Goal: Task Accomplishment & Management: Manage account settings

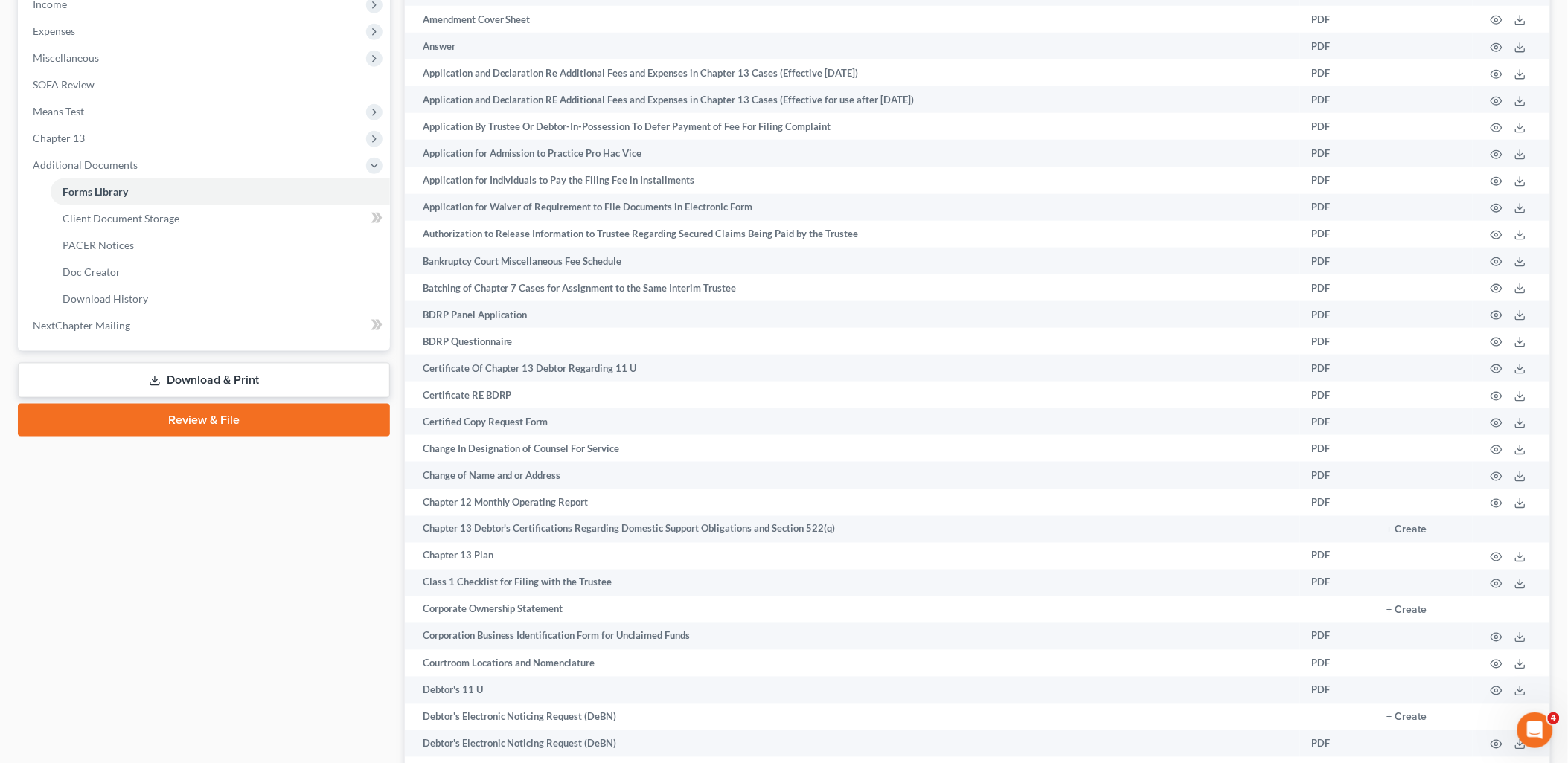
scroll to position [496, 0]
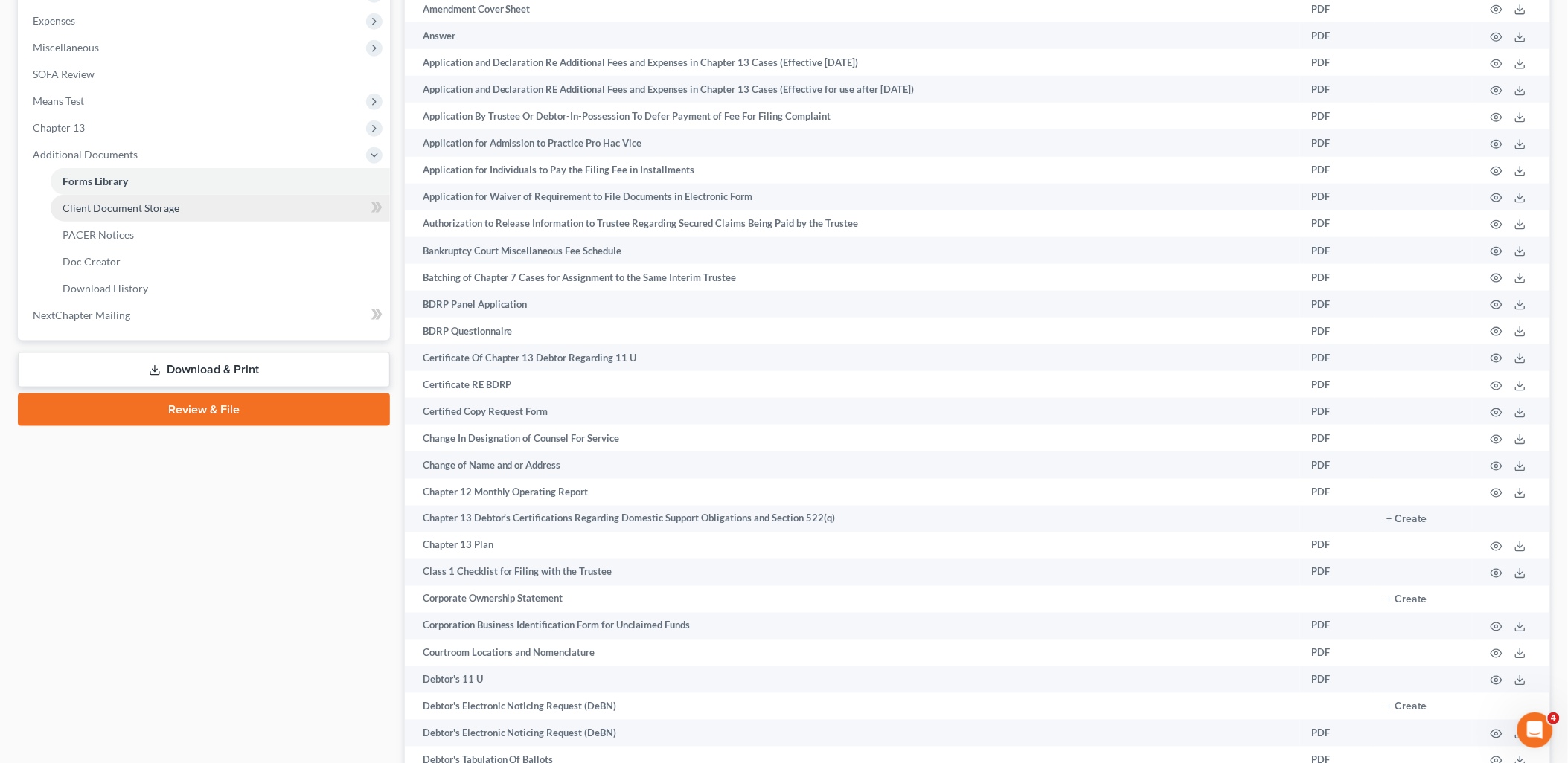
click at [92, 203] on span "Client Document Storage" at bounding box center [121, 208] width 117 height 13
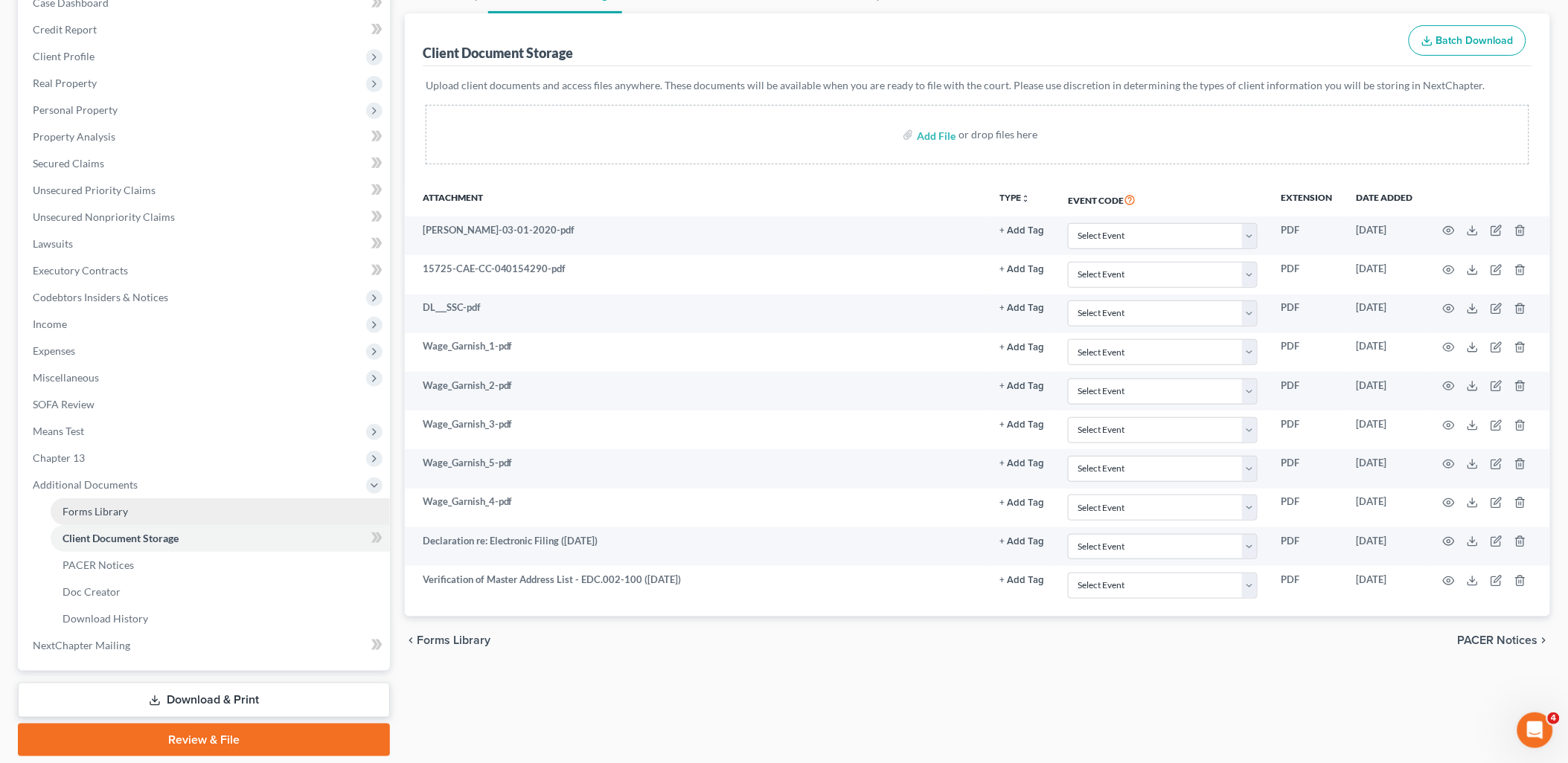
drag, startPoint x: 102, startPoint y: 514, endPoint x: 268, endPoint y: 481, distance: 169.2
click at [101, 514] on span "Forms Library" at bounding box center [95, 511] width 66 height 13
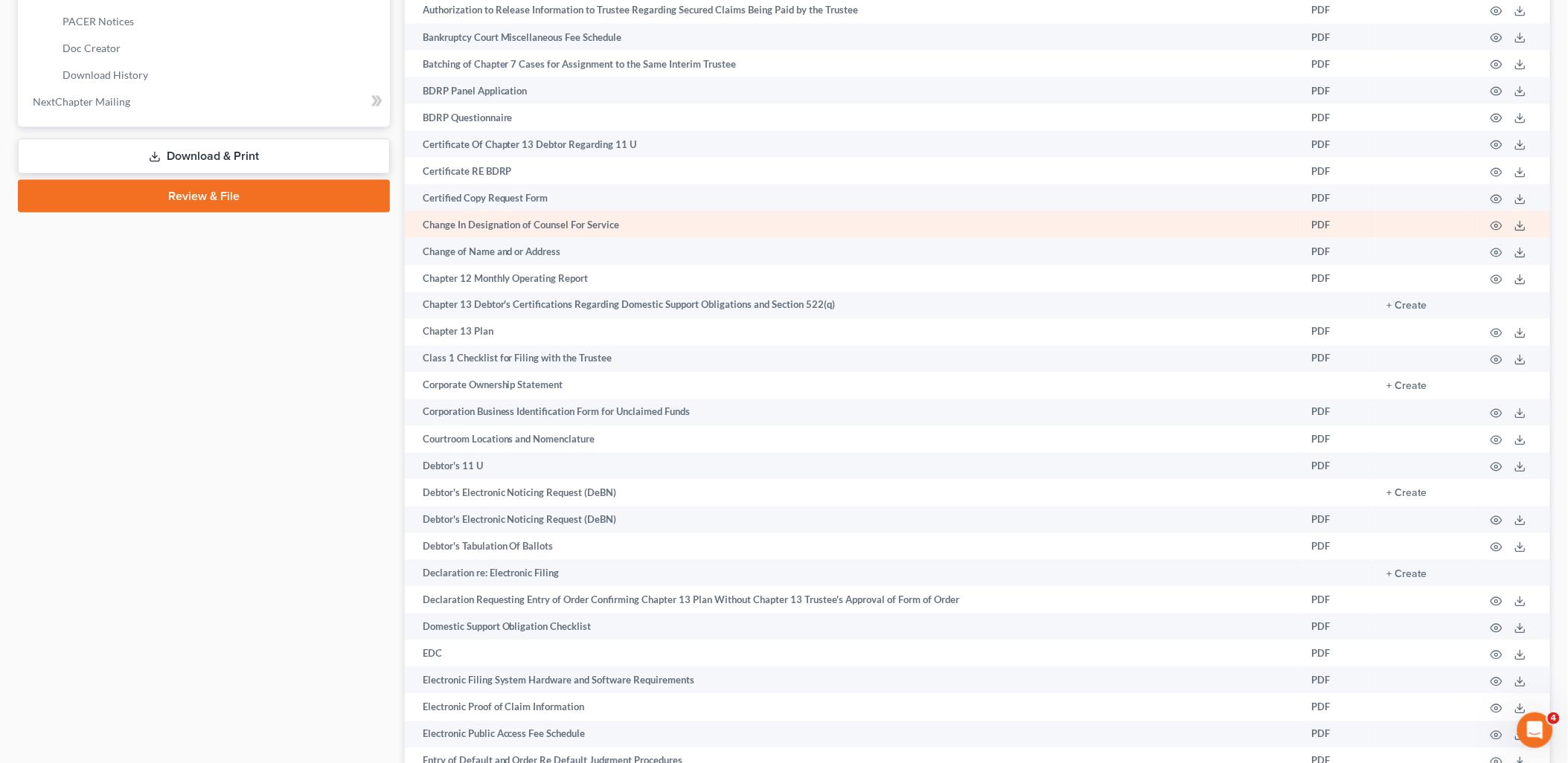
scroll to position [874, 0]
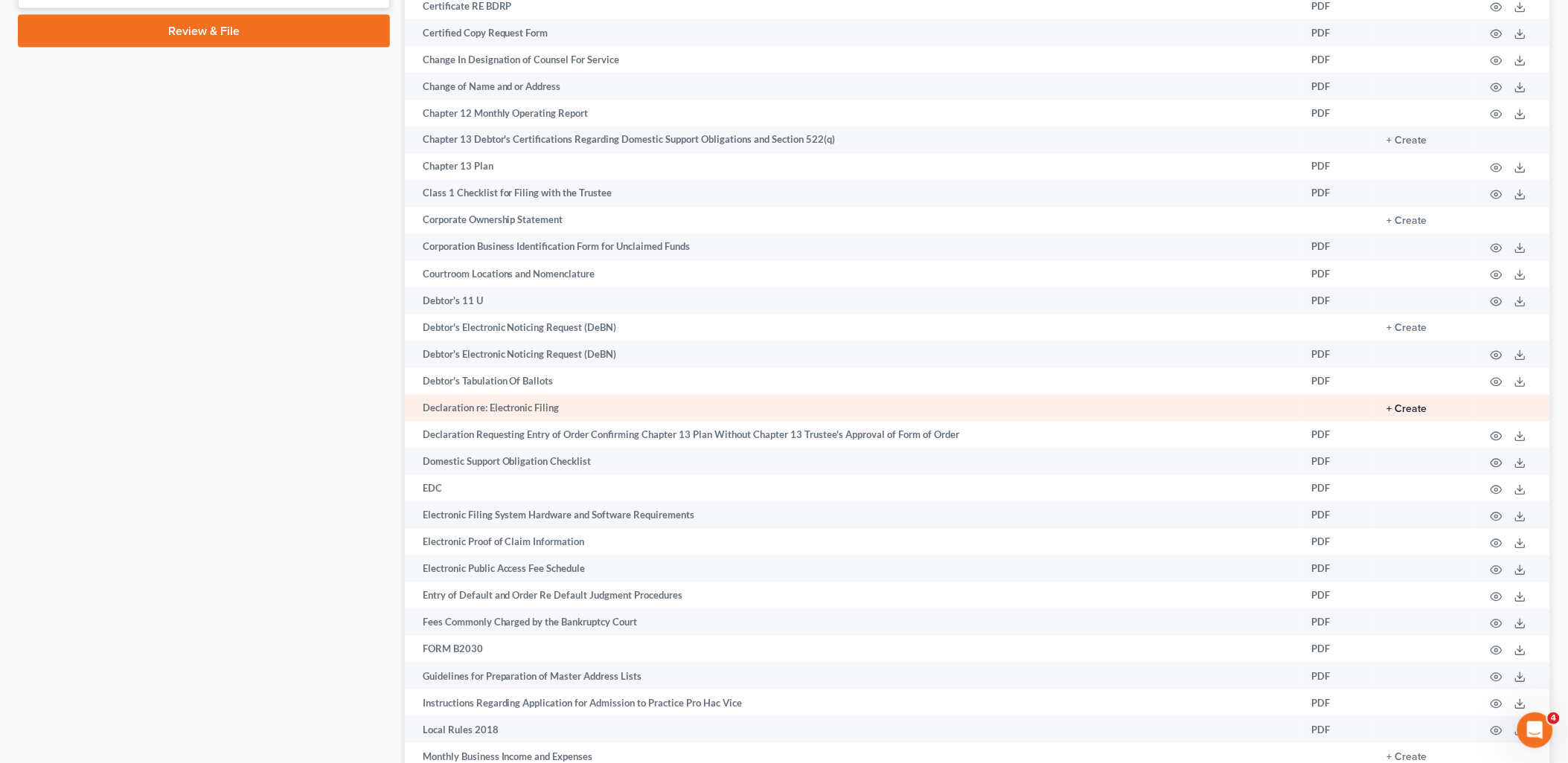
click at [1409, 413] on button "+ Create" at bounding box center [1406, 409] width 40 height 10
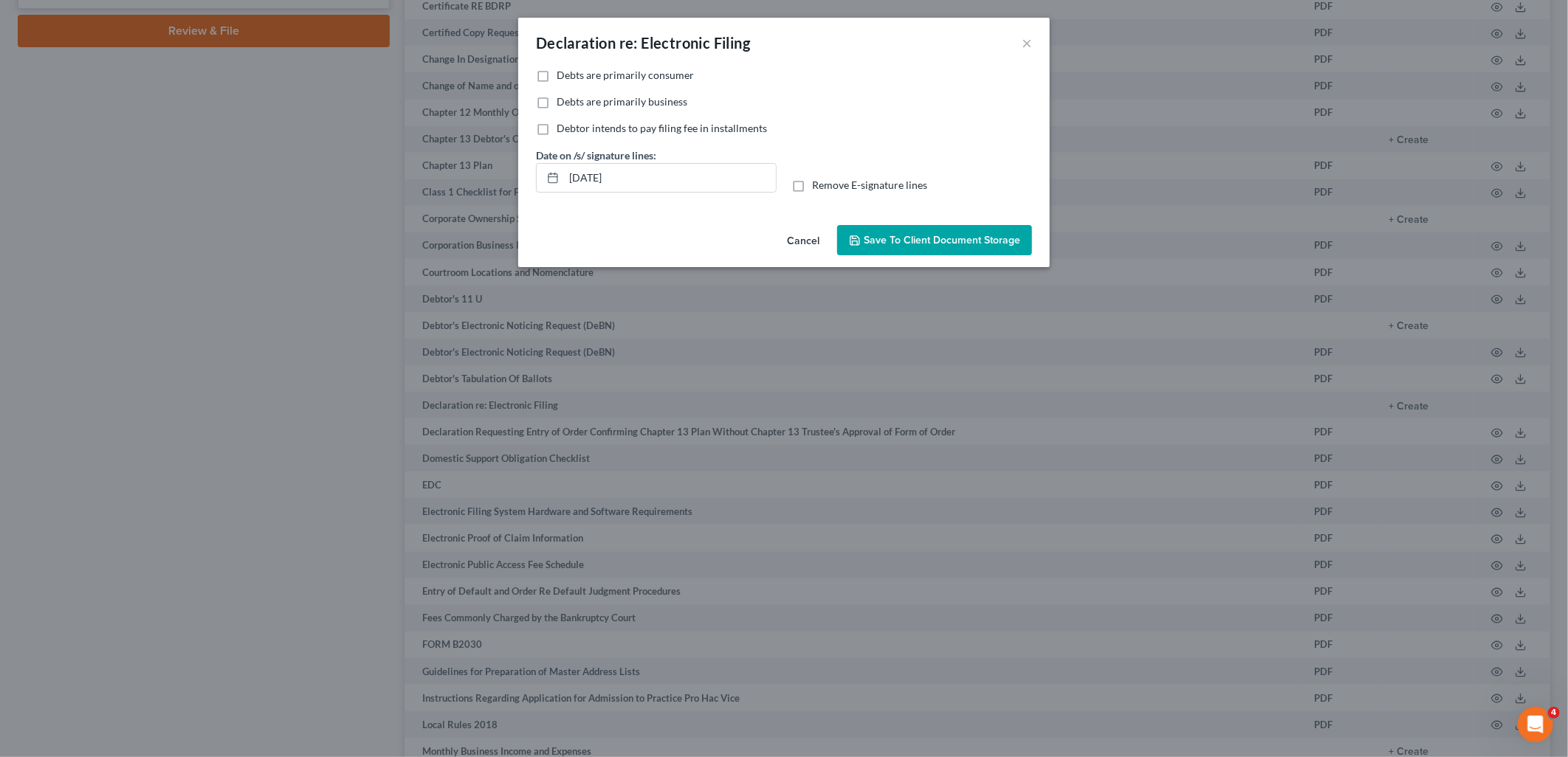
click at [556, 75] on label "Debts are primarily consumer" at bounding box center [625, 75] width 137 height 14
click at [562, 75] on input "Debts are primarily consumer" at bounding box center [566, 72] width 9 height 9
checkbox input "true"
click at [912, 249] on button "Save to Client Document Storage" at bounding box center [935, 240] width 195 height 31
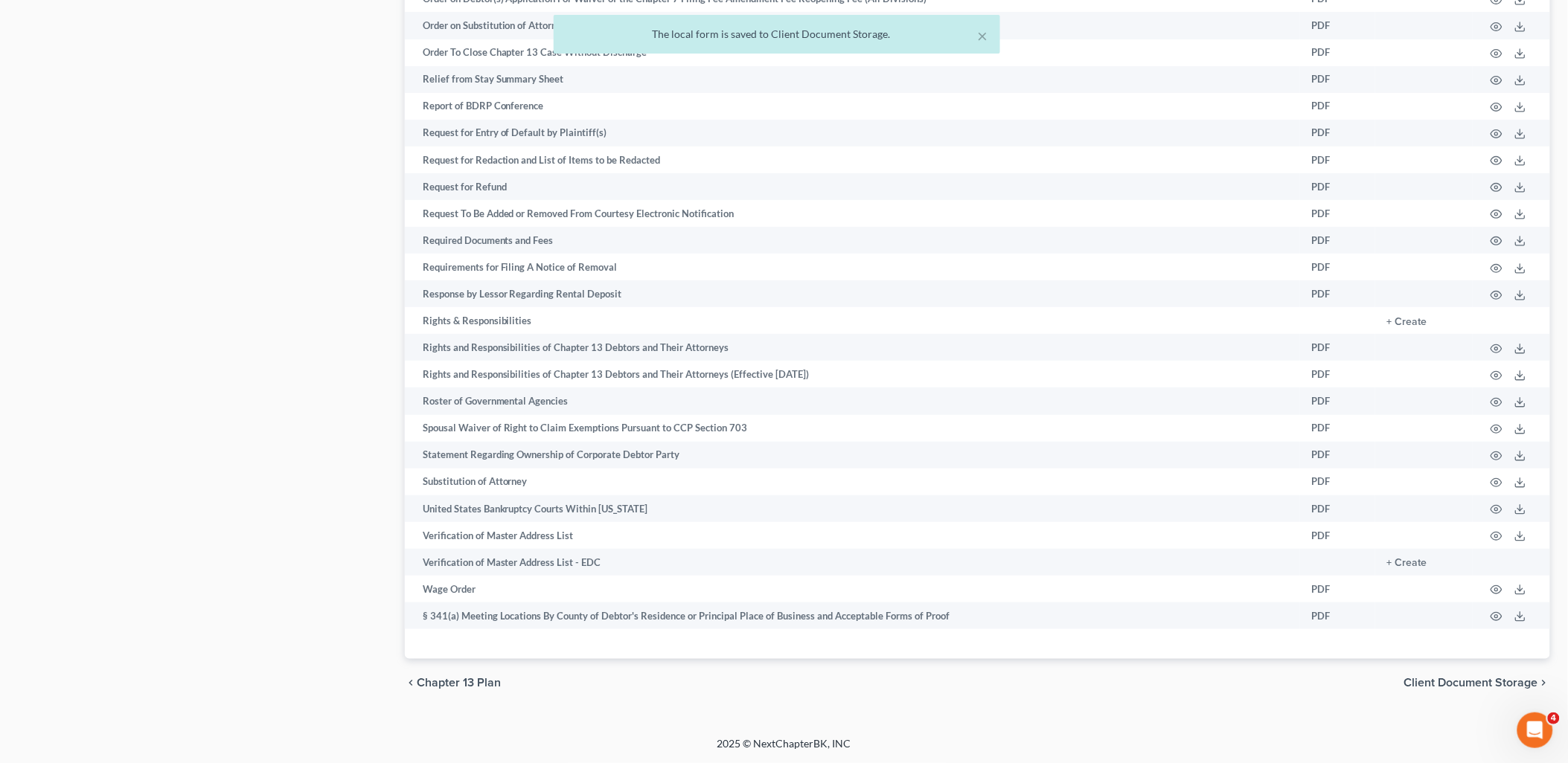
scroll to position [2139, 0]
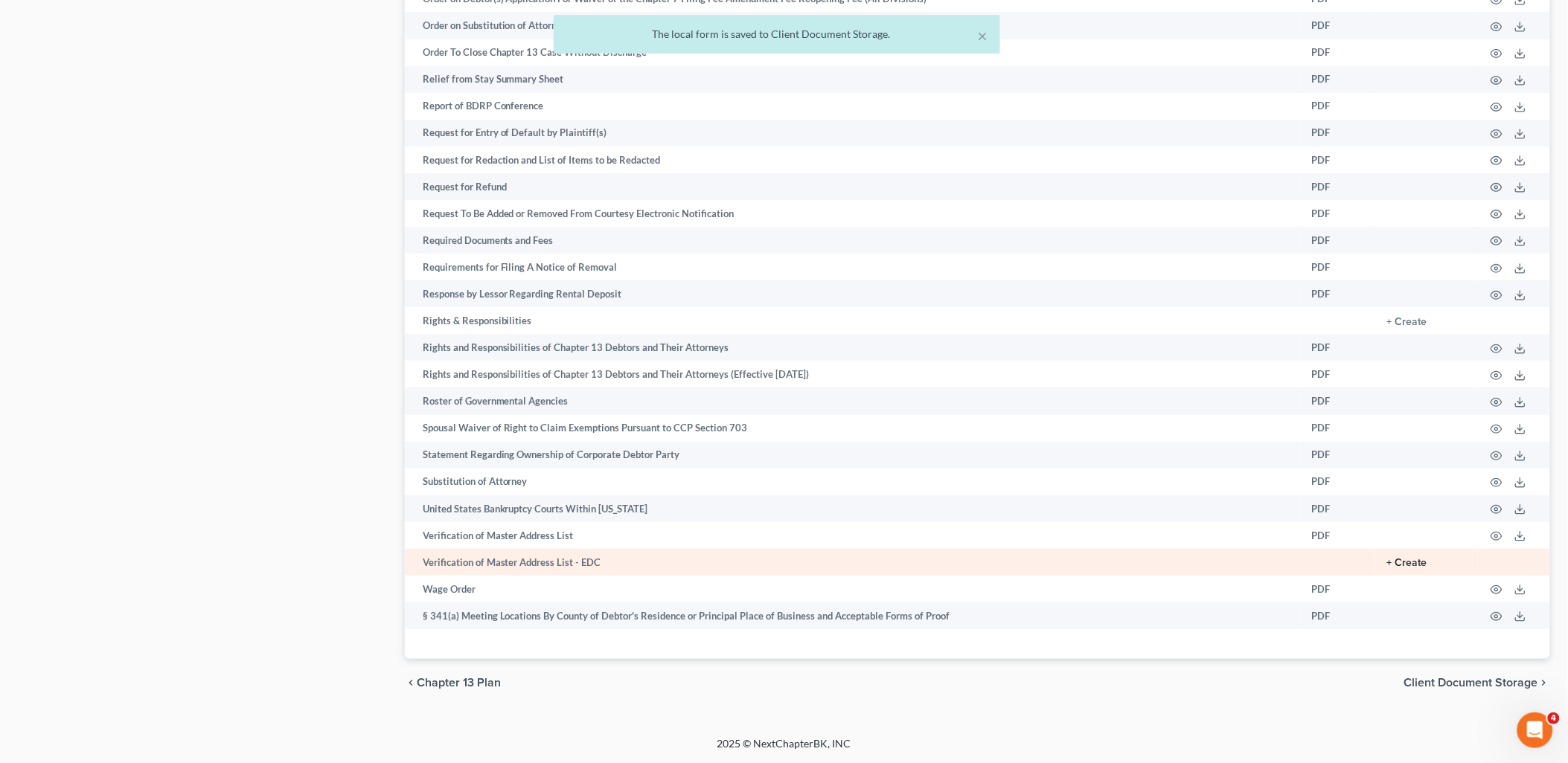
click at [1422, 561] on button "+ Create" at bounding box center [1406, 563] width 40 height 10
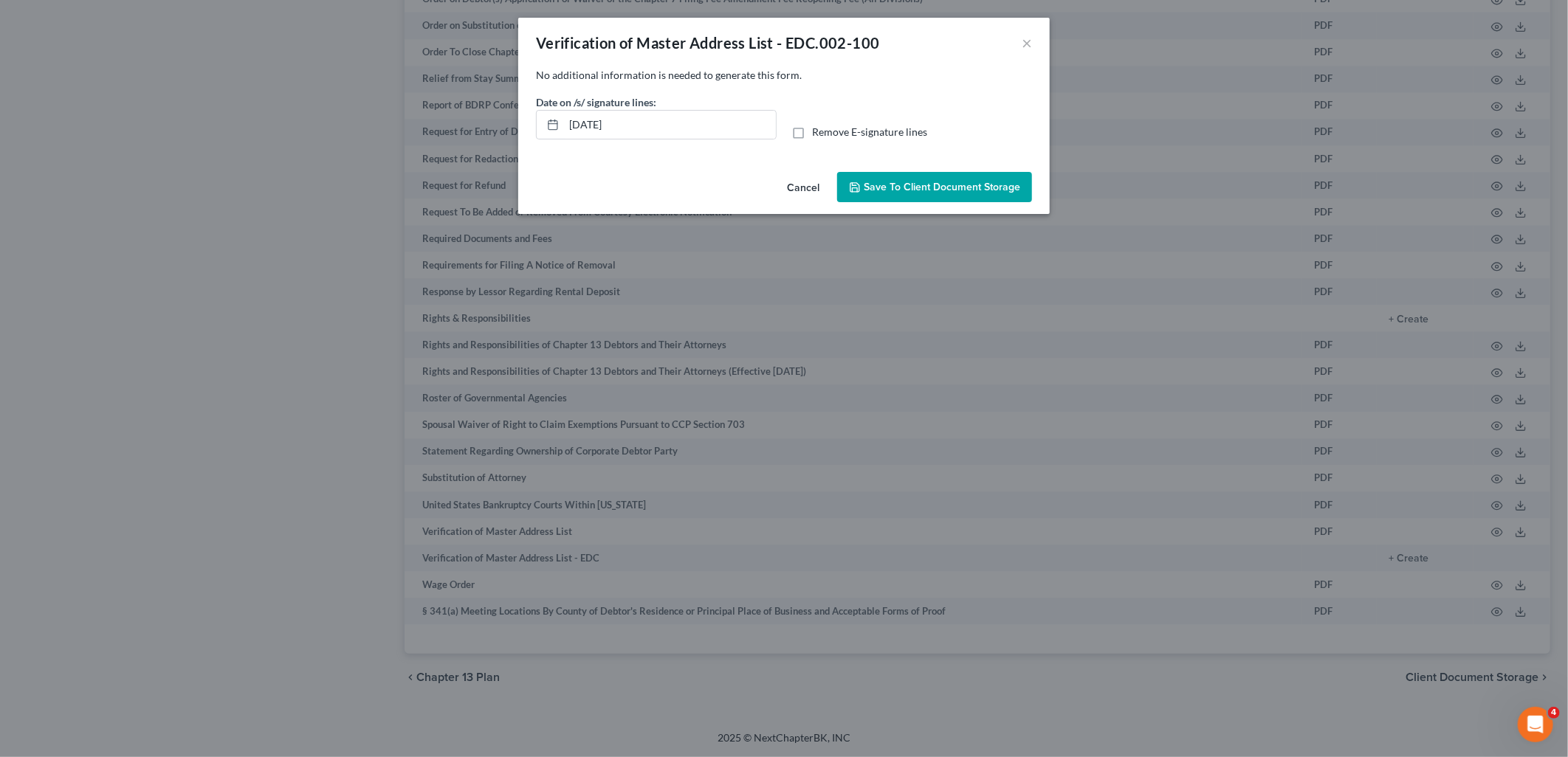
click at [957, 187] on span "Save to Client Document Storage" at bounding box center [941, 186] width 157 height 13
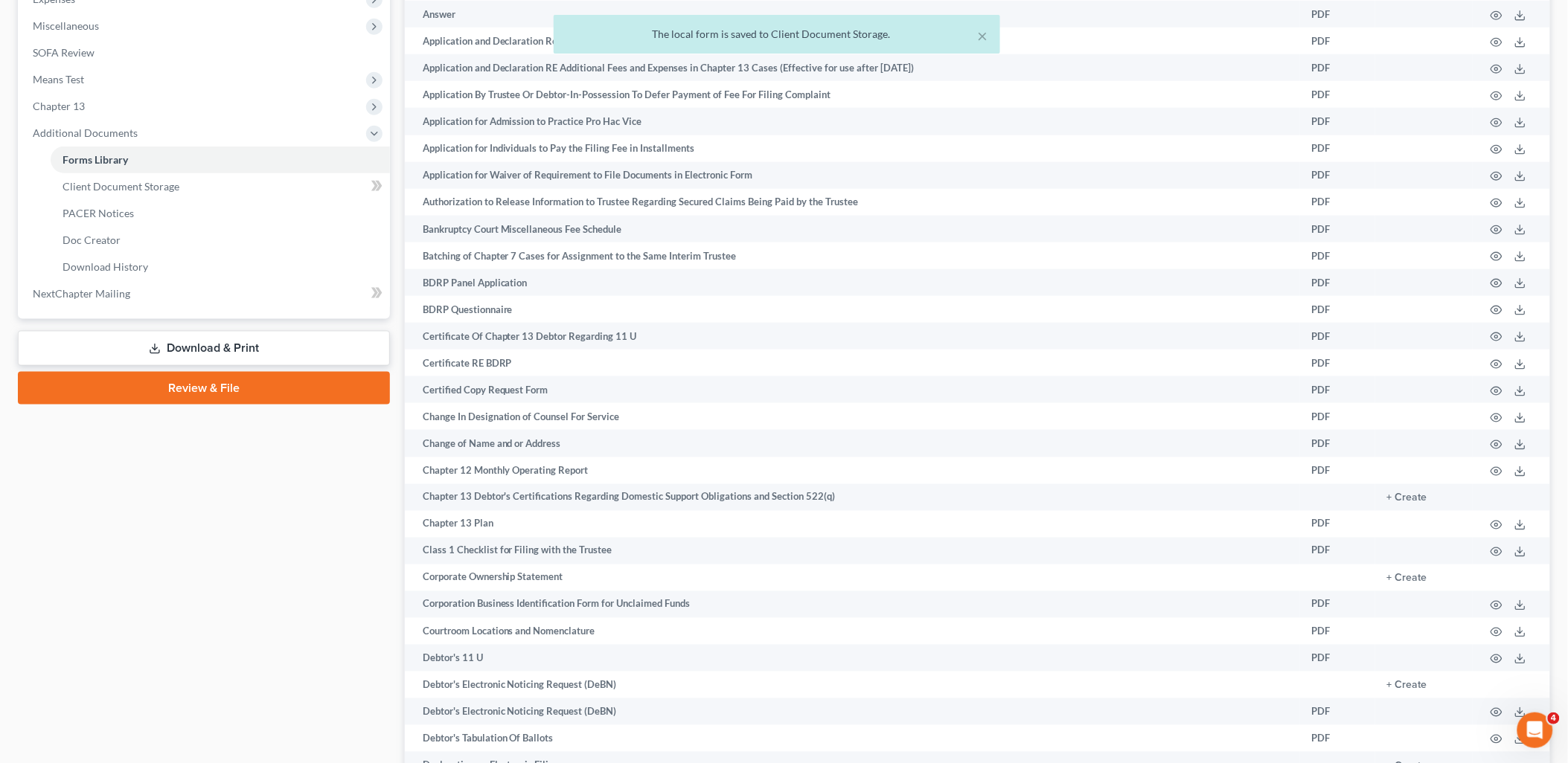
scroll to position [0, 0]
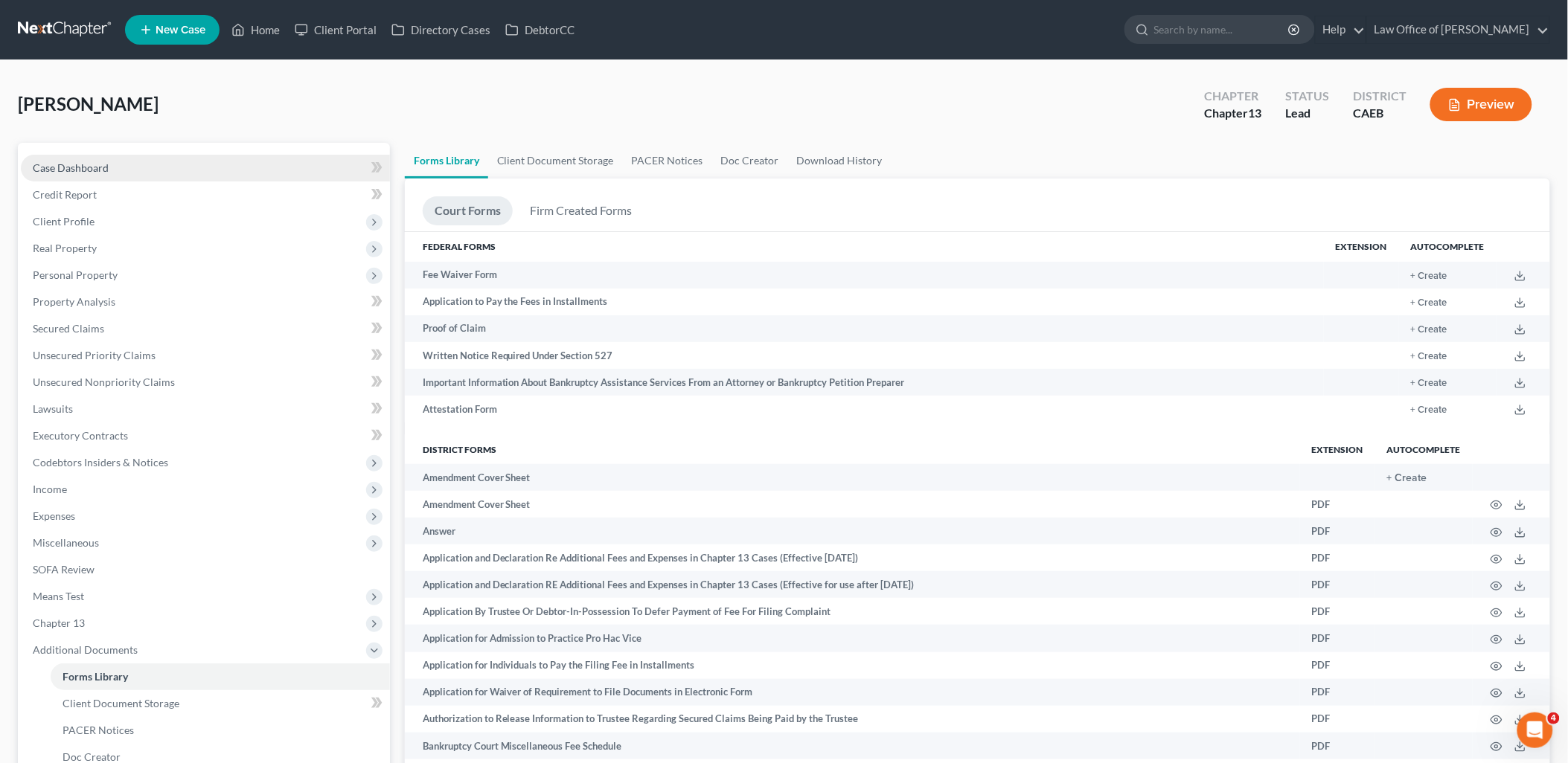
click at [57, 173] on span "Case Dashboard" at bounding box center [70, 167] width 76 height 13
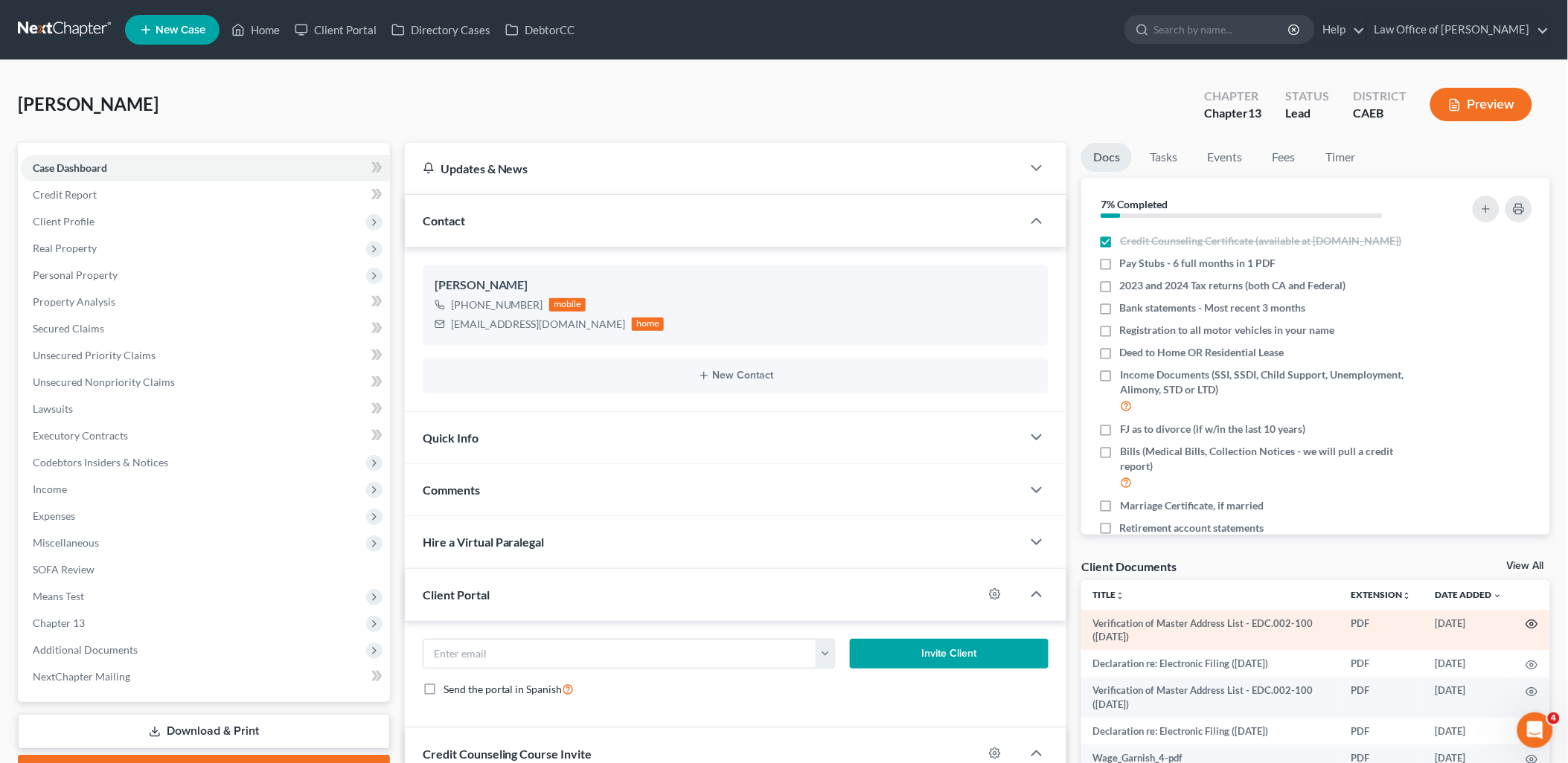
click at [1526, 619] on icon "button" at bounding box center [1532, 624] width 12 height 12
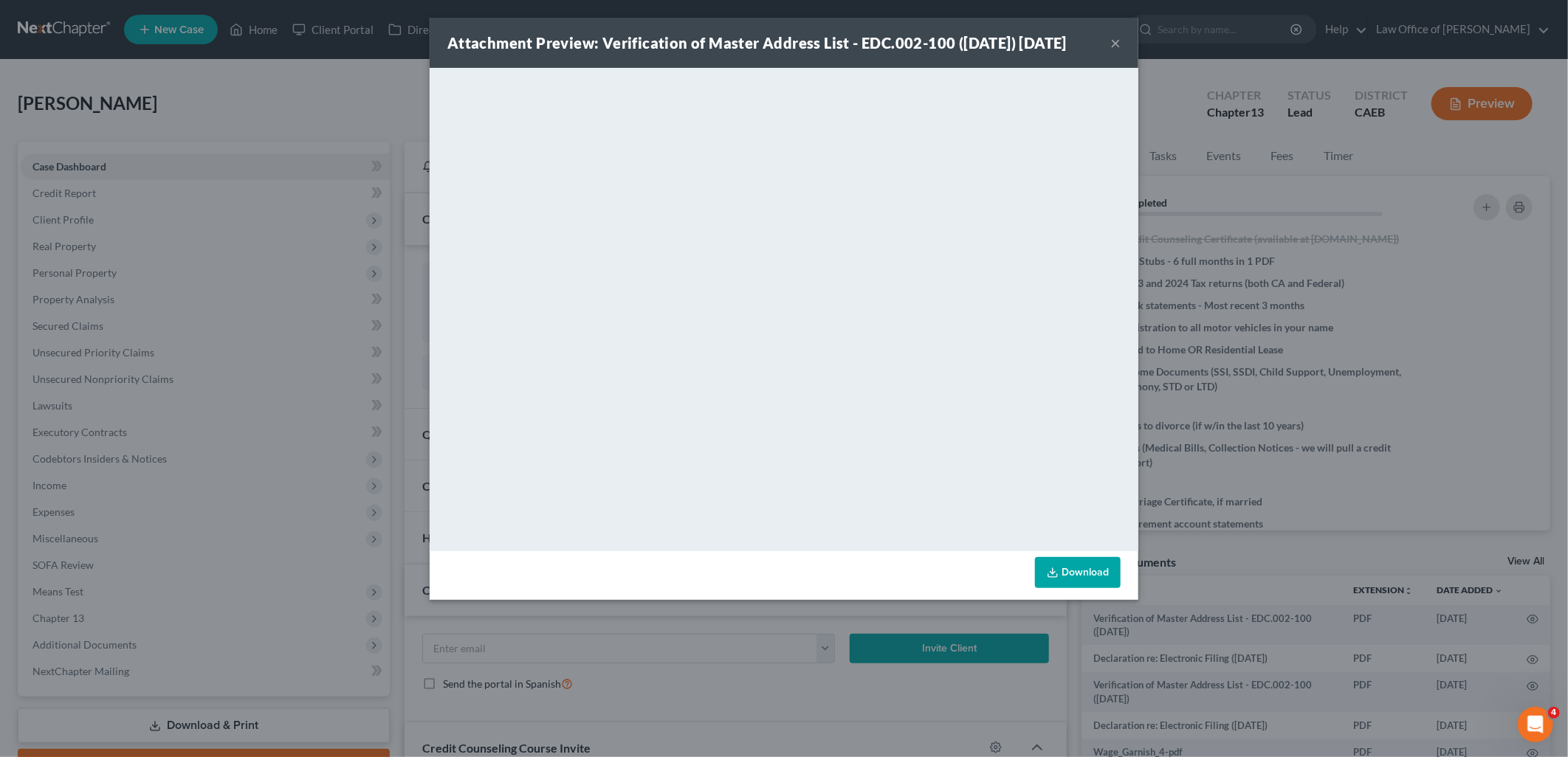
drag, startPoint x: 1111, startPoint y: 58, endPoint x: 1076, endPoint y: 71, distance: 37.3
click at [1111, 52] on button "×" at bounding box center [1115, 42] width 10 height 18
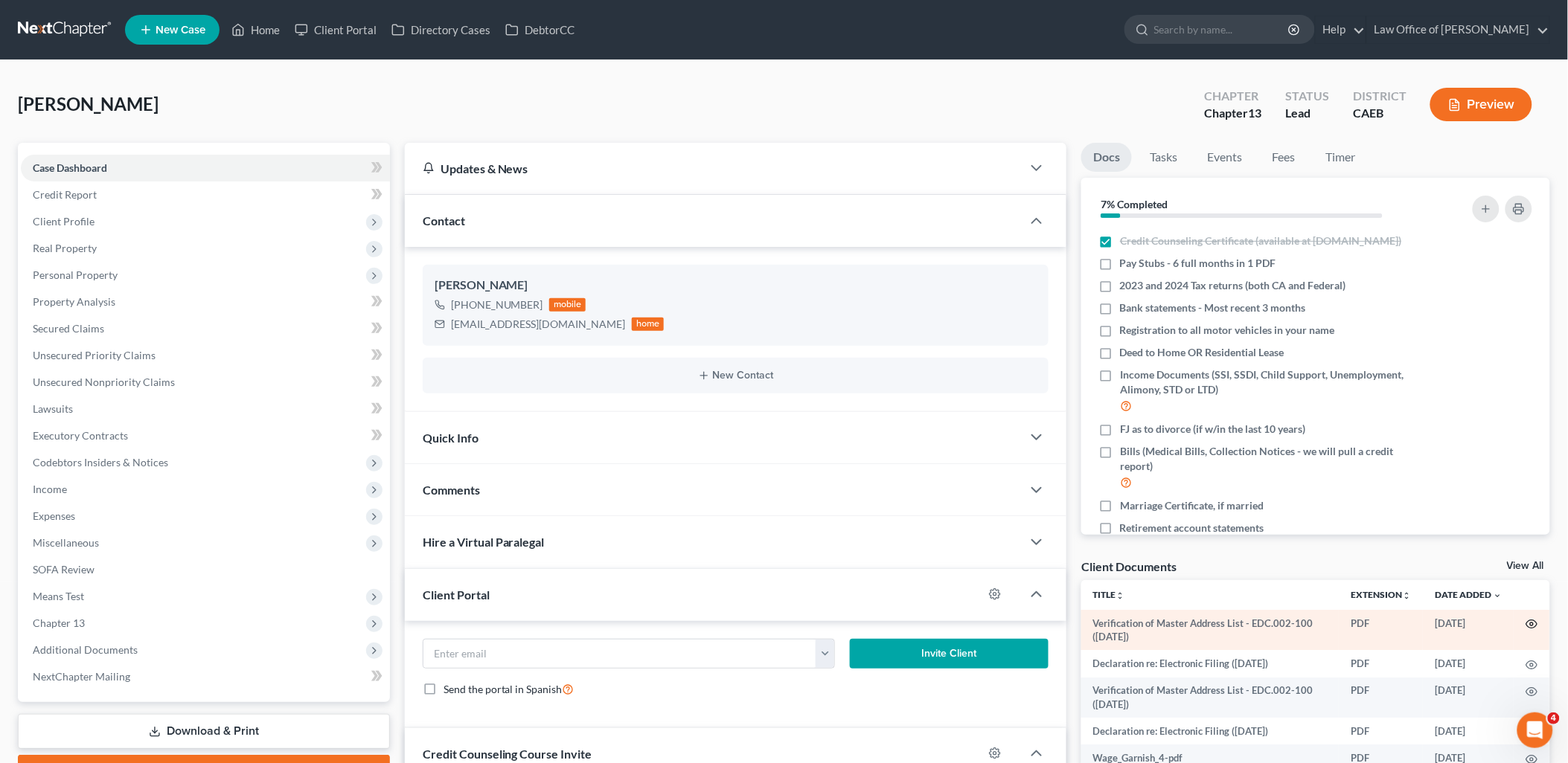
click at [1526, 621] on icon "button" at bounding box center [1532, 624] width 12 height 12
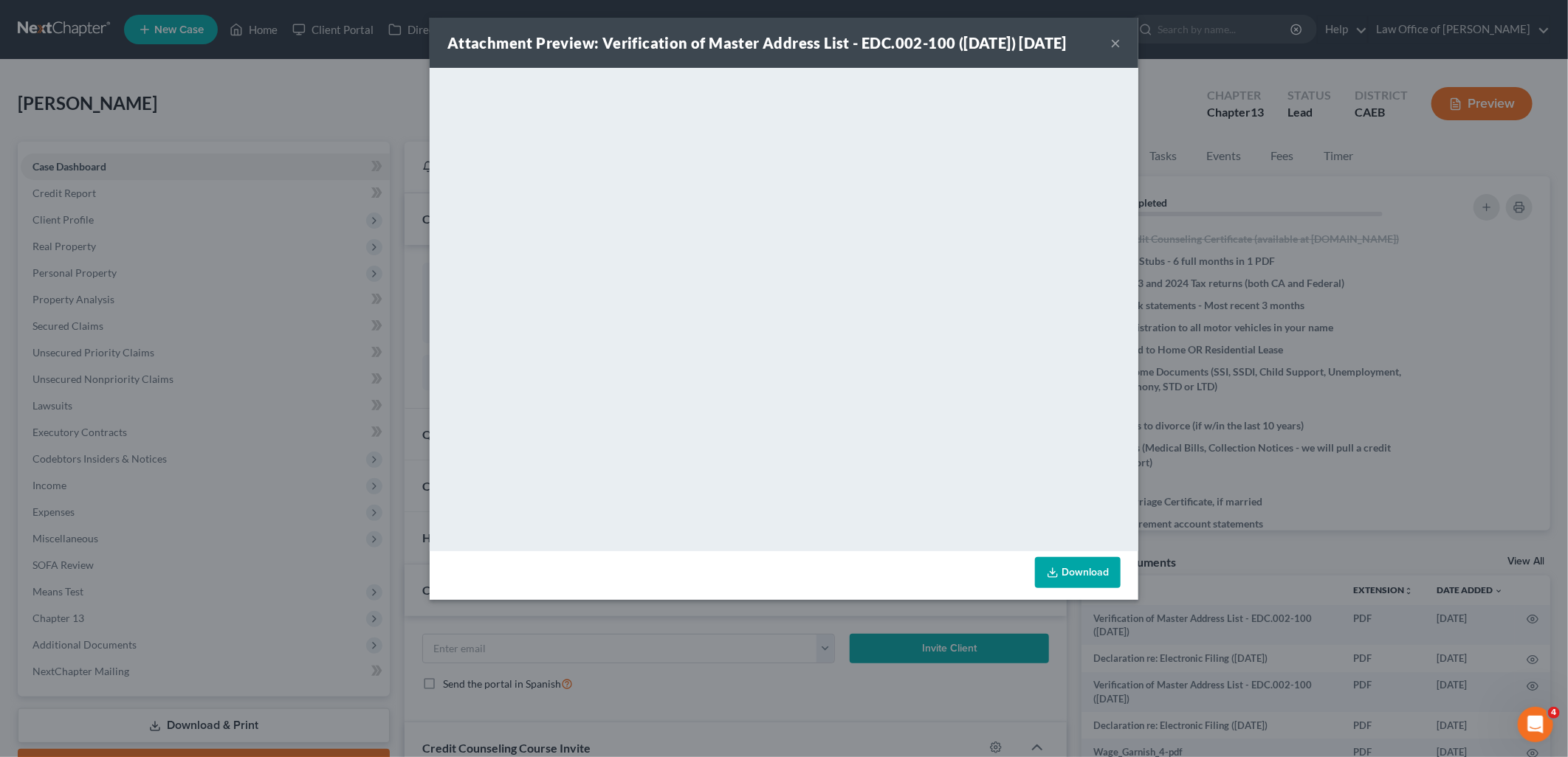
click at [1118, 52] on button "×" at bounding box center [1115, 42] width 10 height 18
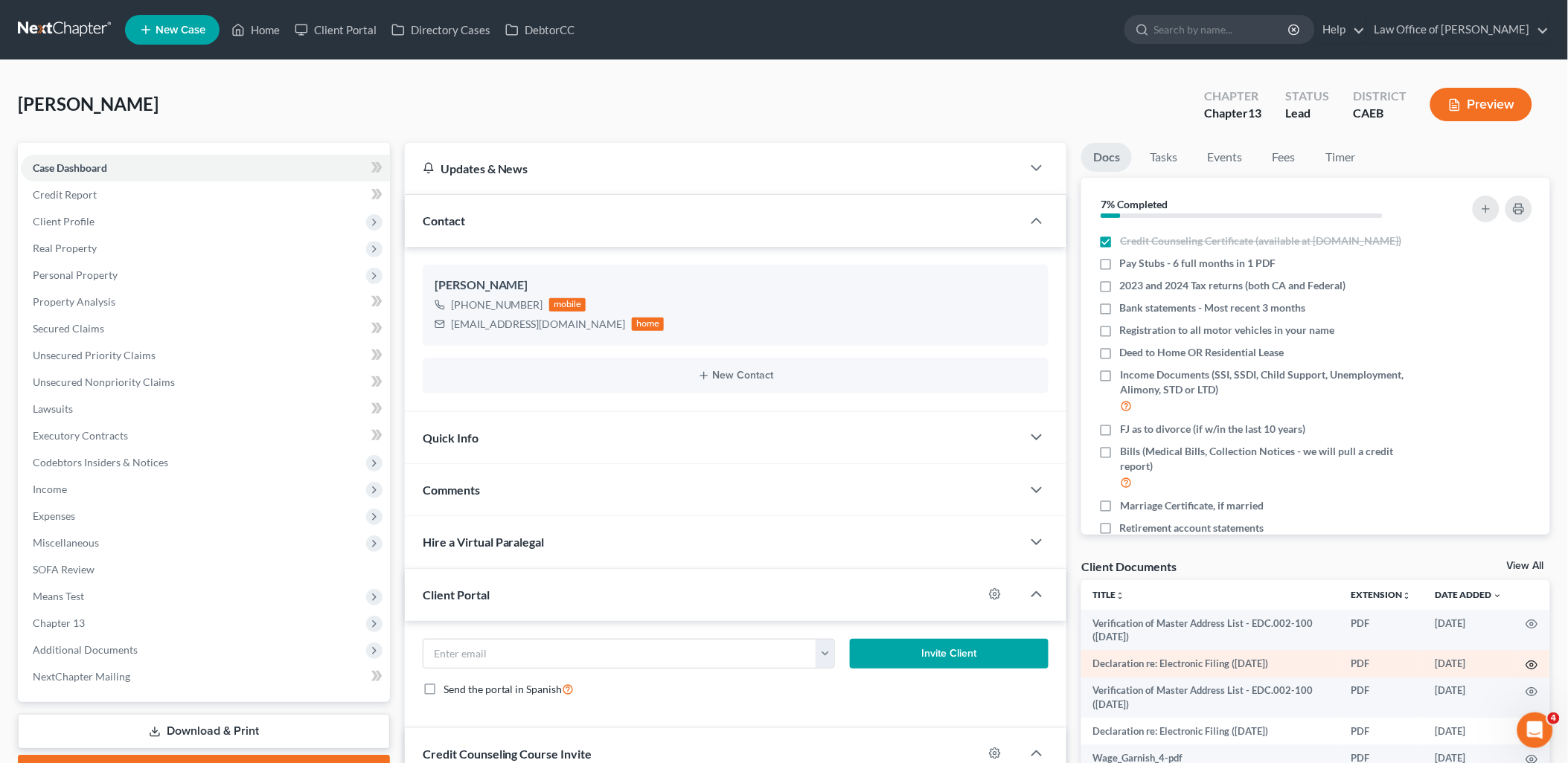
click at [1526, 664] on icon "button" at bounding box center [1532, 665] width 12 height 12
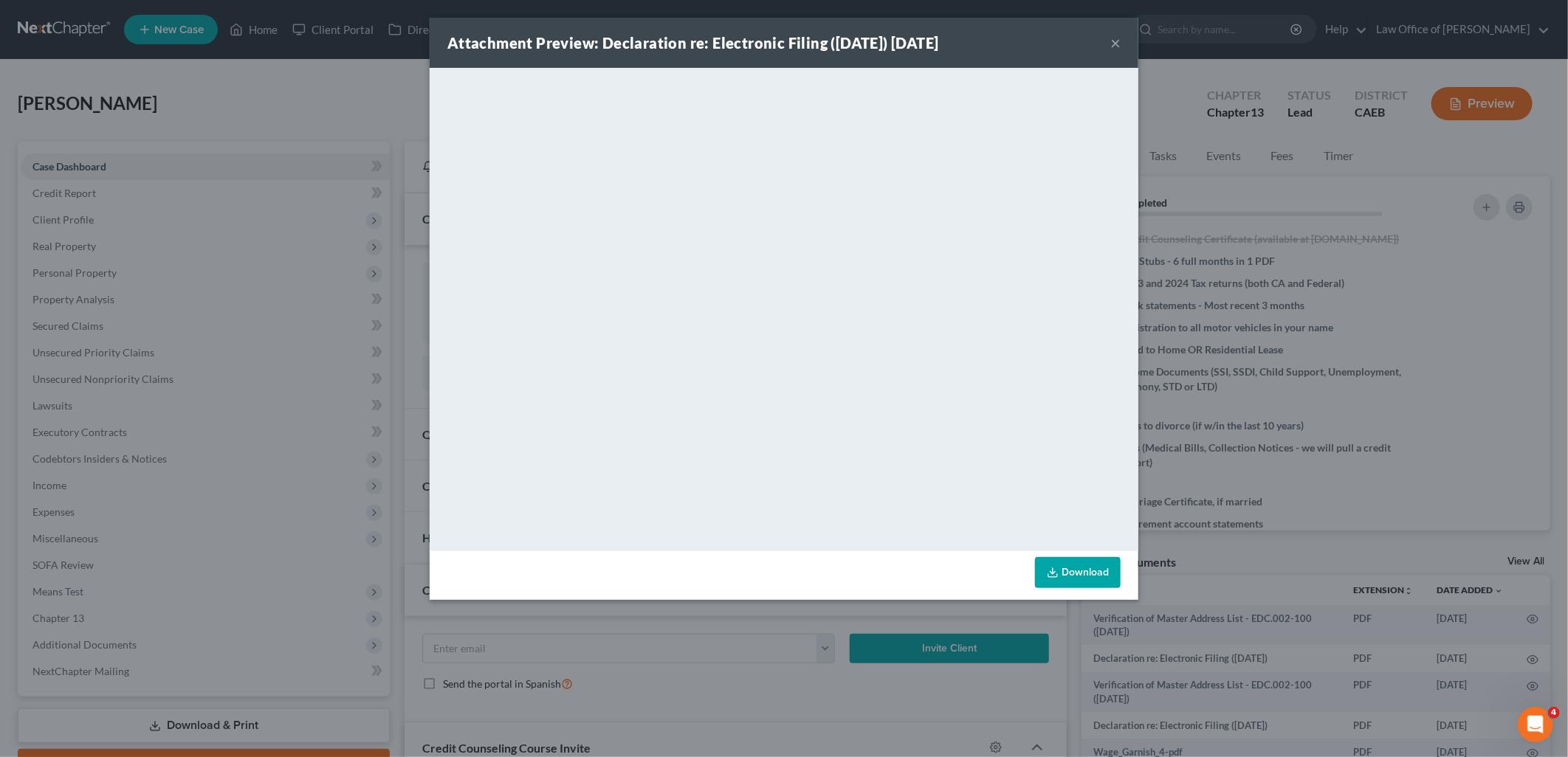
click at [1117, 44] on button "×" at bounding box center [1115, 42] width 10 height 18
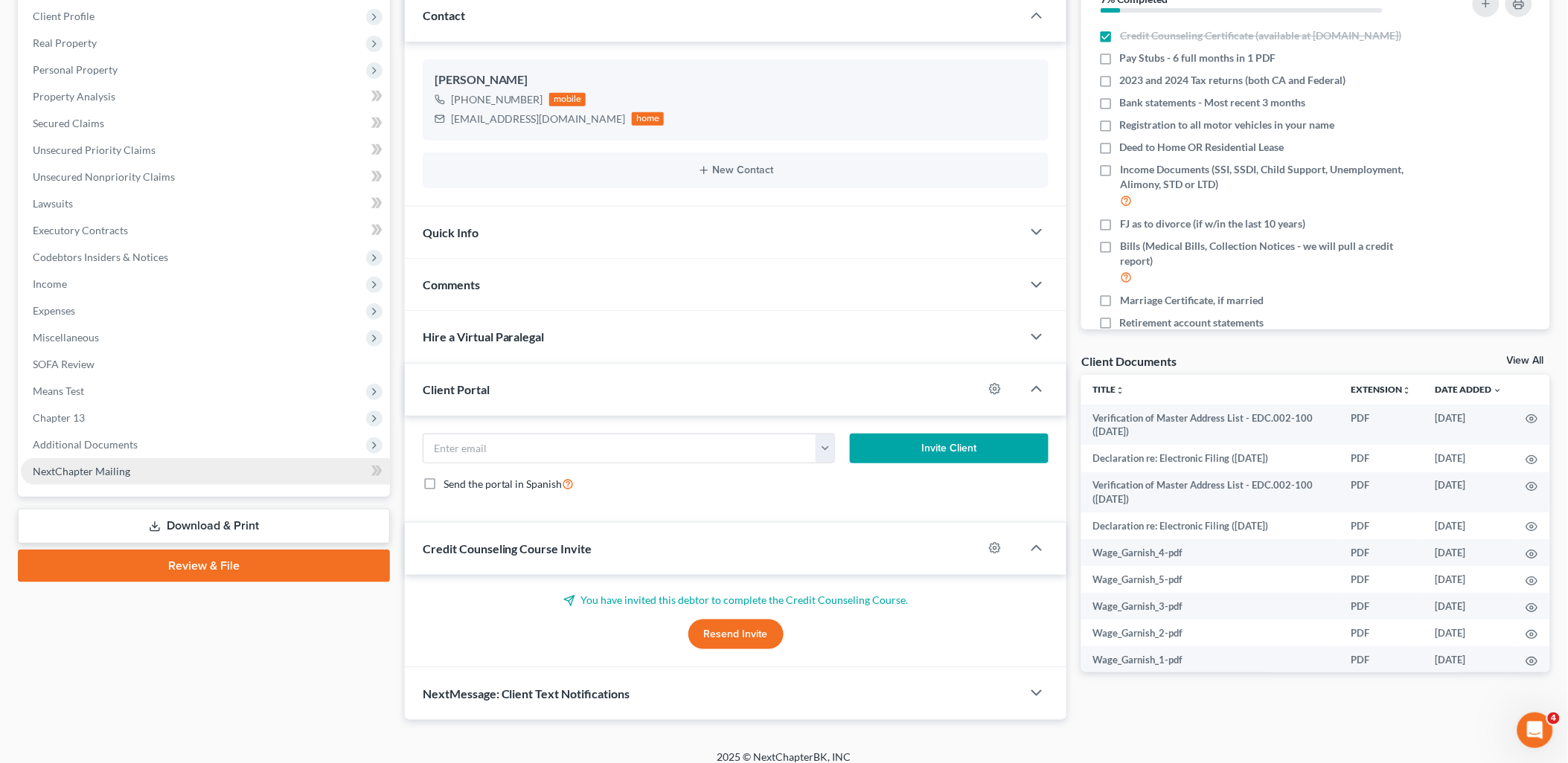
scroll to position [218, 0]
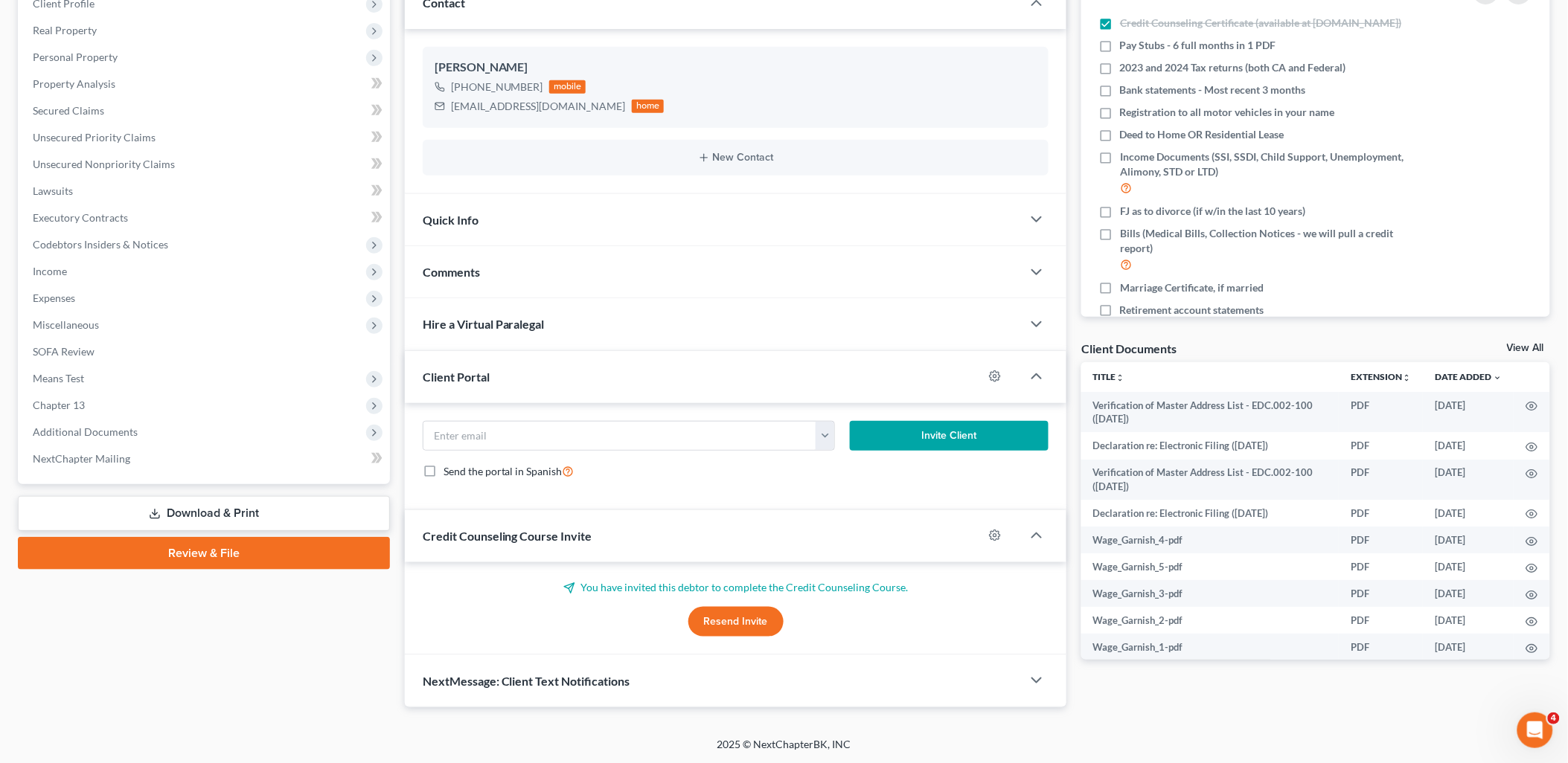
click at [189, 512] on link "Download & Print" at bounding box center [203, 513] width 372 height 35
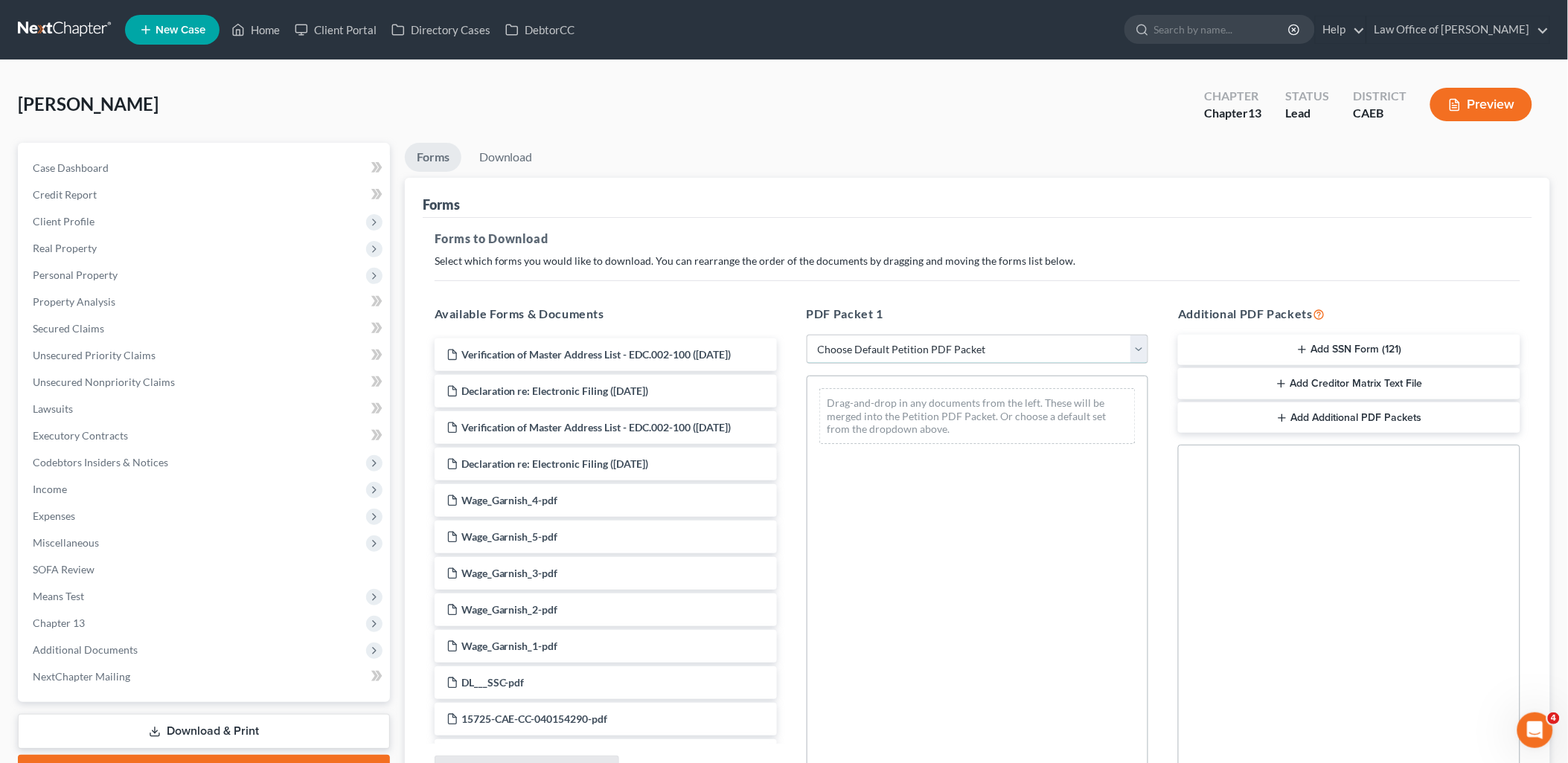
click at [875, 345] on select "Choose Default Petition PDF Packet Complete Bankruptcy Petition (all forms and …" at bounding box center [977, 349] width 342 height 30
select select "1"
click at [812, 335] on select "Choose Default Petition PDF Packet Complete Bankruptcy Petition (all forms and …" at bounding box center [977, 349] width 342 height 30
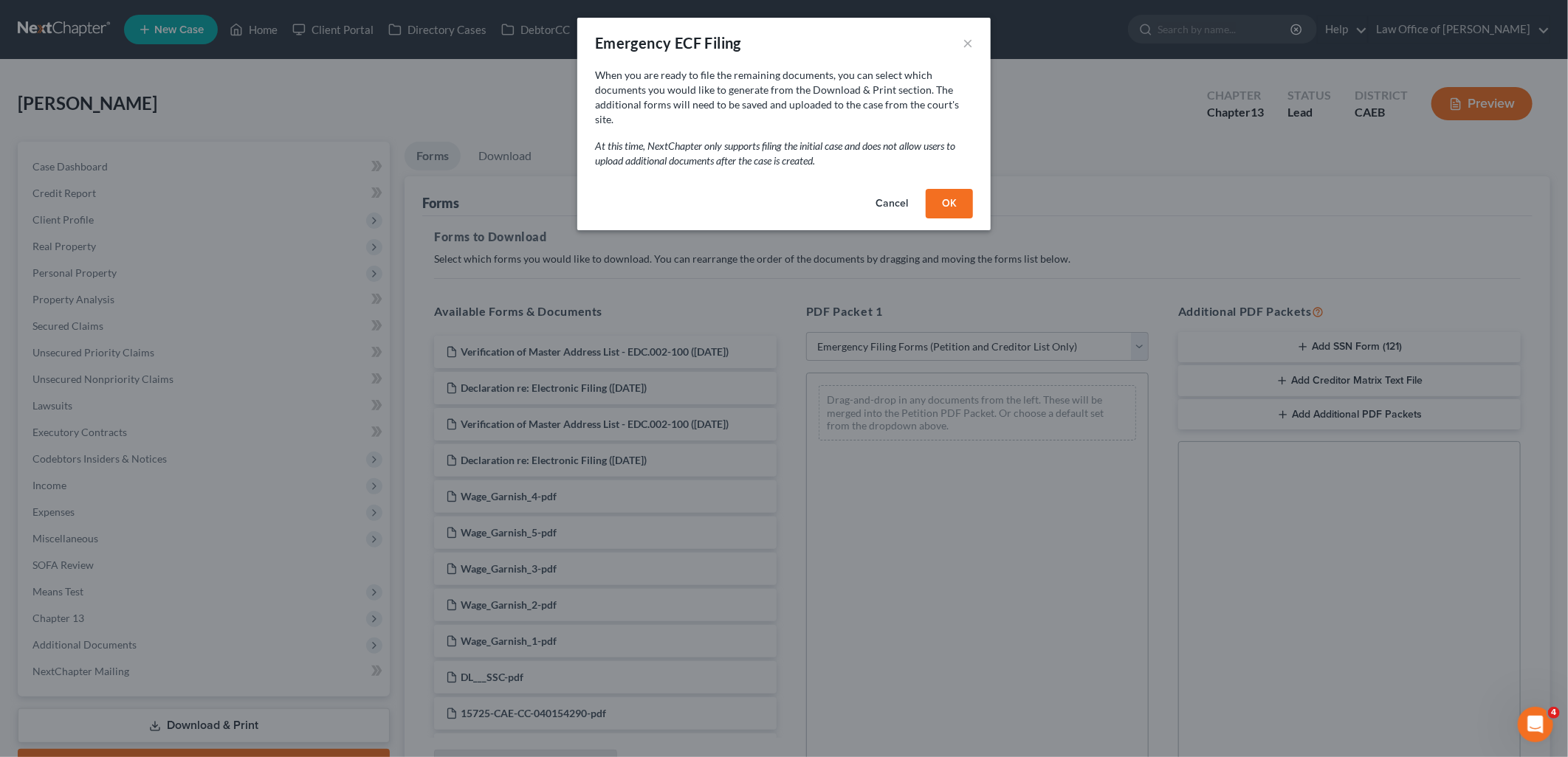
click at [955, 191] on button "OK" at bounding box center [949, 203] width 47 height 30
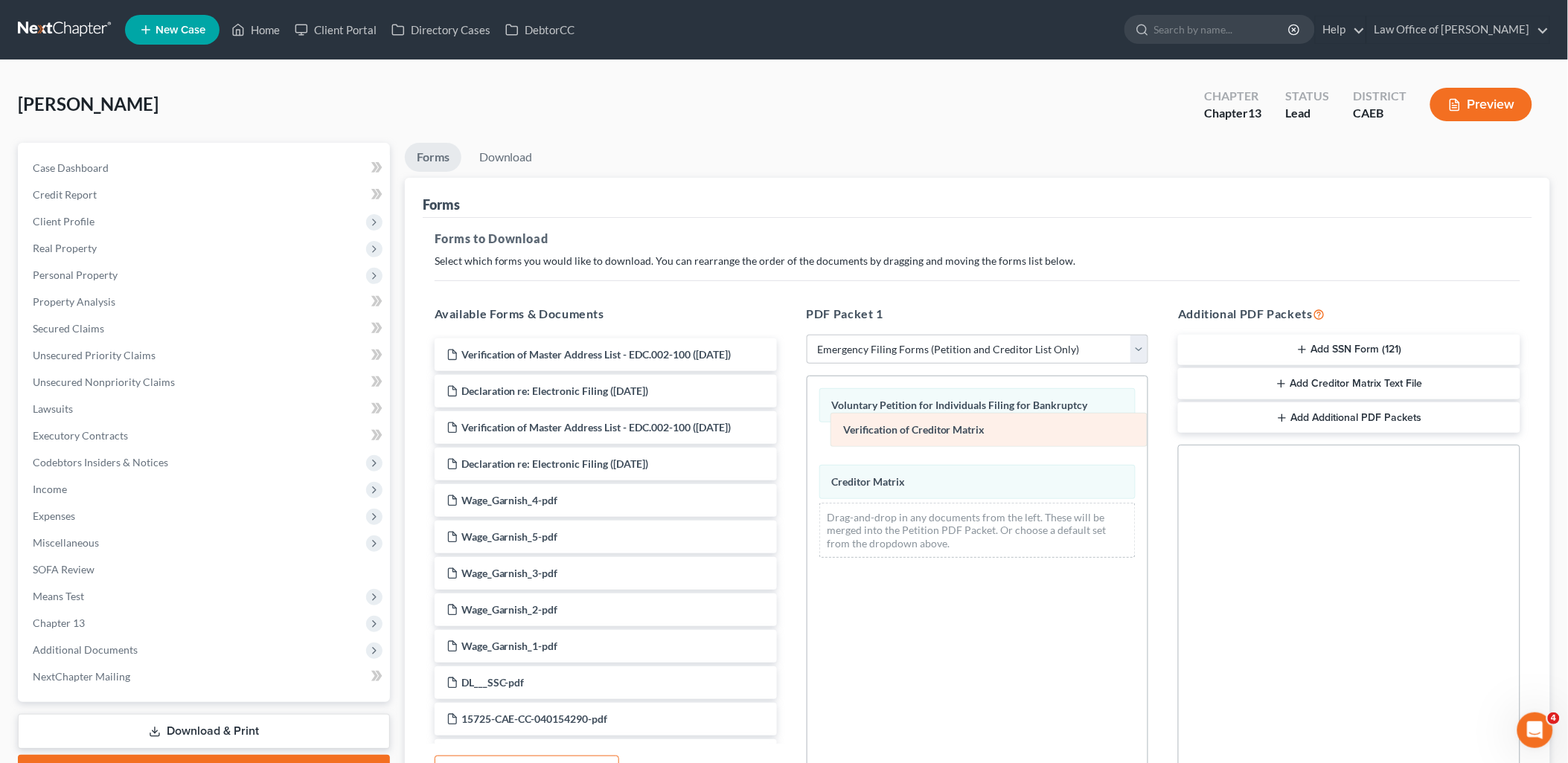
drag, startPoint x: 865, startPoint y: 484, endPoint x: 876, endPoint y: 432, distance: 53.2
click at [876, 432] on div "Verification of Creditor Matrix Voluntary Petition for Individuals Filing for B…" at bounding box center [977, 472] width 341 height 193
click at [1302, 347] on line "button" at bounding box center [1302, 350] width 0 height 7
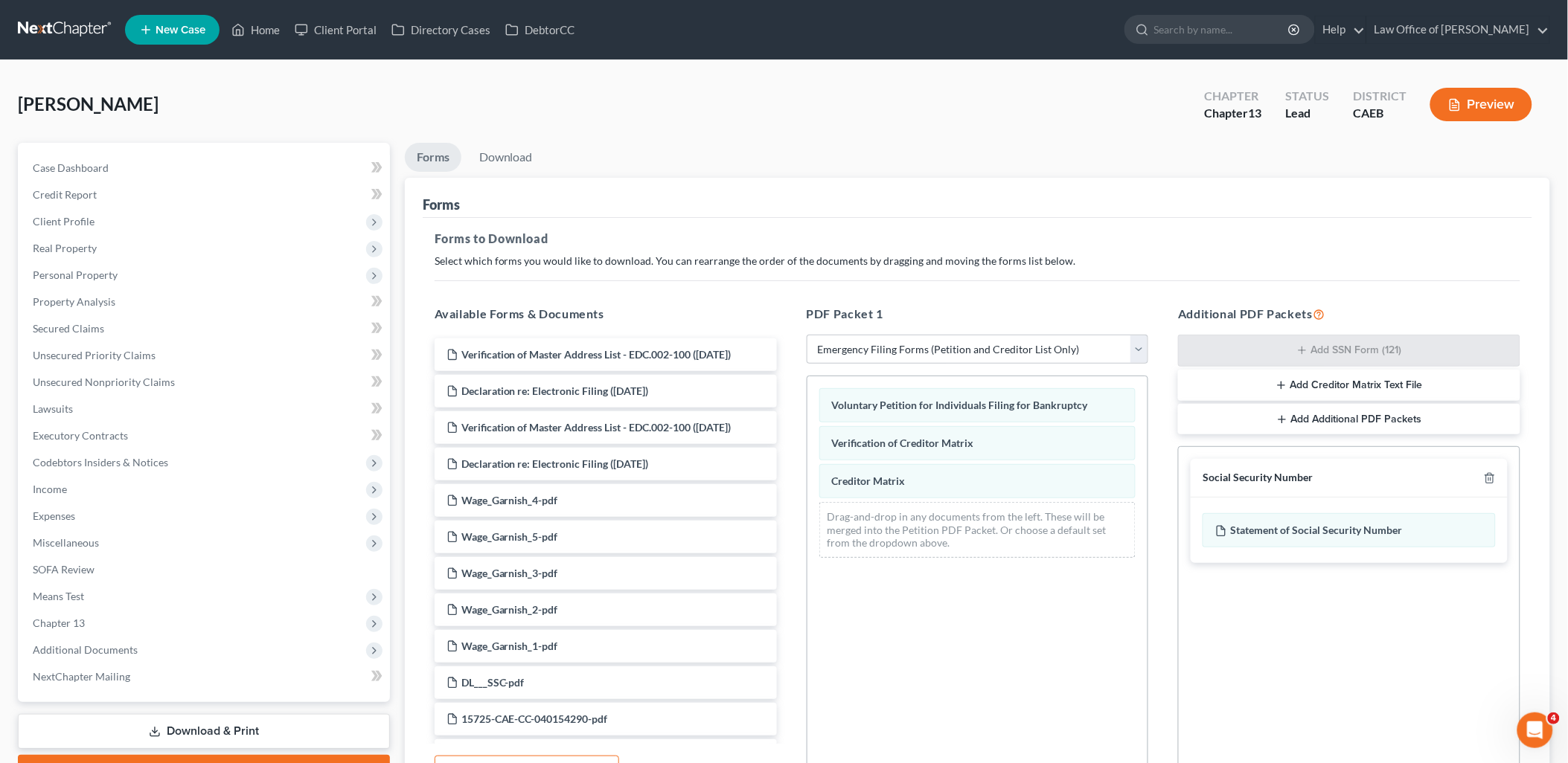
click at [1277, 382] on icon "button" at bounding box center [1282, 385] width 12 height 12
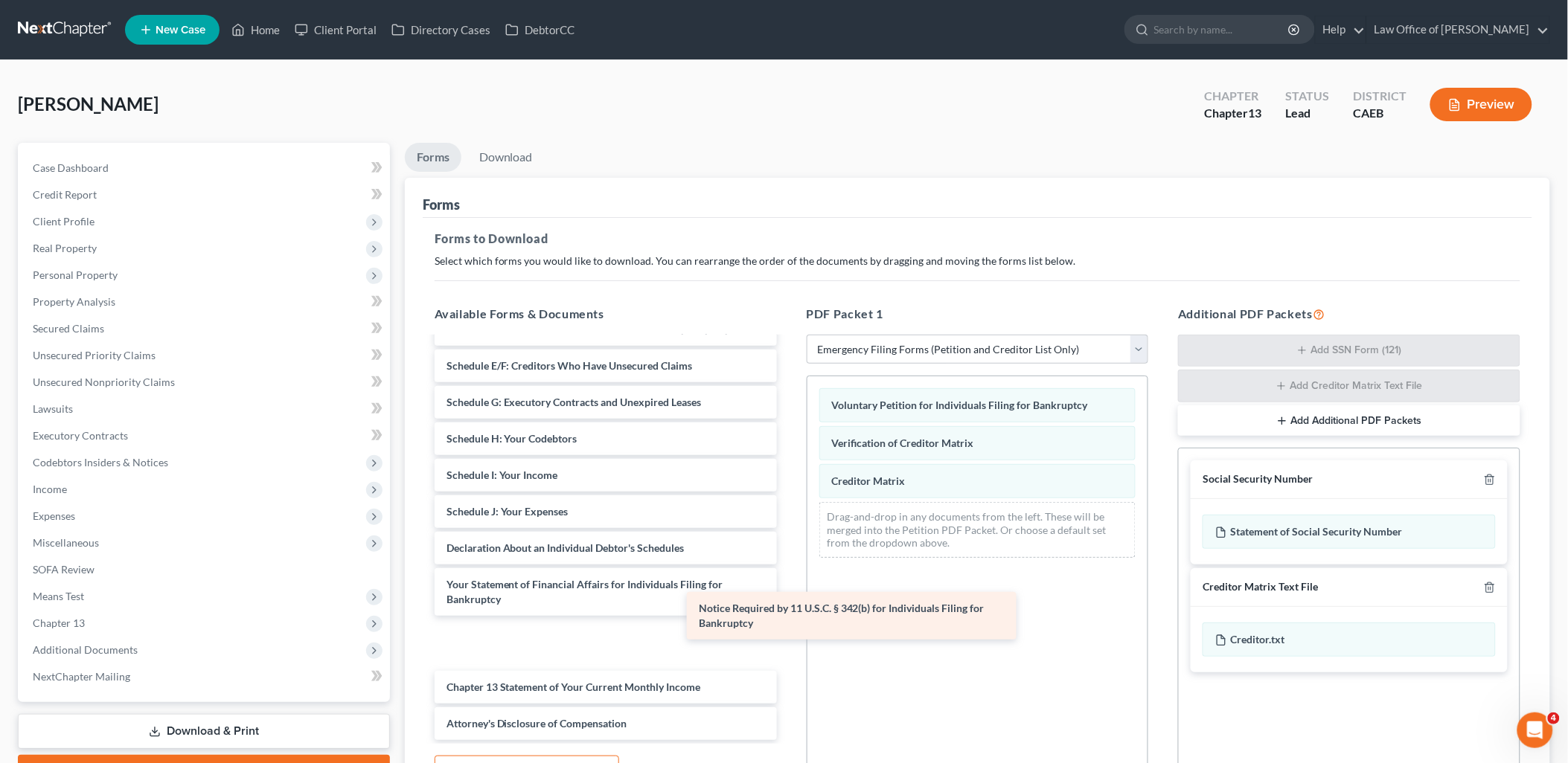
scroll to position [549, 0]
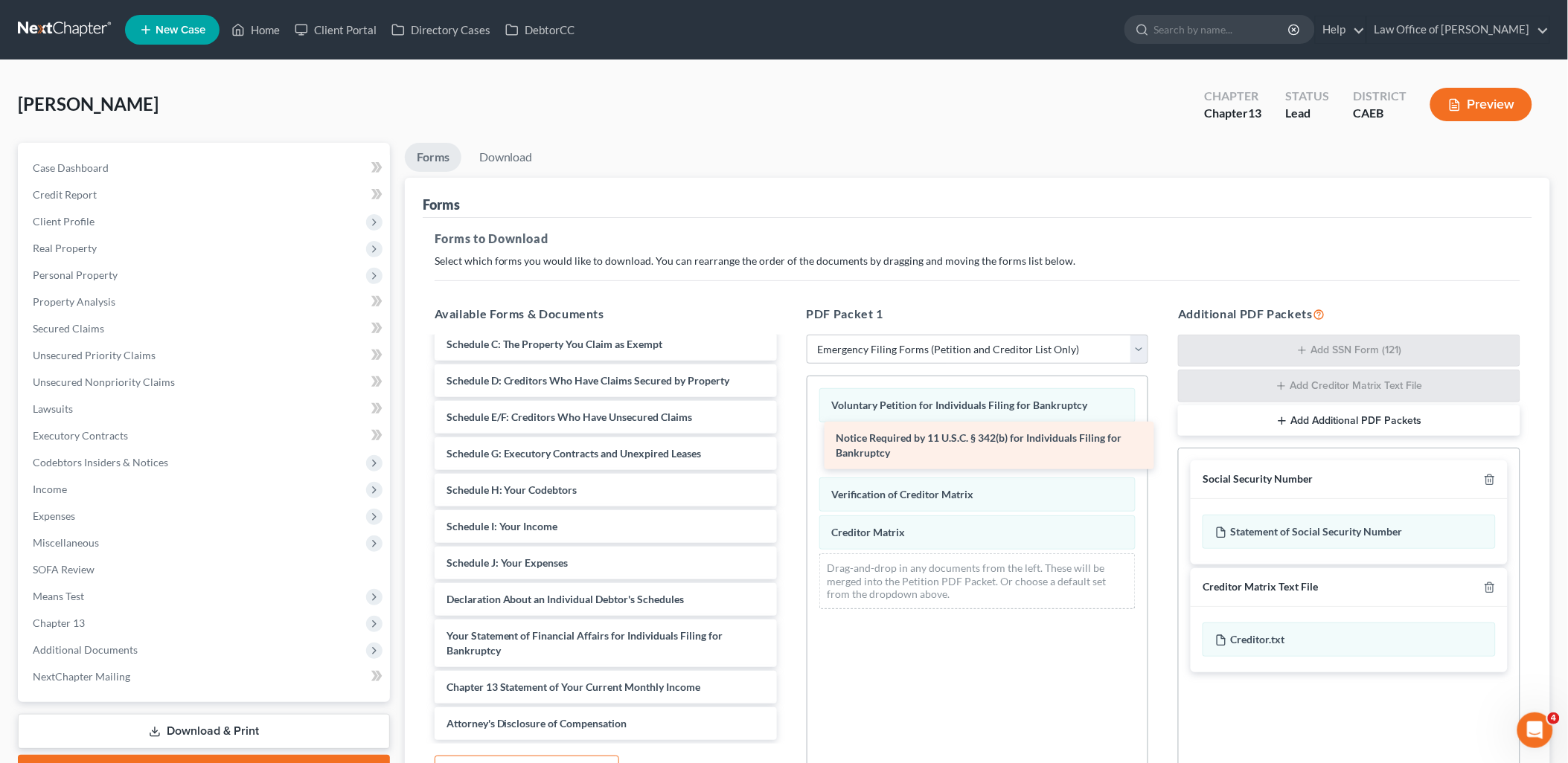
drag, startPoint x: 510, startPoint y: 677, endPoint x: 897, endPoint y: 444, distance: 451.7
click at [789, 443] on div "Notice Required by 11 U.S.C. § 342(b) for Individuals Filing for Bankruptcy Ver…" at bounding box center [605, 279] width 366 height 922
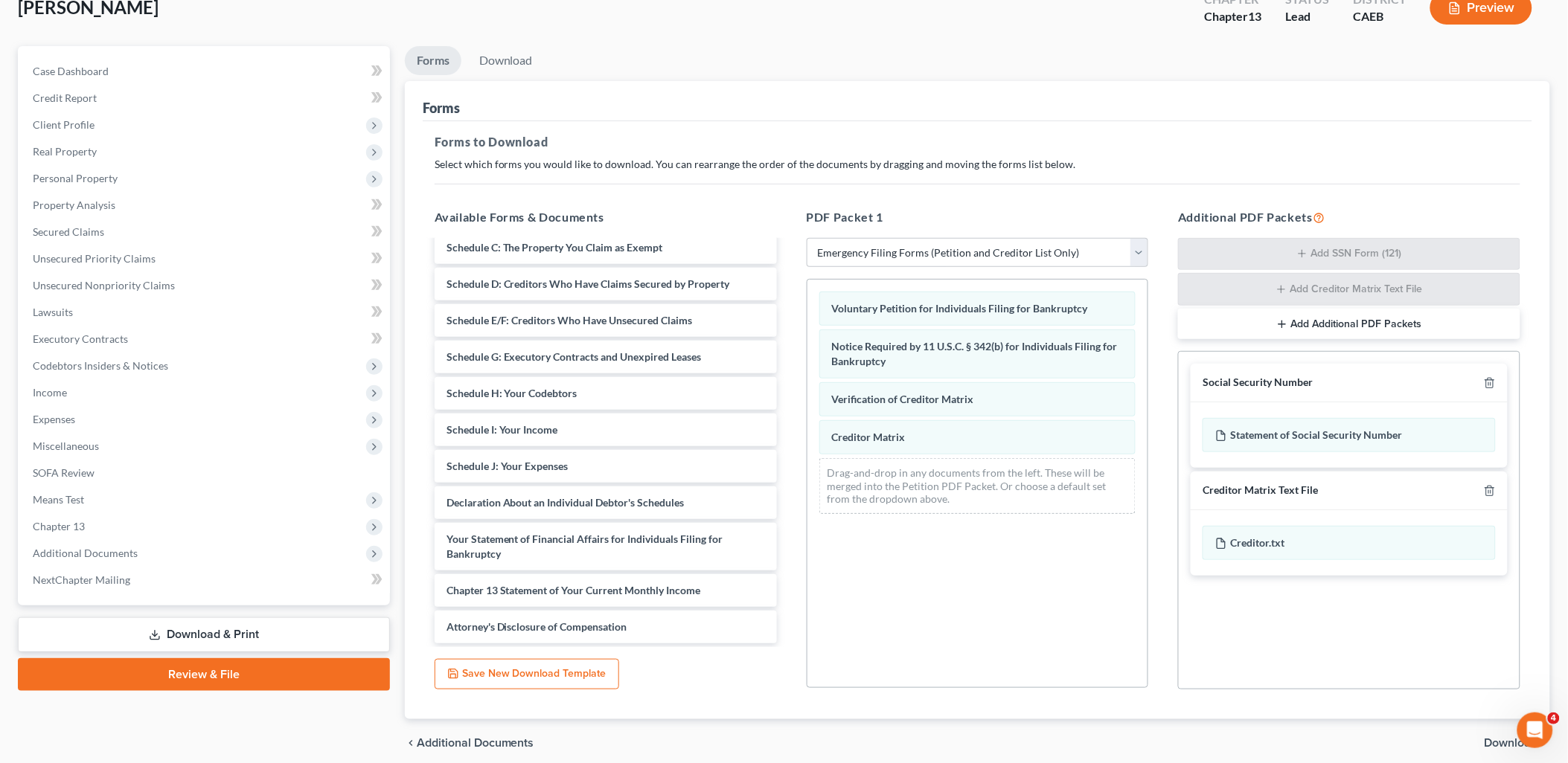
scroll to position [157, 0]
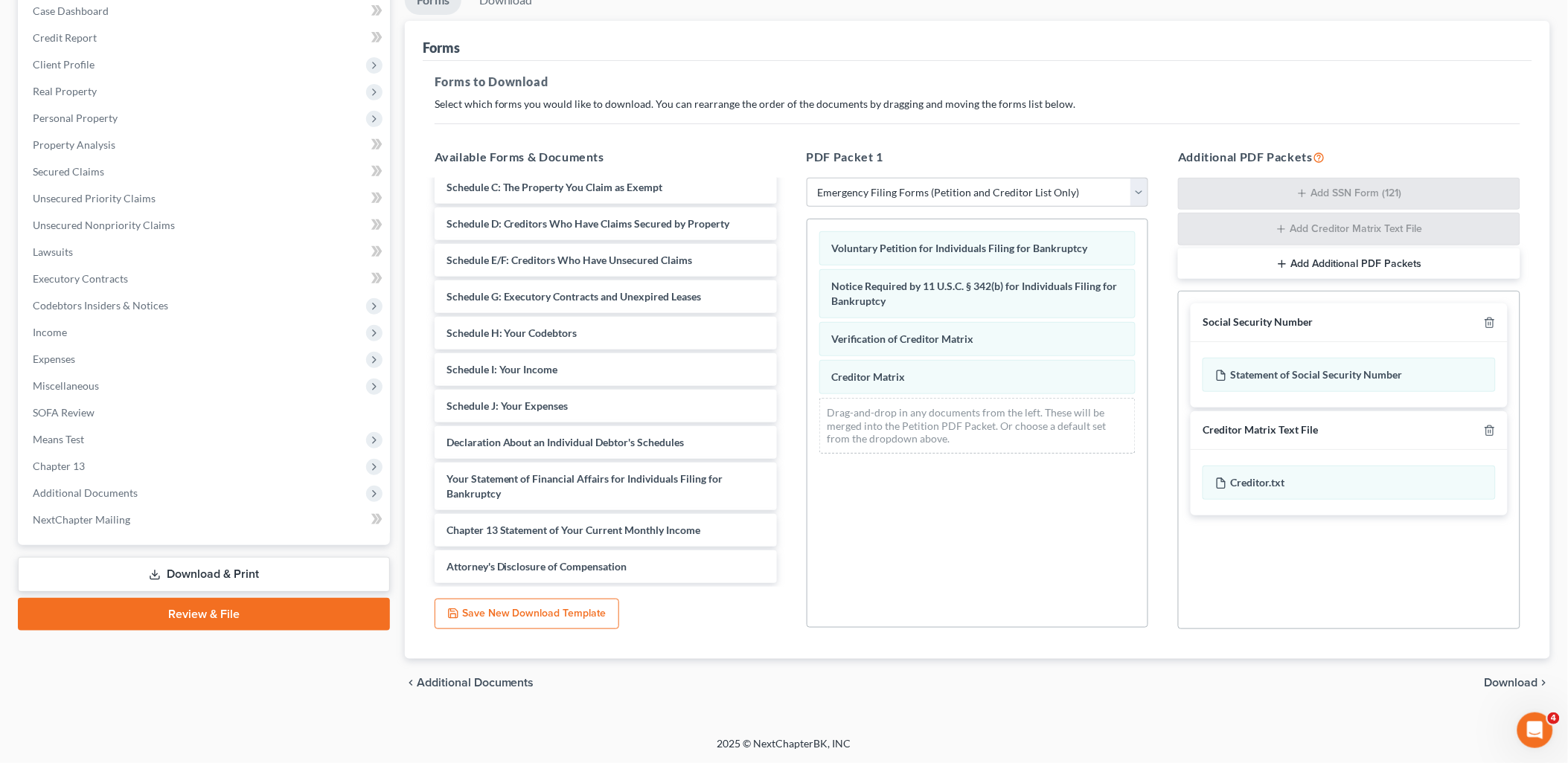
click at [1511, 685] on span "Download" at bounding box center [1511, 683] width 54 height 12
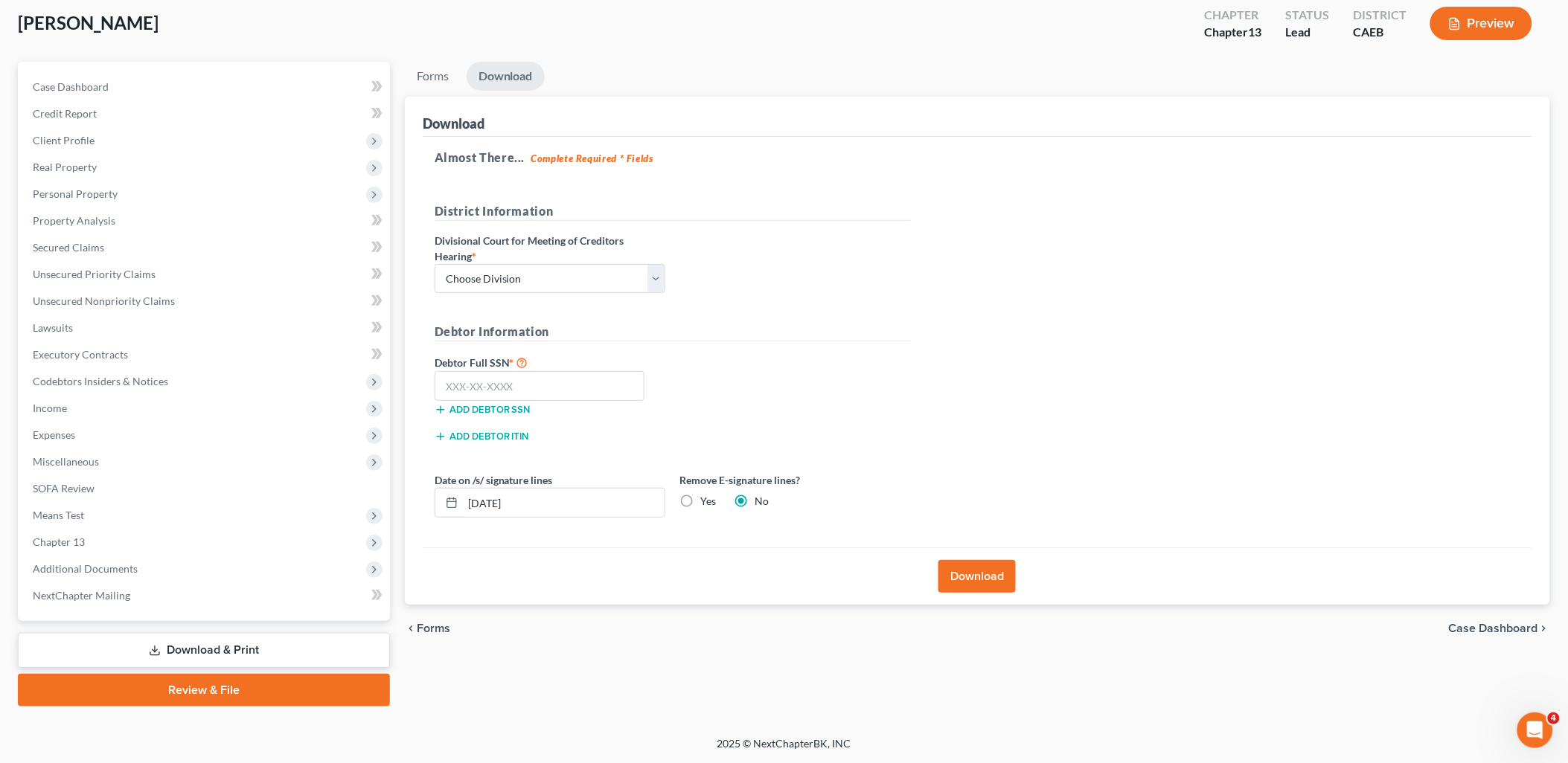
scroll to position [79, 0]
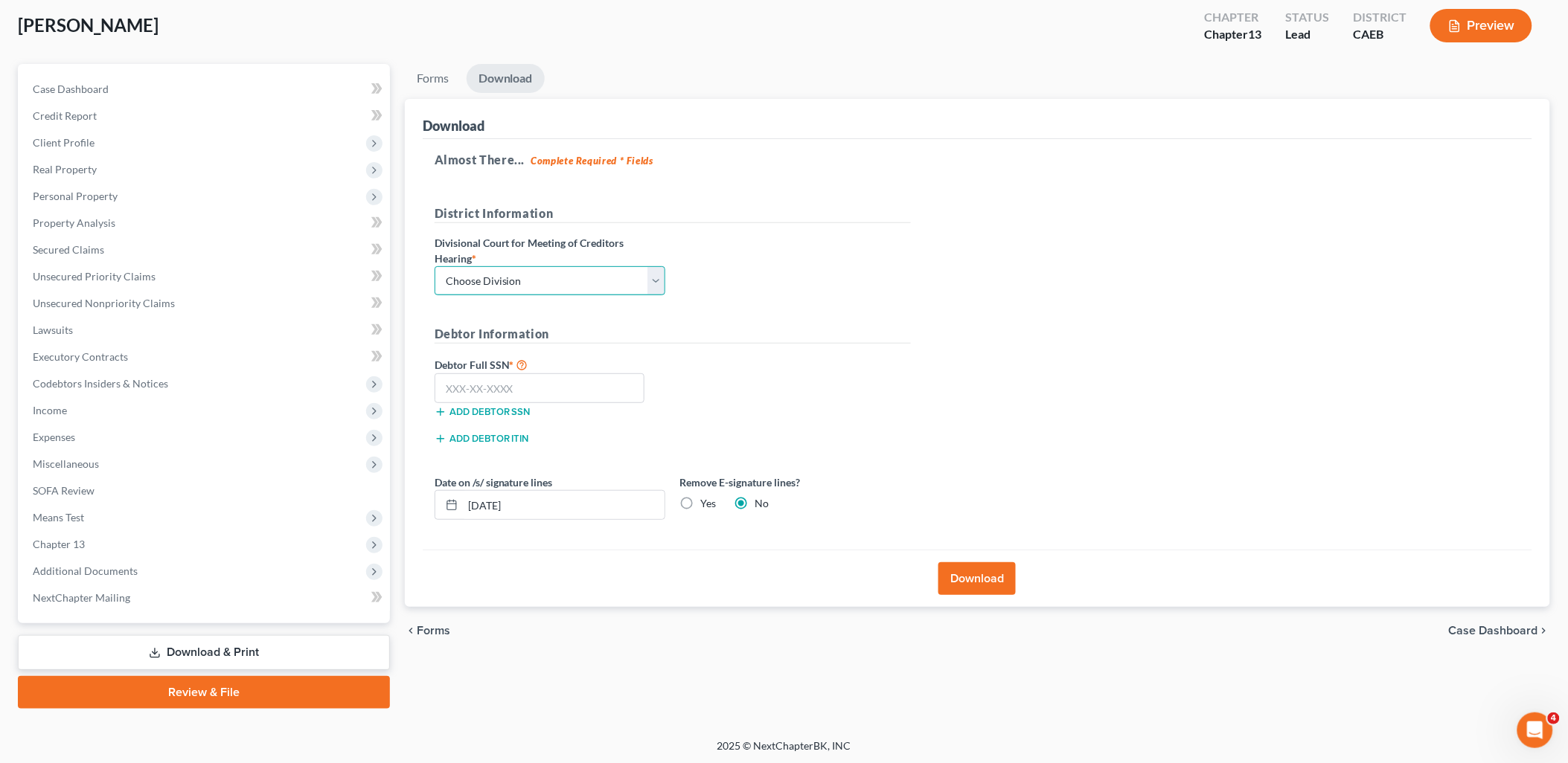
click at [494, 284] on select "Choose Division Fresno Modesto Sacramento" at bounding box center [550, 281] width 231 height 30
select select "1"
click at [434, 267] on select "Choose Division Fresno Modesto Sacramento" at bounding box center [550, 281] width 231 height 30
click at [500, 396] on input "text" at bounding box center [539, 388] width 210 height 30
click at [489, 381] on input "text" at bounding box center [539, 388] width 210 height 30
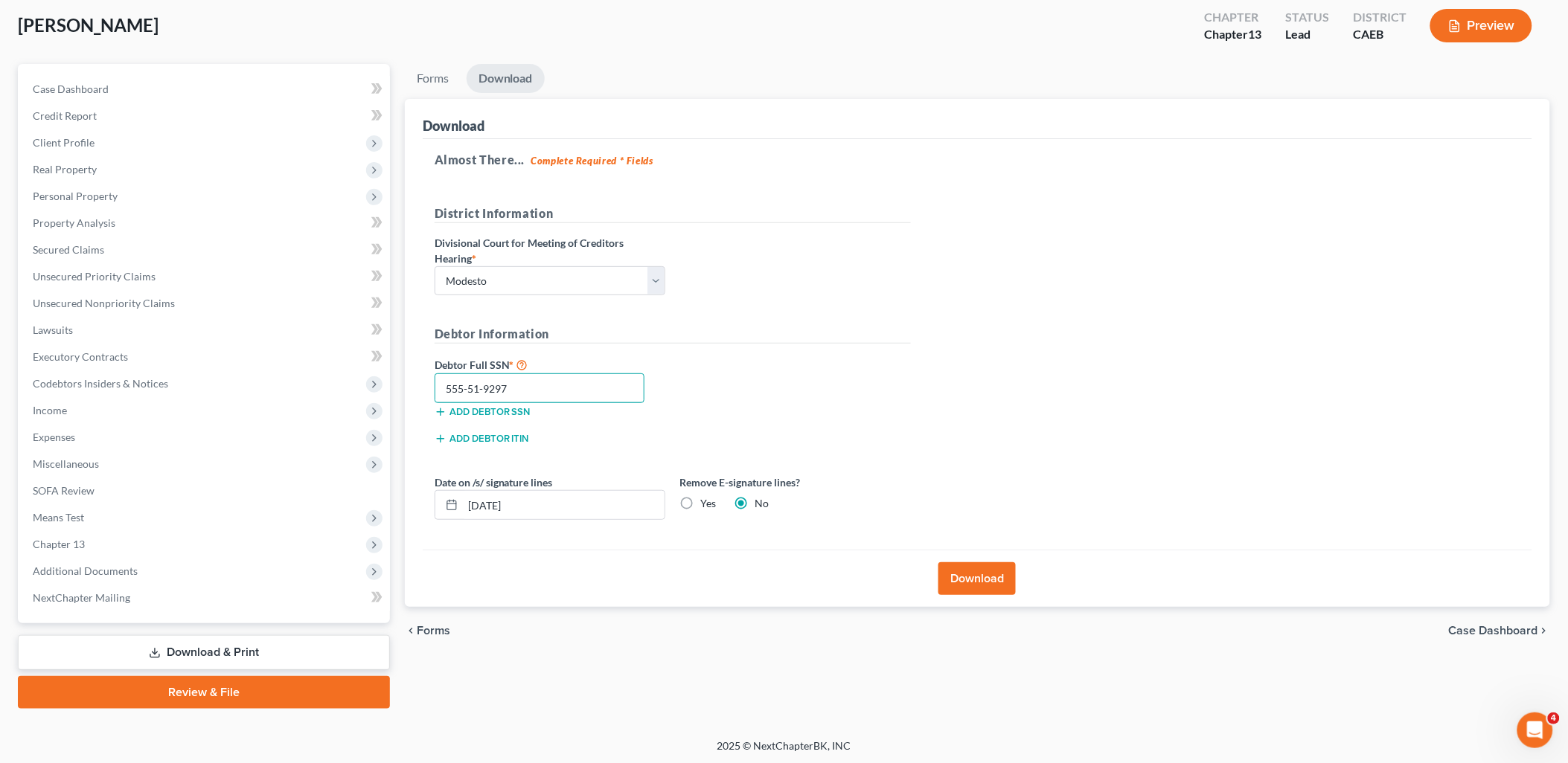
type input "555-51-9297"
click at [977, 582] on button "Download" at bounding box center [976, 578] width 78 height 32
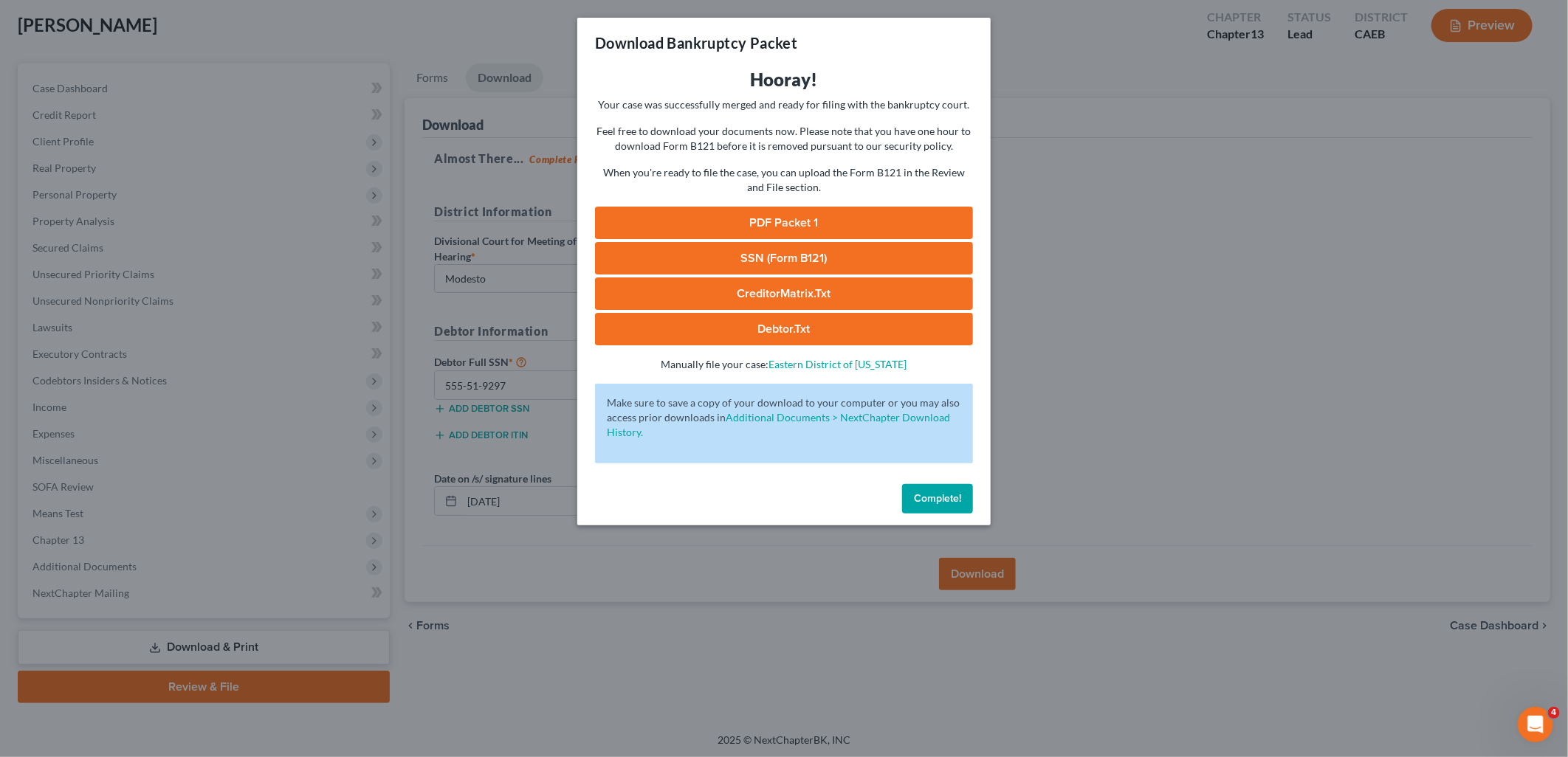
click at [777, 222] on link "PDF Packet 1" at bounding box center [784, 223] width 378 height 32
drag, startPoint x: 776, startPoint y: 260, endPoint x: 784, endPoint y: 259, distance: 8.1
click at [776, 260] on link "SSN (Form B121)" at bounding box center [784, 258] width 378 height 32
click at [783, 289] on link "CreditorMatrix.txt" at bounding box center [784, 293] width 378 height 32
click at [746, 329] on link "Debtor.txt" at bounding box center [784, 329] width 378 height 32
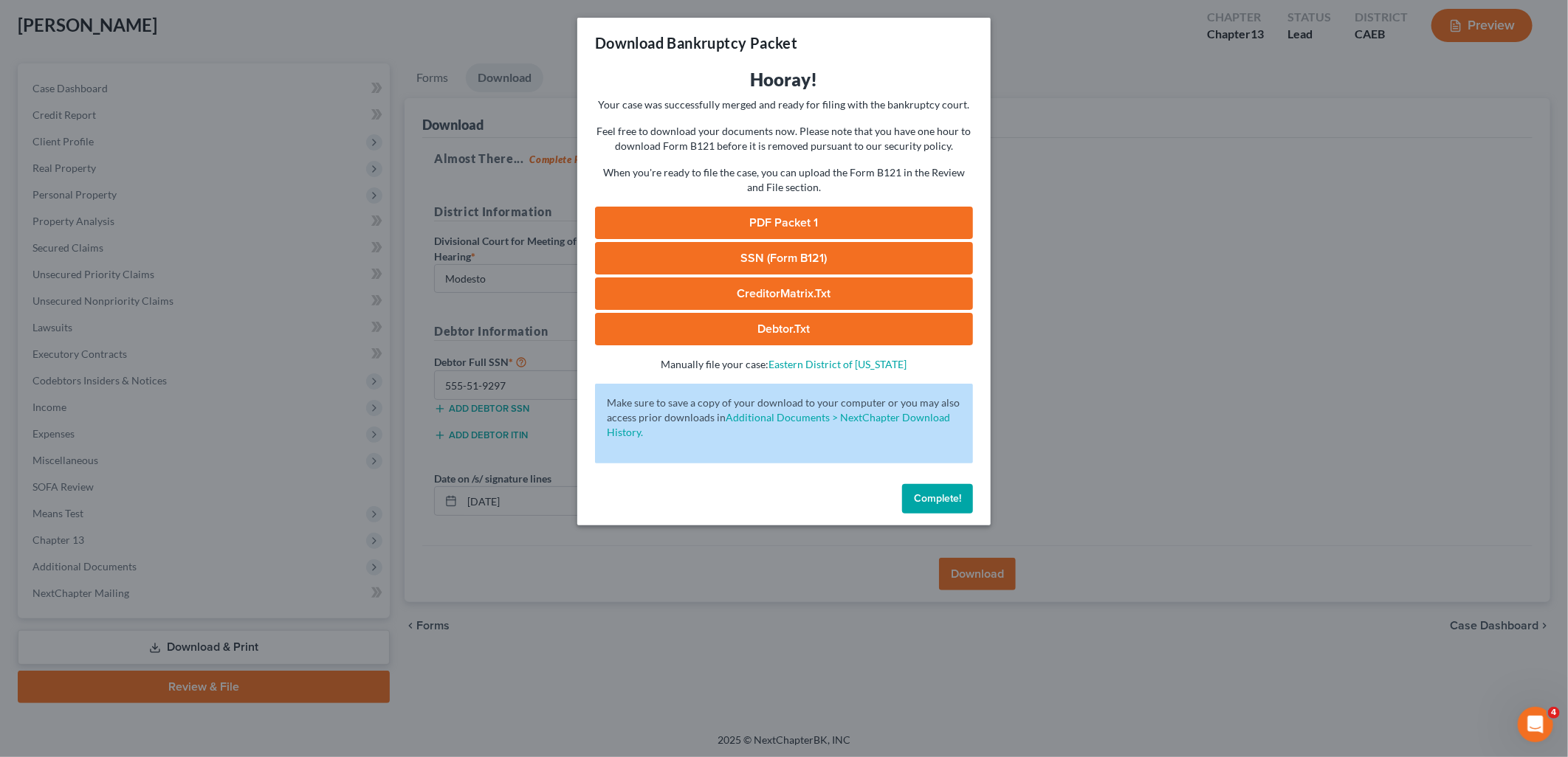
drag, startPoint x: 950, startPoint y: 494, endPoint x: 941, endPoint y: 495, distance: 9.1
click at [950, 494] on span "Complete!" at bounding box center [937, 498] width 47 height 13
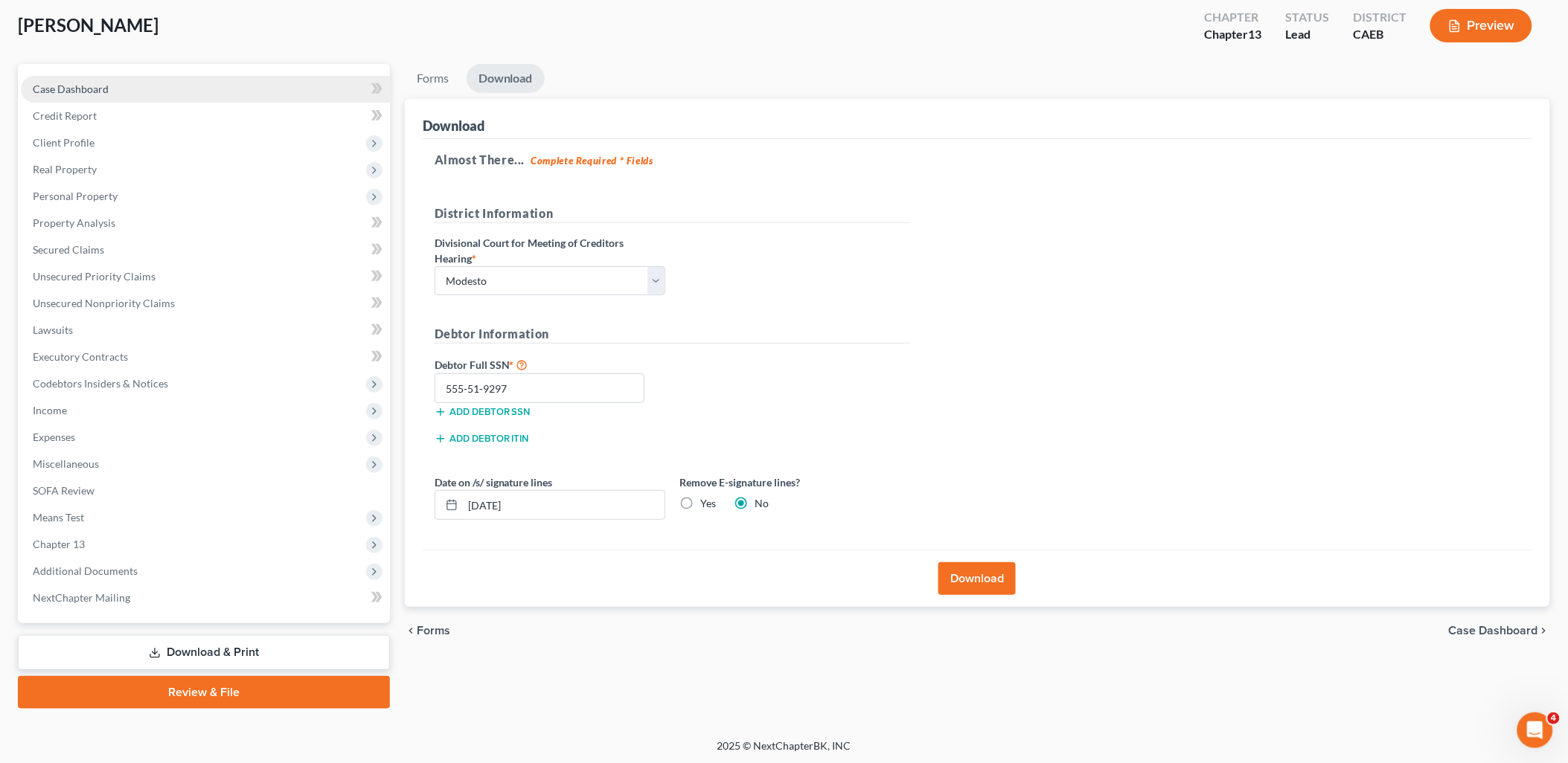
drag, startPoint x: 68, startPoint y: 83, endPoint x: 83, endPoint y: 91, distance: 17.0
click at [69, 83] on span "Case Dashboard" at bounding box center [70, 89] width 76 height 13
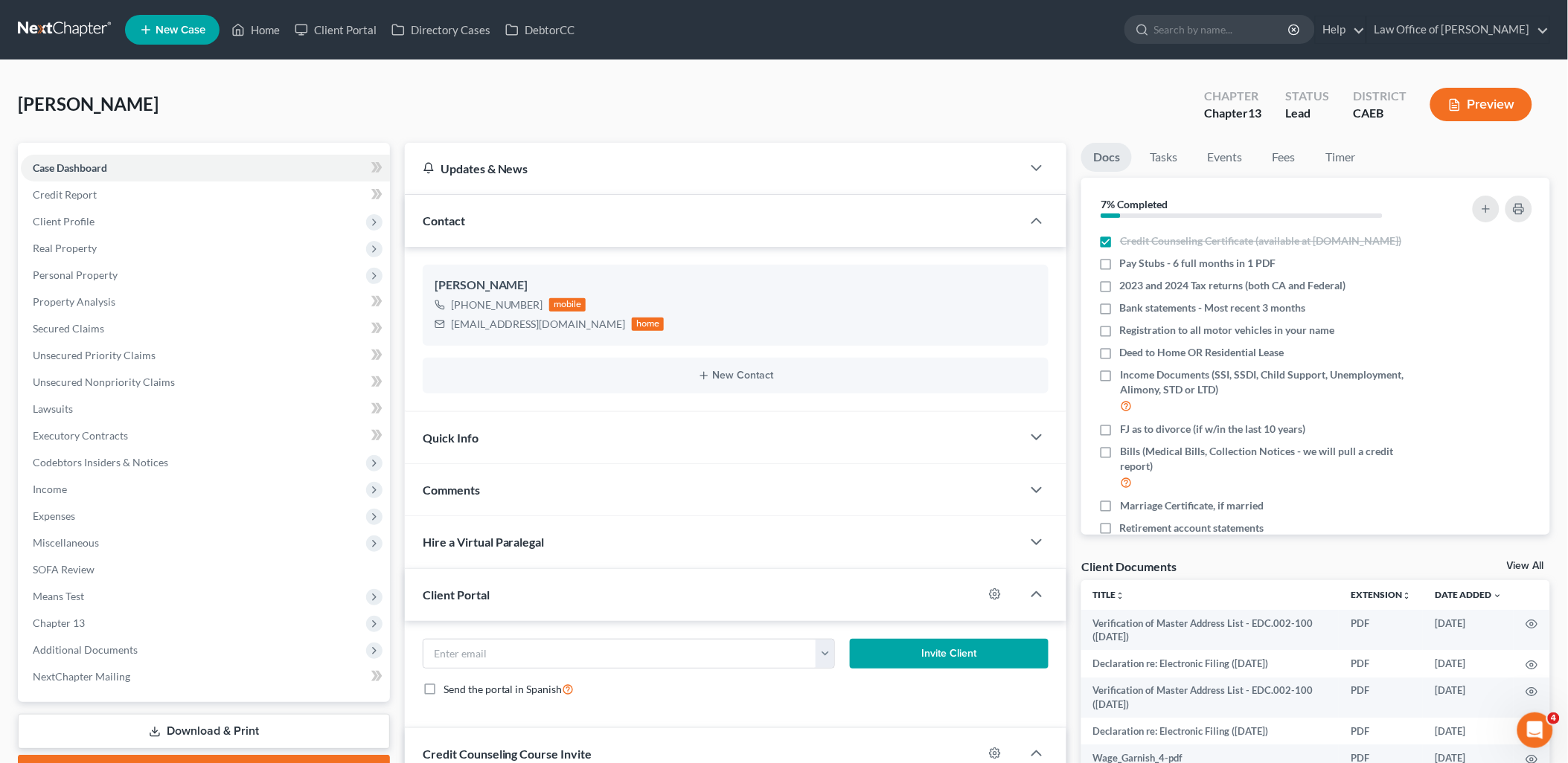
click at [1534, 563] on link "View All" at bounding box center [1525, 566] width 38 height 10
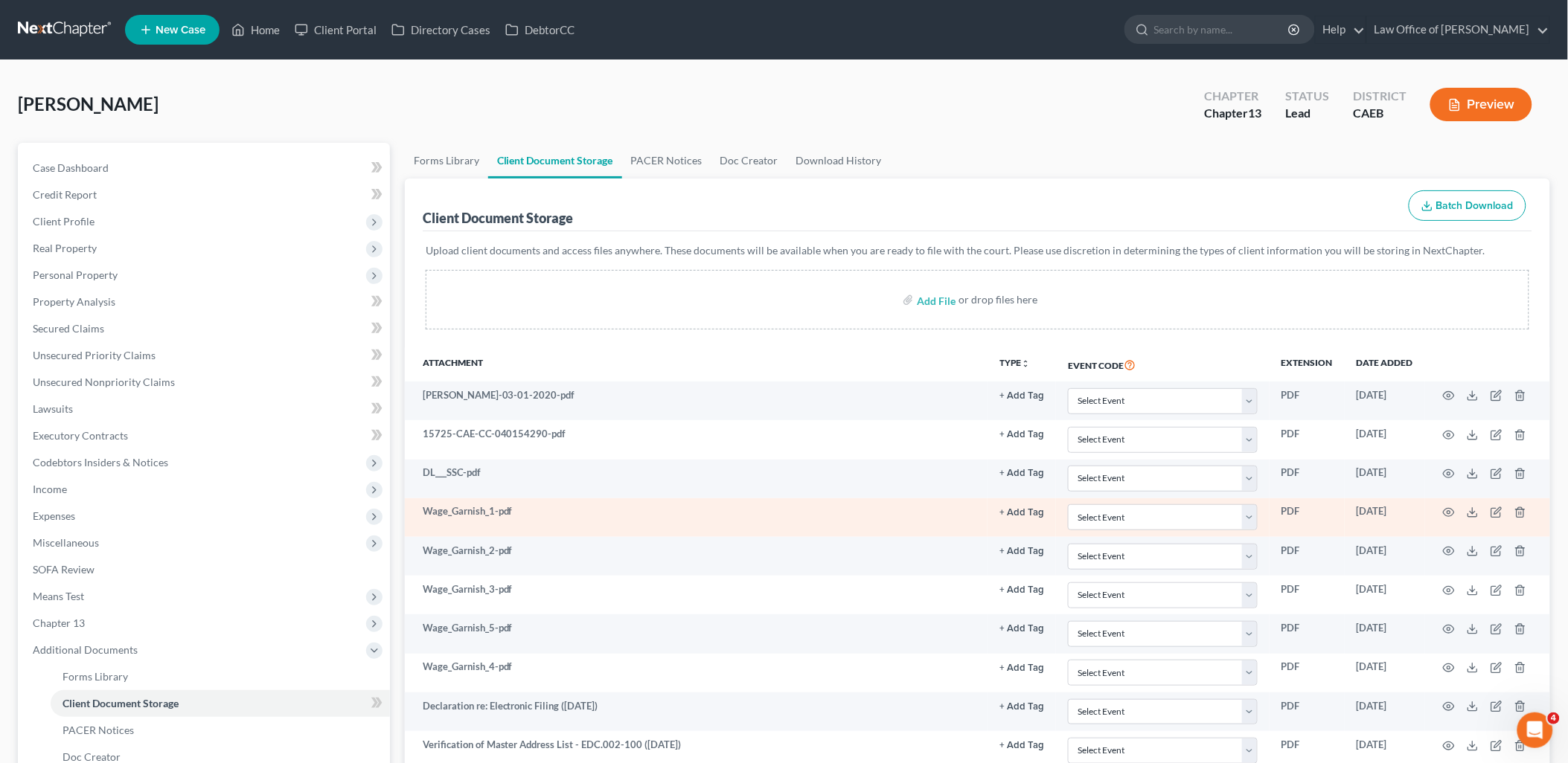
scroll to position [165, 0]
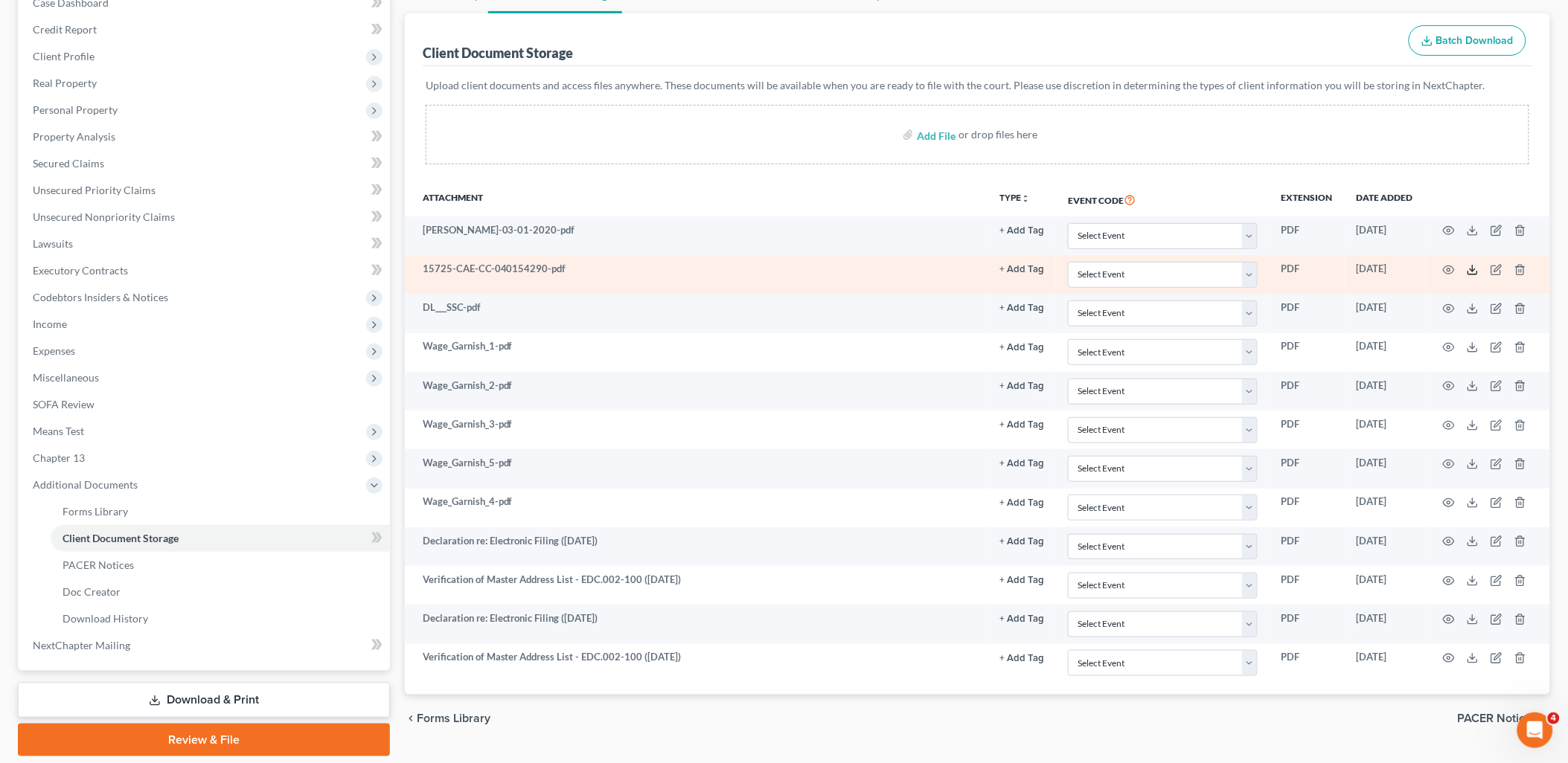
click at [1476, 272] on icon at bounding box center [1472, 270] width 12 height 12
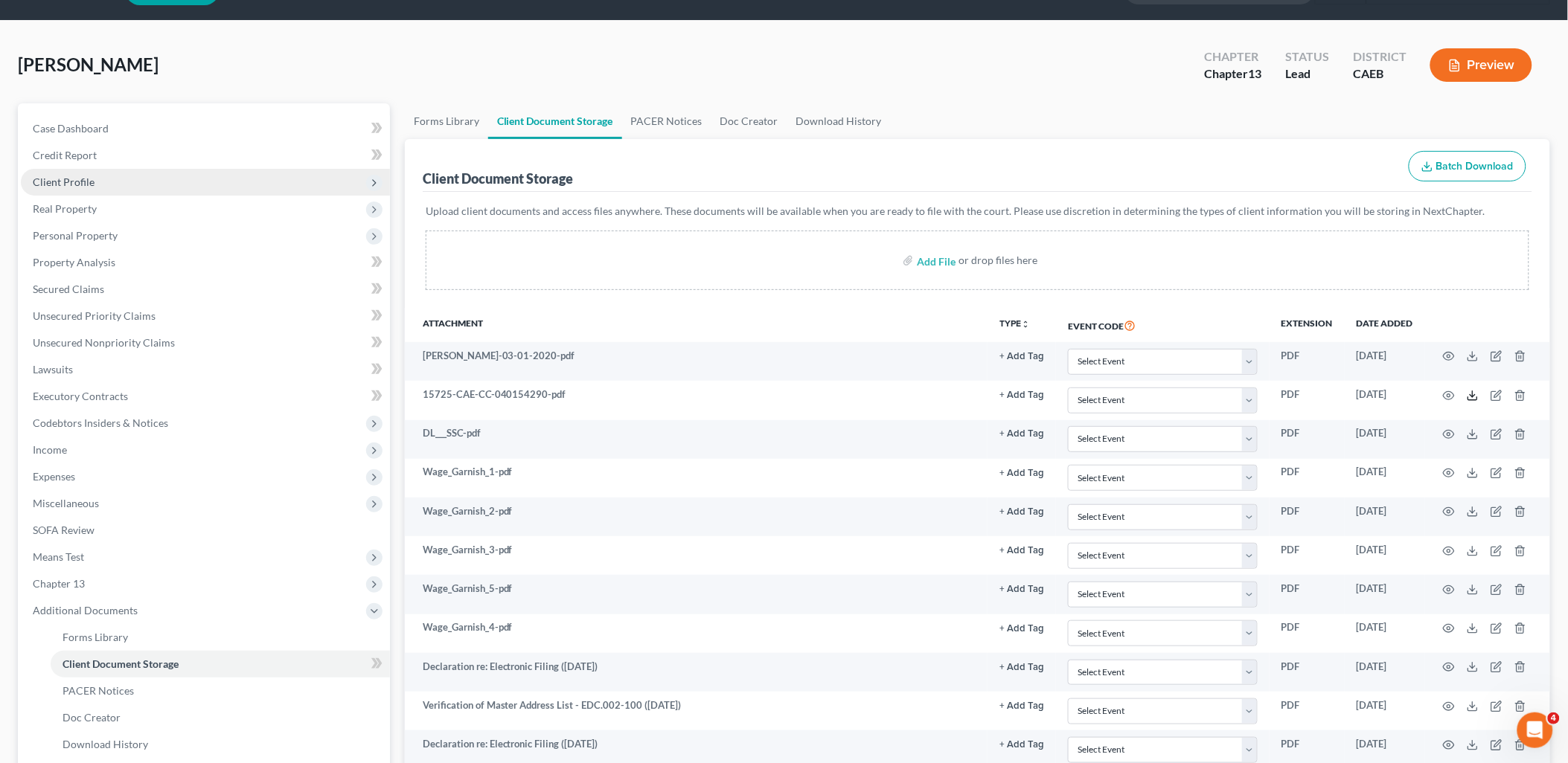
scroll to position [0, 0]
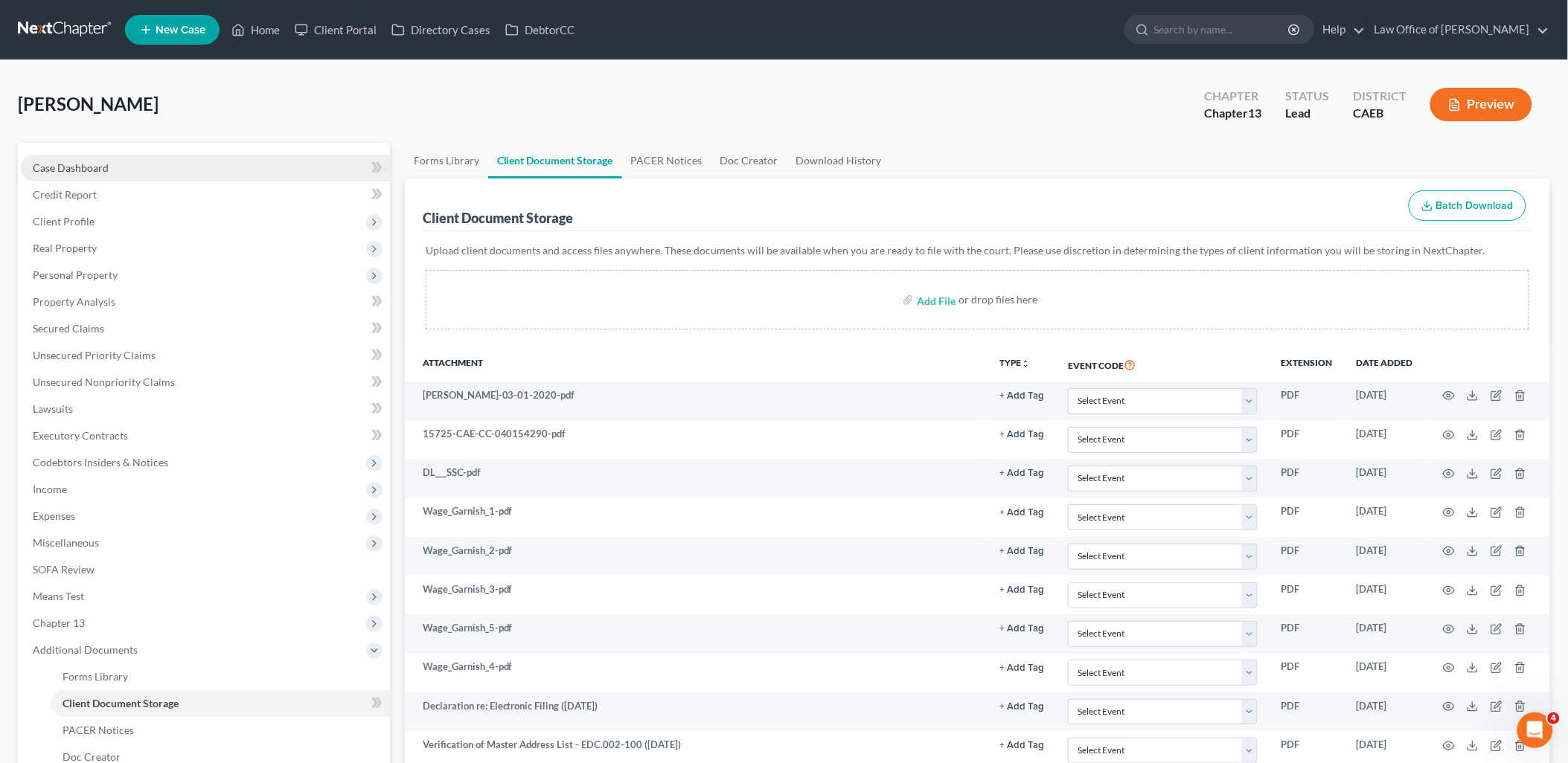
click at [90, 167] on span "Case Dashboard" at bounding box center [70, 167] width 76 height 13
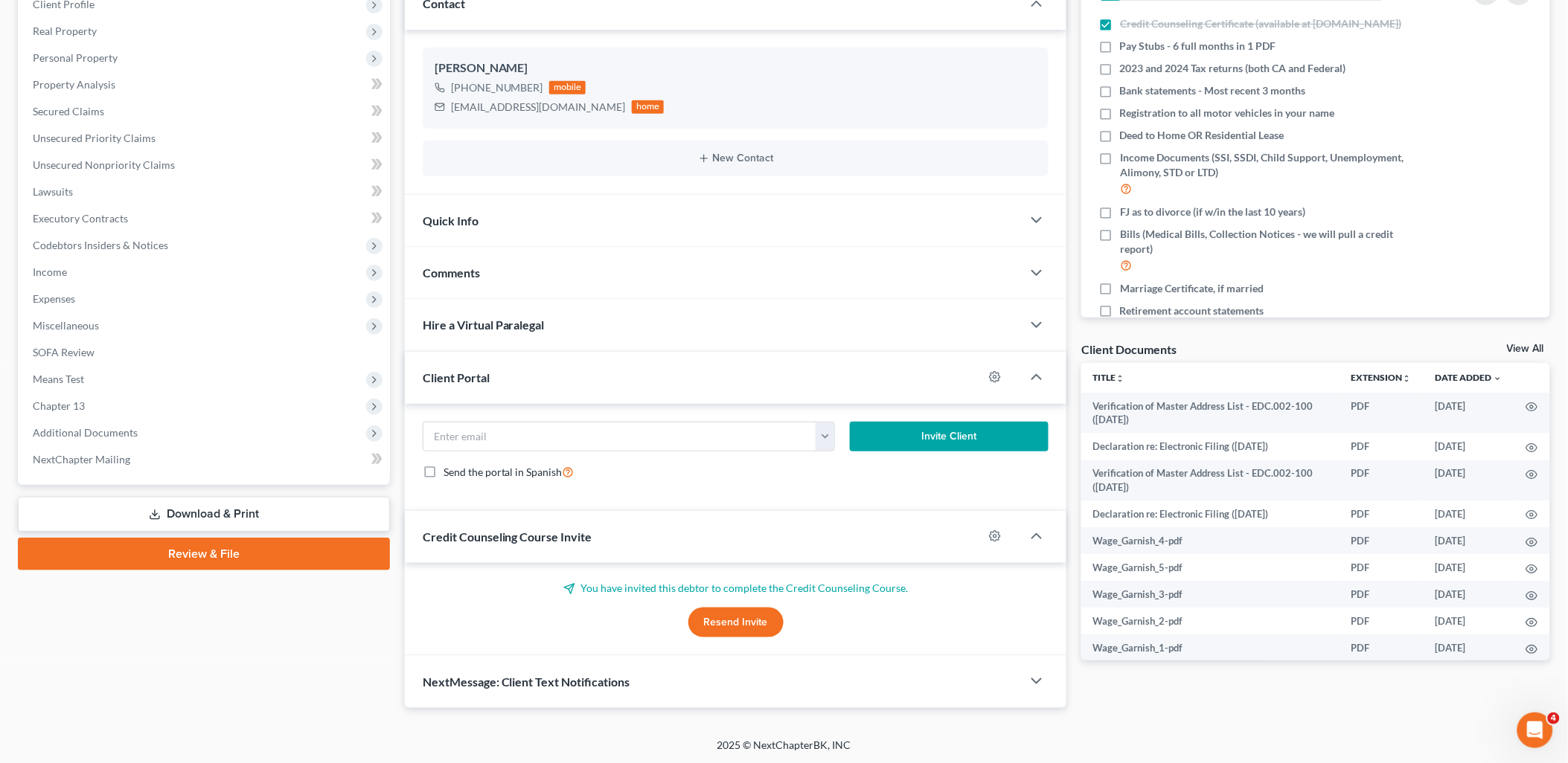
scroll to position [218, 0]
click at [463, 226] on span "Quick Info" at bounding box center [450, 220] width 56 height 15
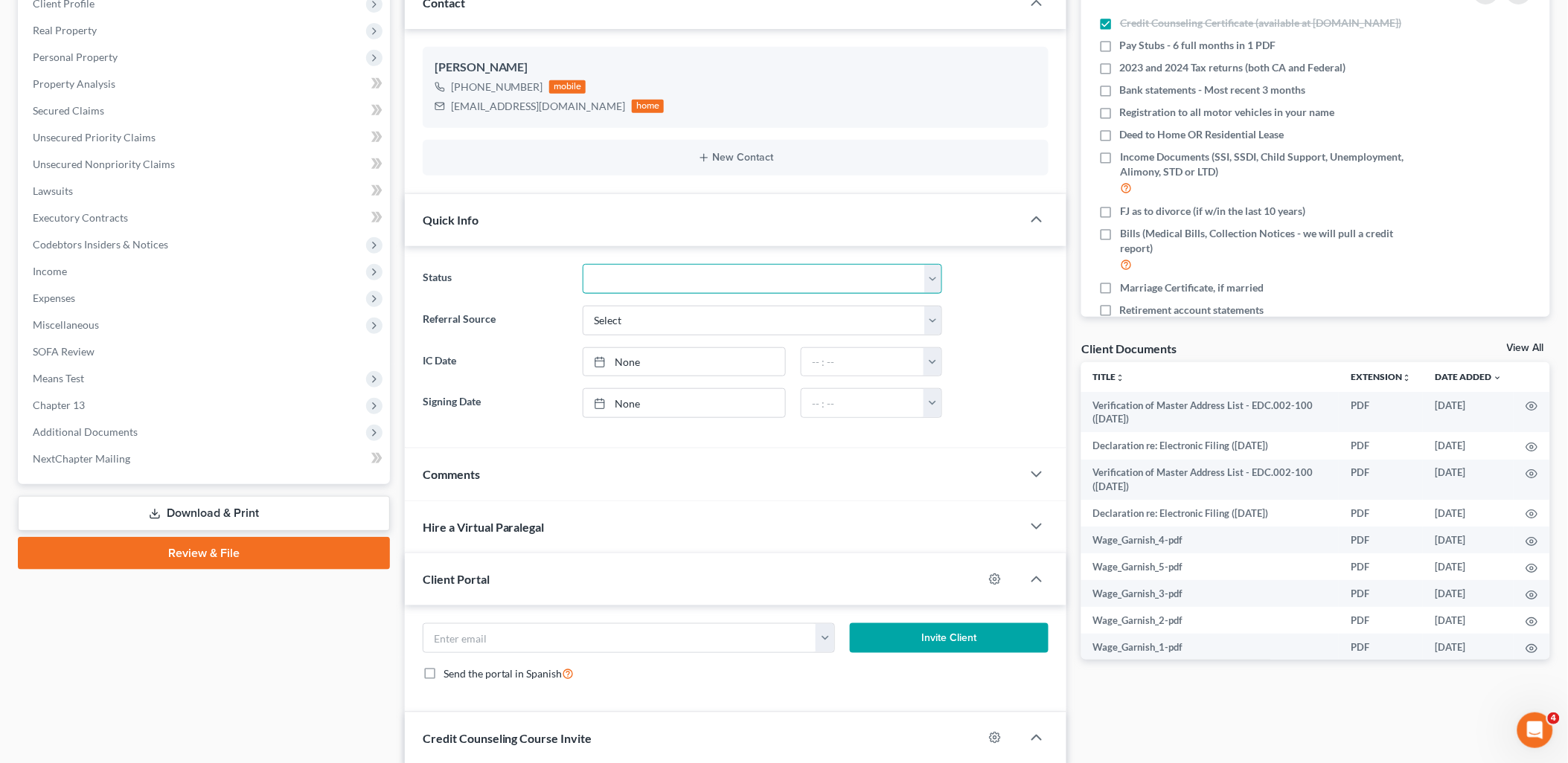
click at [656, 273] on select "Discharged Discharged & Reported Discharge Litigation Dismissal Notice Dismisse…" at bounding box center [762, 279] width 359 height 30
select select "6"
click at [582, 264] on select "Discharged Discharged & Reported Discharge Litigation Dismissal Notice Dismisse…" at bounding box center [762, 279] width 359 height 30
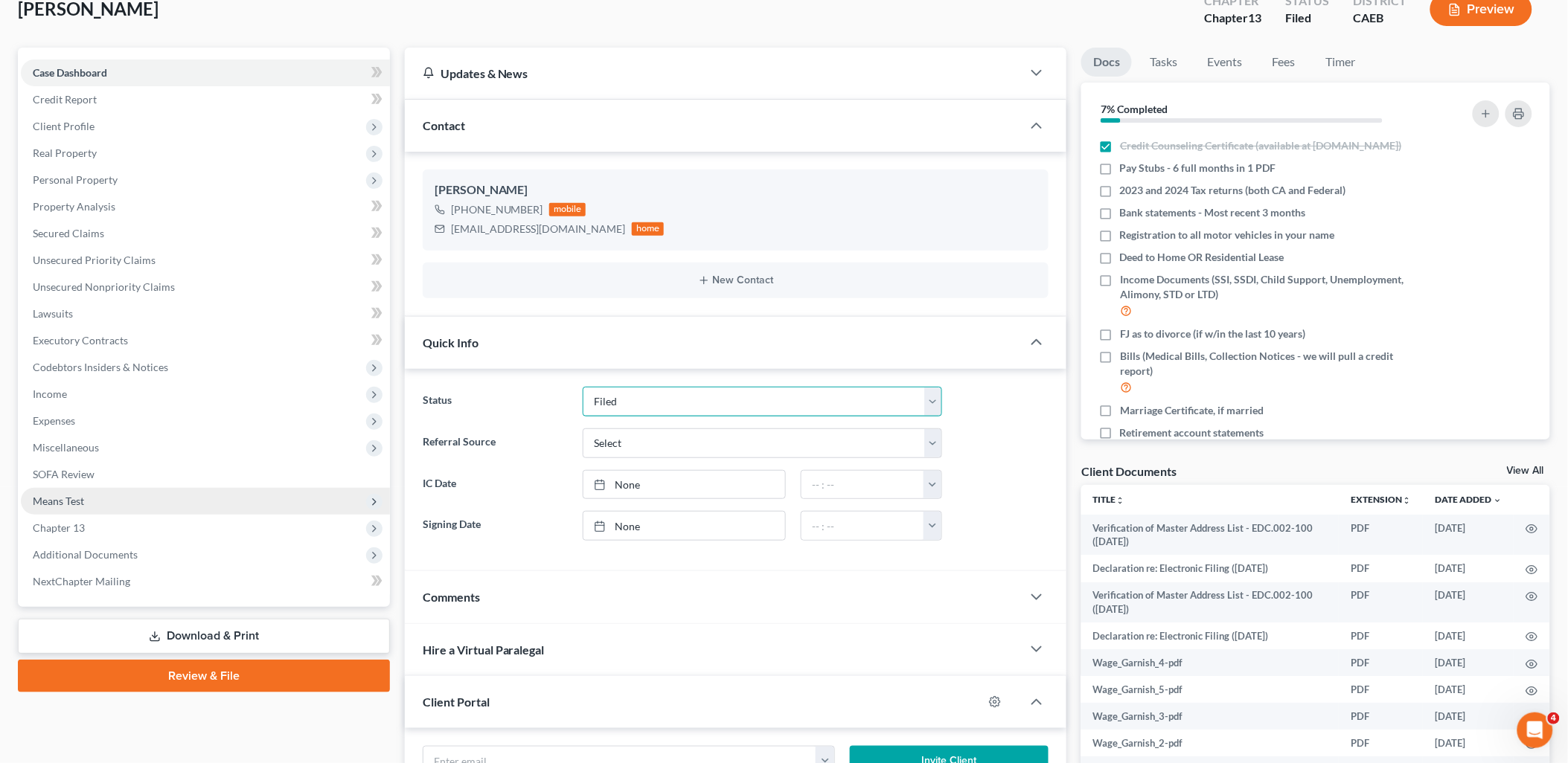
scroll to position [0, 0]
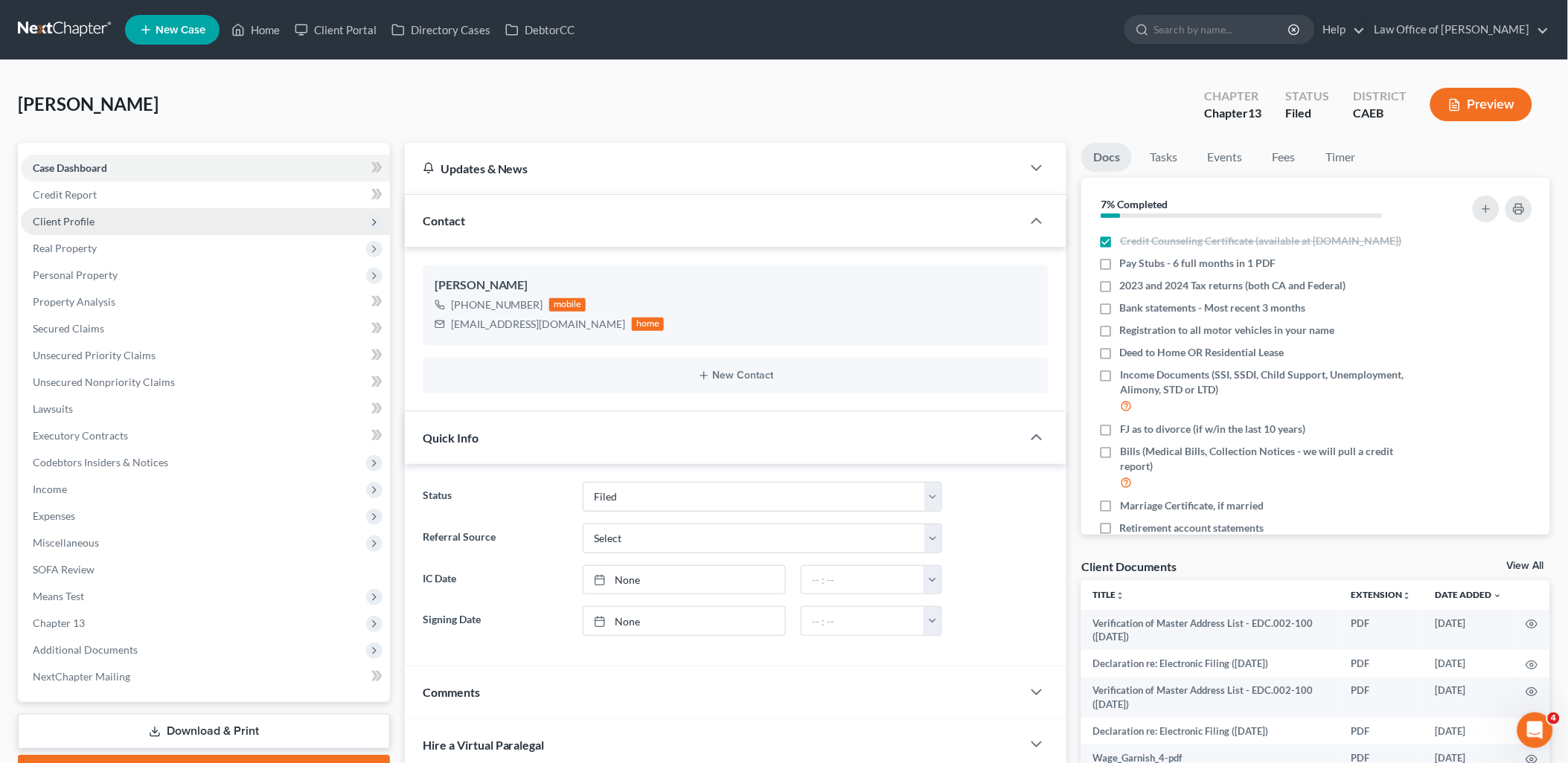
click at [50, 220] on span "Client Profile" at bounding box center [63, 221] width 62 height 13
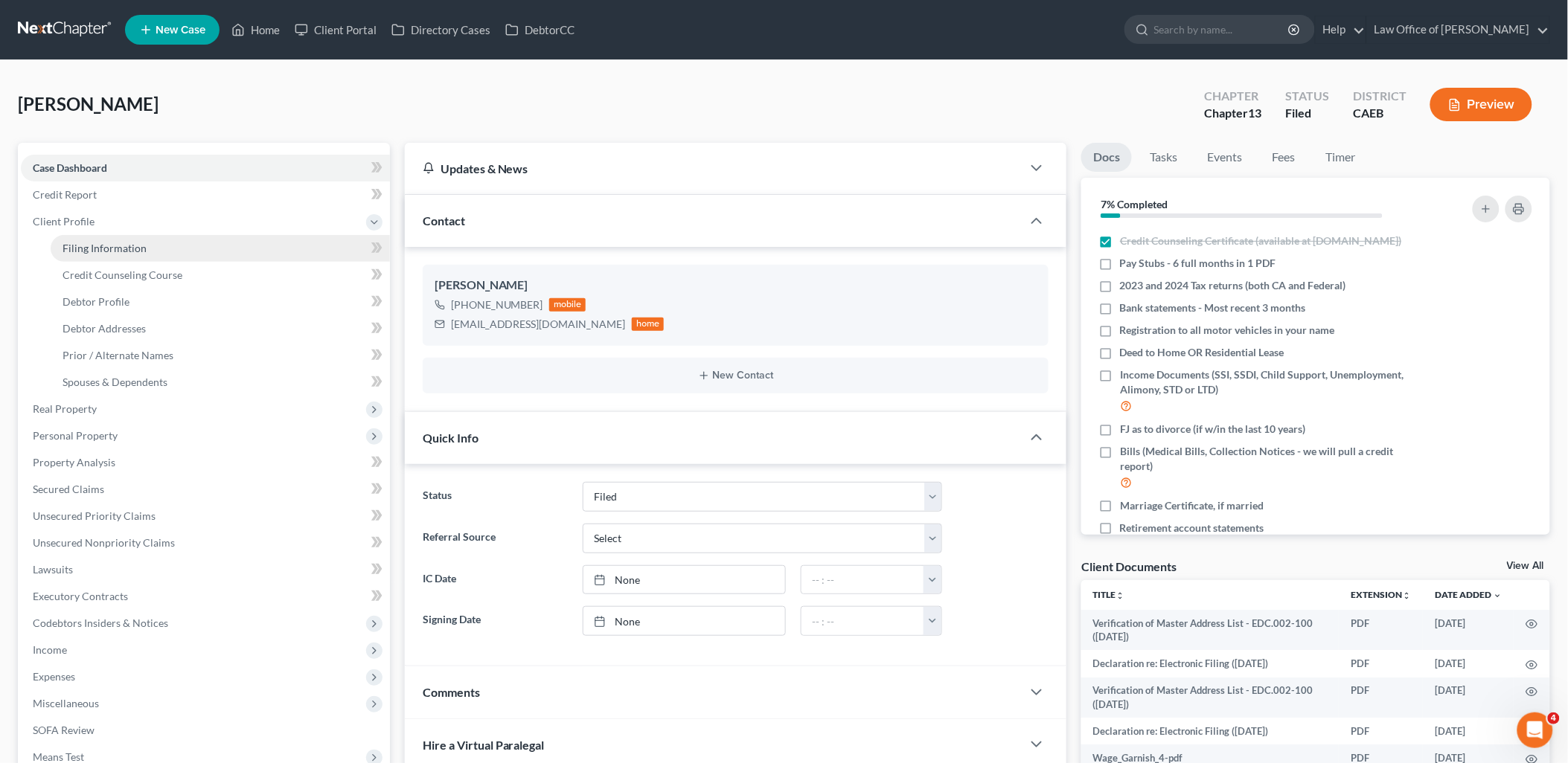
click at [115, 254] on link "Filing Information" at bounding box center [220, 248] width 339 height 26
select select "1"
select select "0"
select select "3"
select select "8"
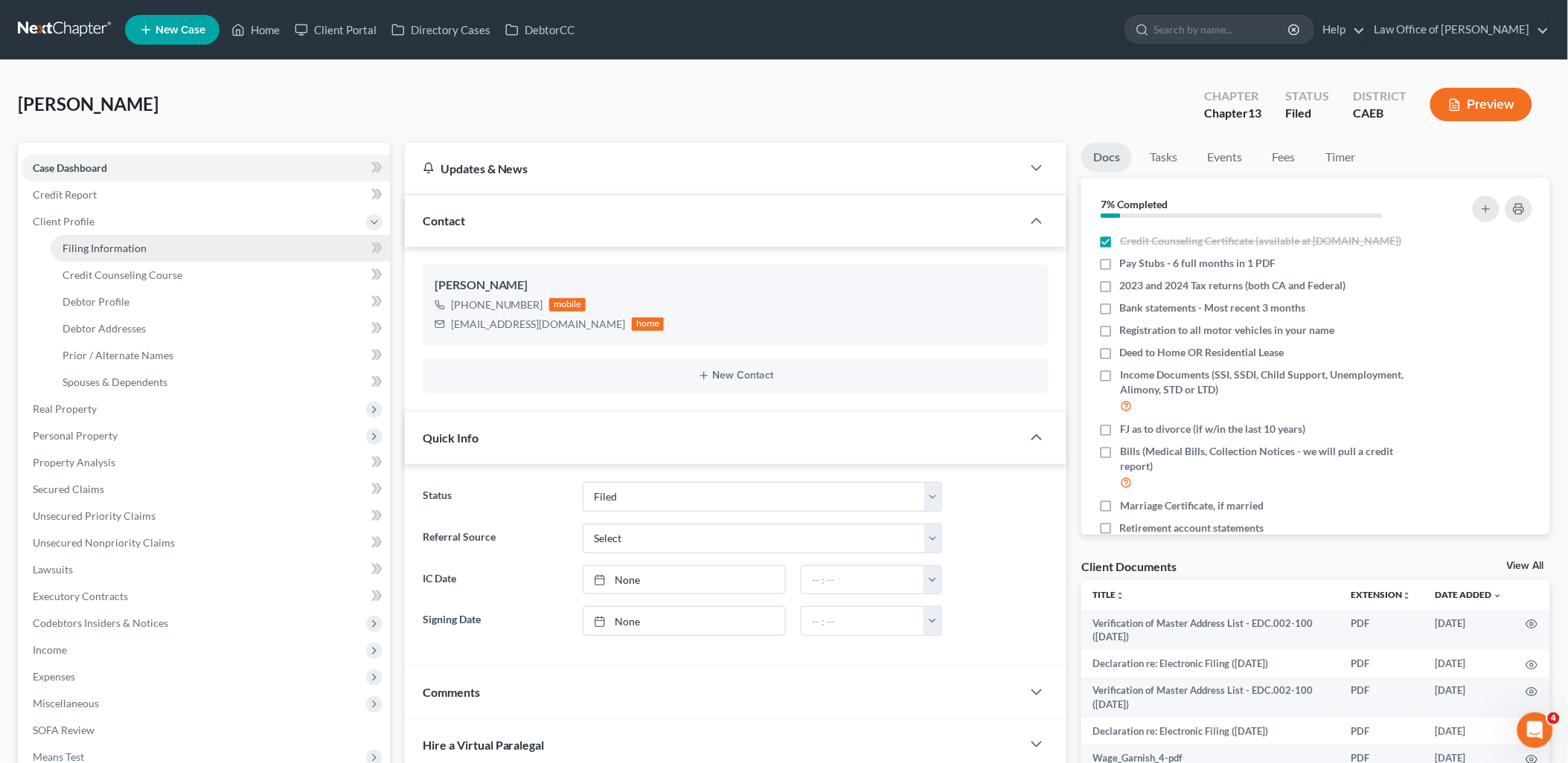
select select "0"
select select "4"
select select "1"
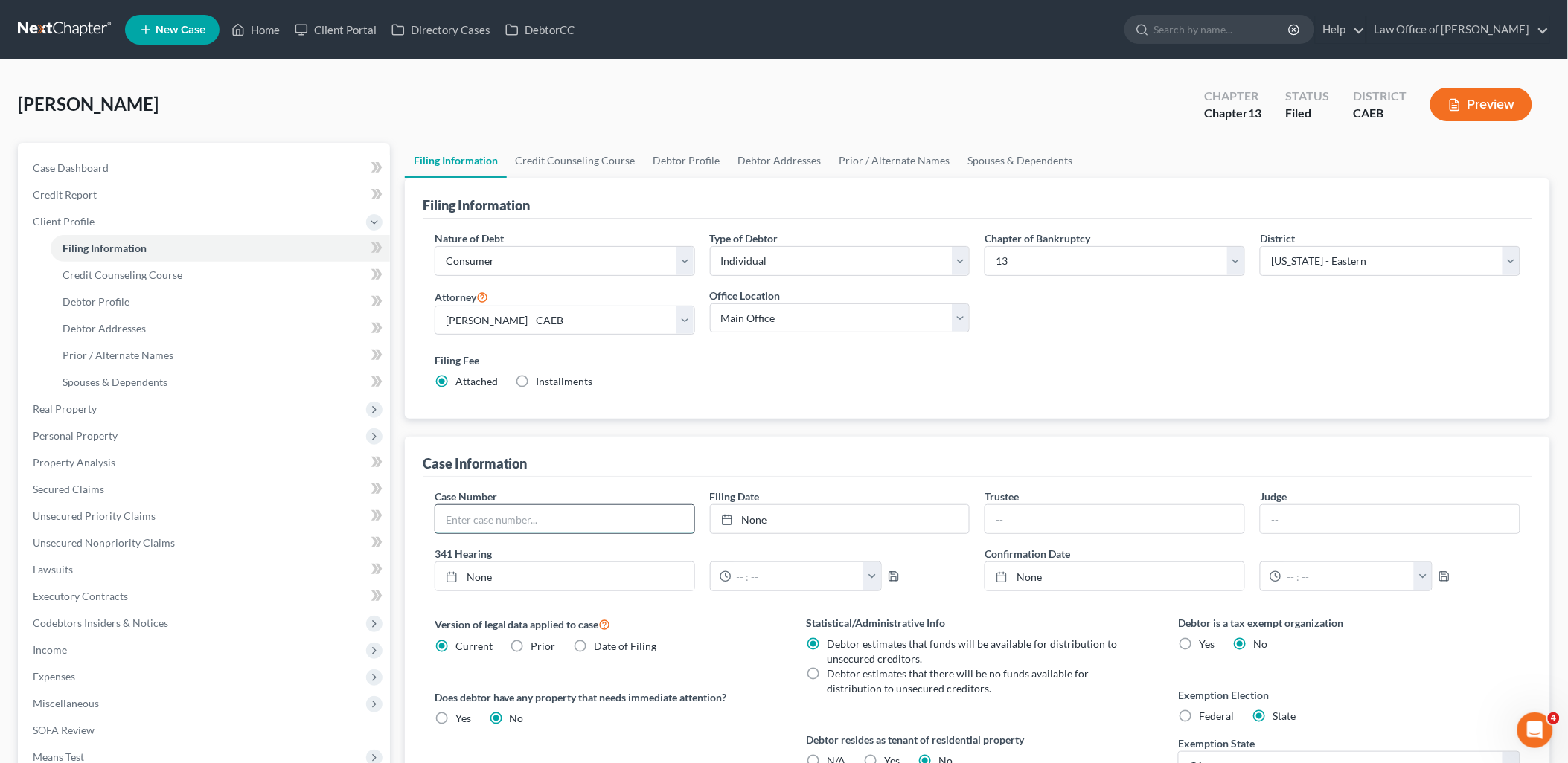
click at [547, 523] on input "text" at bounding box center [564, 519] width 259 height 28
type input "2025-25506"
drag, startPoint x: 55, startPoint y: 173, endPoint x: 339, endPoint y: 243, distance: 292.5
click at [55, 172] on span "Case Dashboard" at bounding box center [70, 167] width 76 height 13
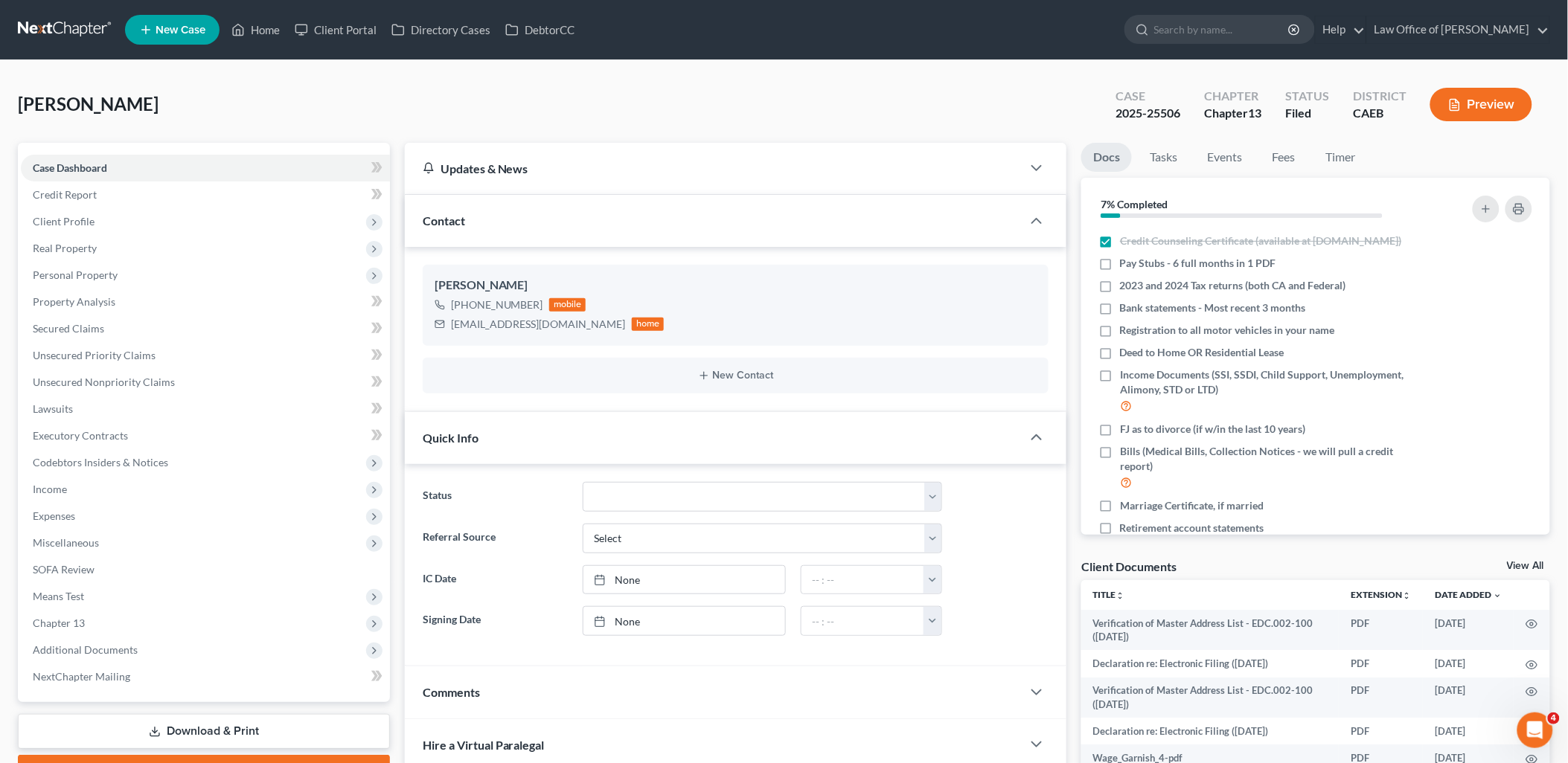
click at [1530, 564] on link "View All" at bounding box center [1525, 566] width 38 height 10
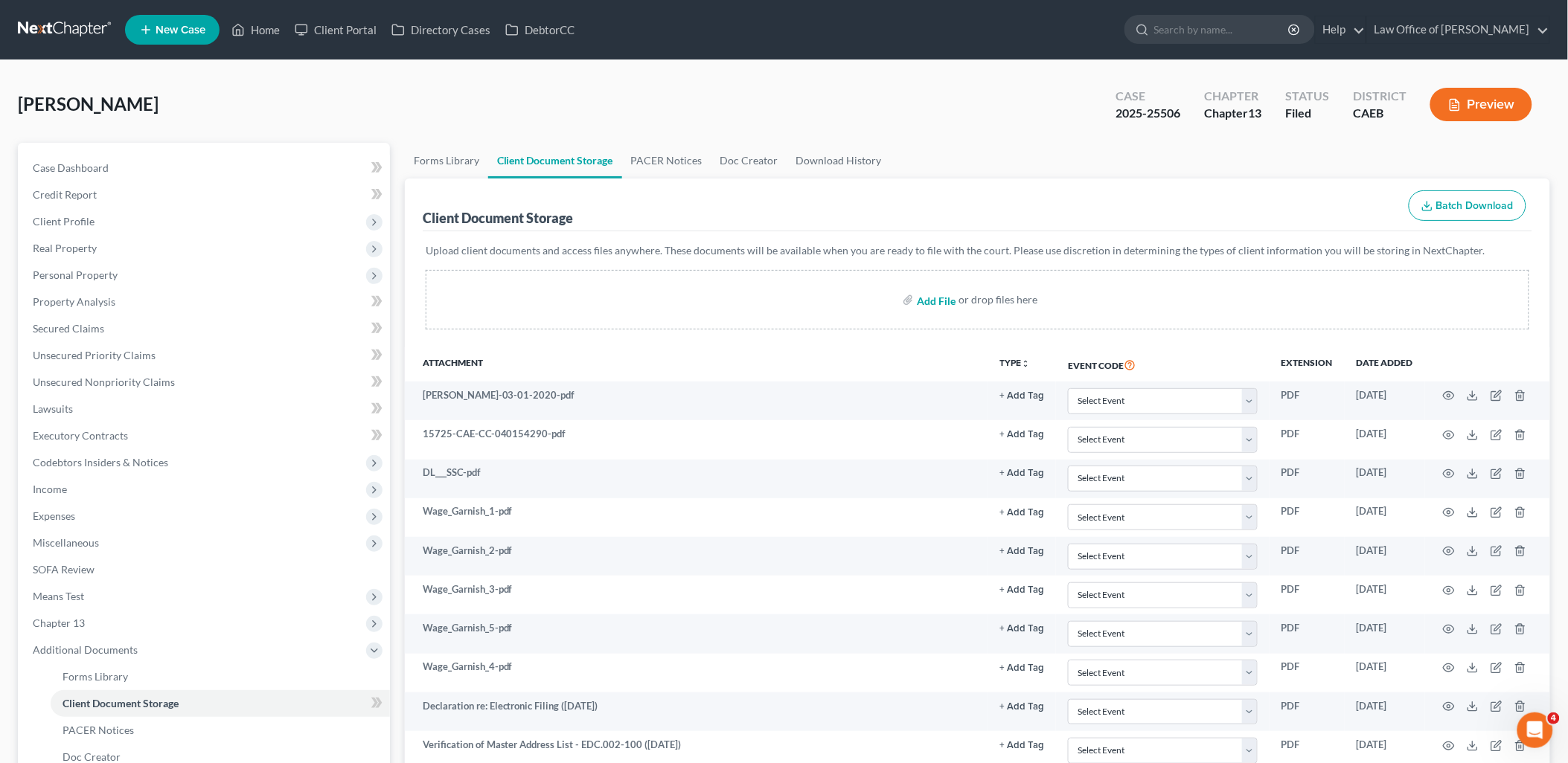
click at [926, 298] on input "file" at bounding box center [934, 299] width 36 height 26
type input "C:\fakepath\SubmissionConfirmation (34).pdf"
click at [951, 298] on input "file" at bounding box center [934, 299] width 36 height 26
type input "C:\fakepath\Signed Petition.pdf"
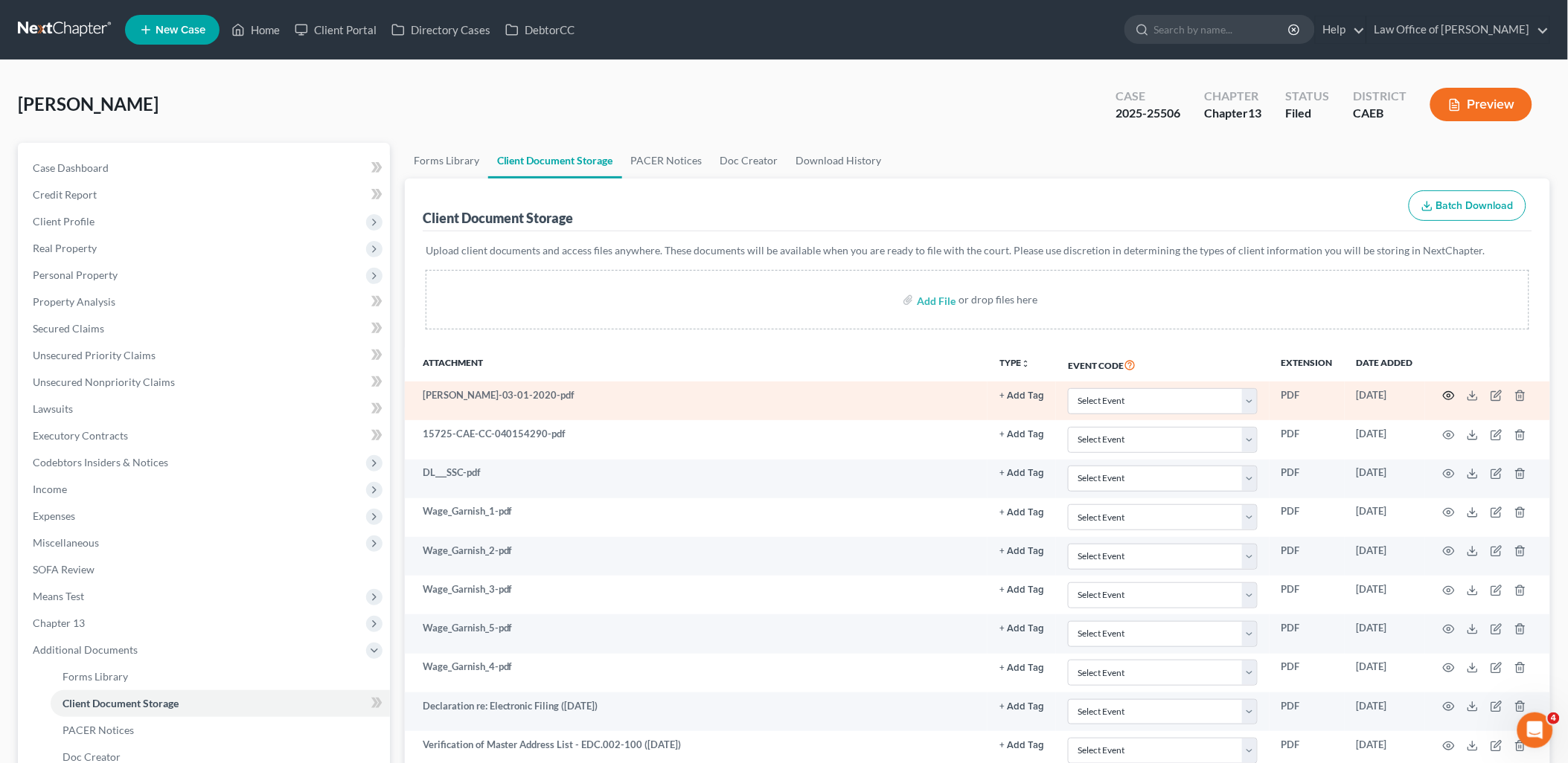
click at [1447, 398] on icon "button" at bounding box center [1449, 396] width 12 height 12
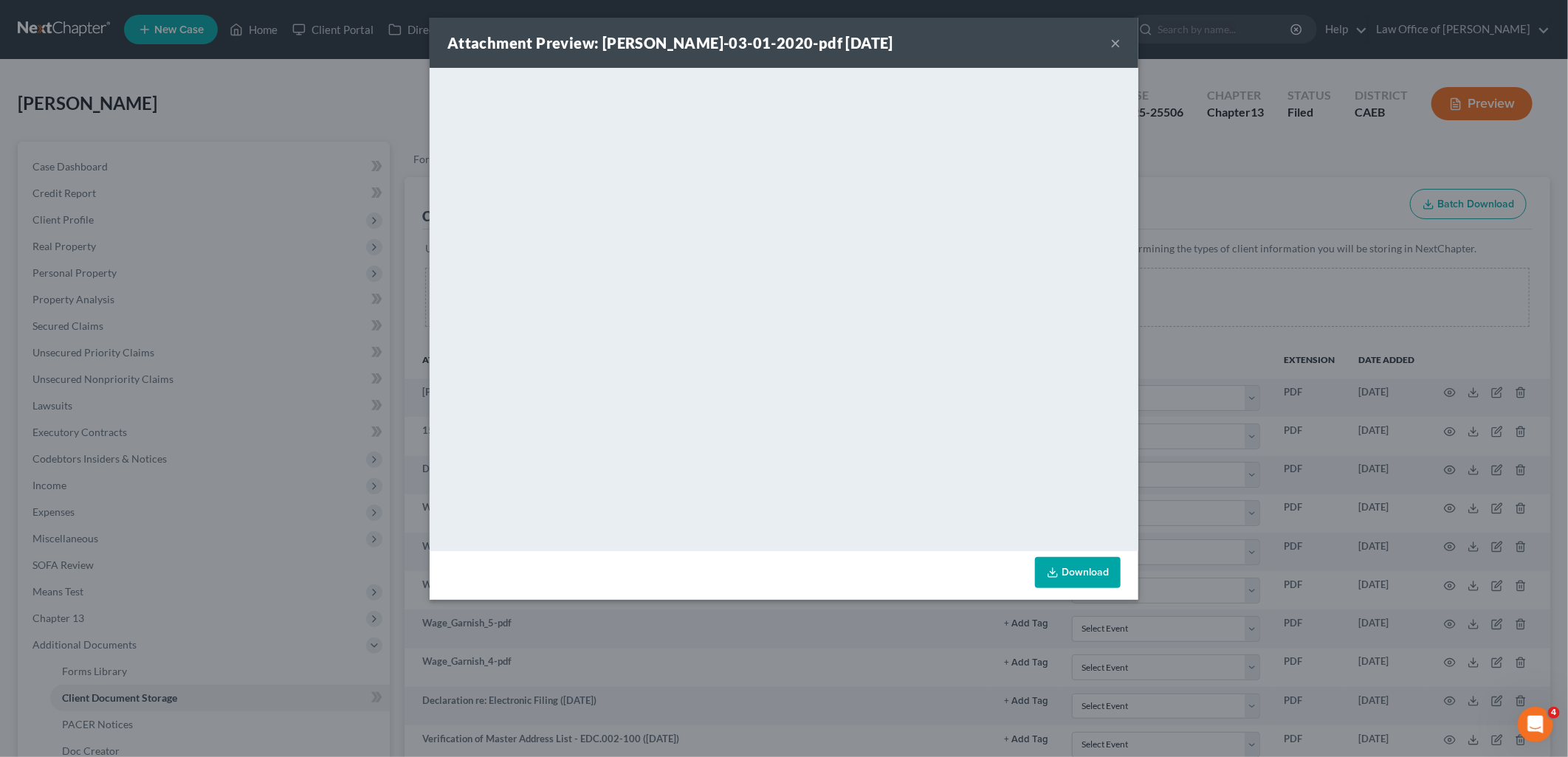
click at [1118, 42] on button "×" at bounding box center [1115, 42] width 10 height 18
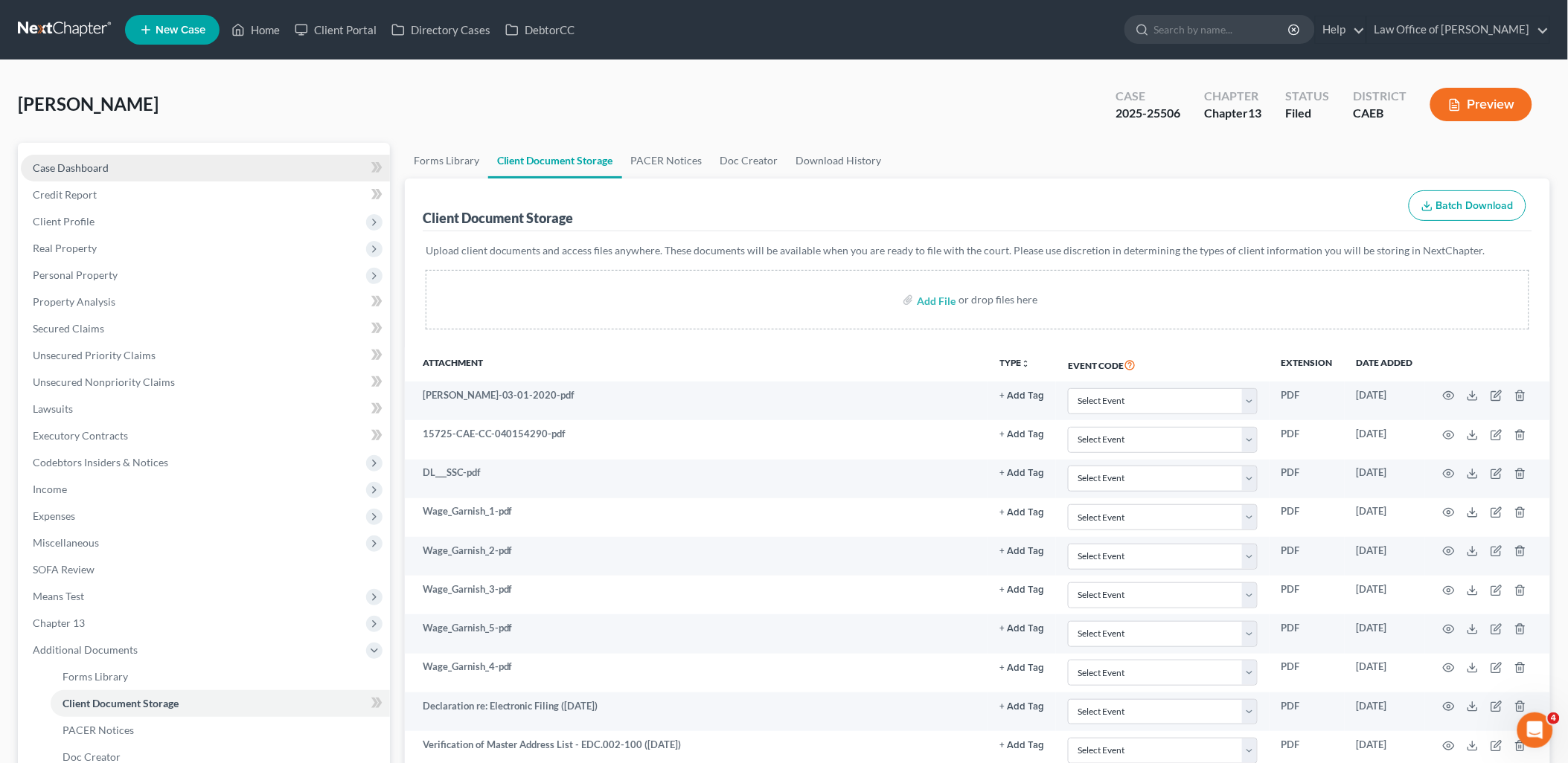
click at [77, 172] on span "Case Dashboard" at bounding box center [70, 167] width 76 height 13
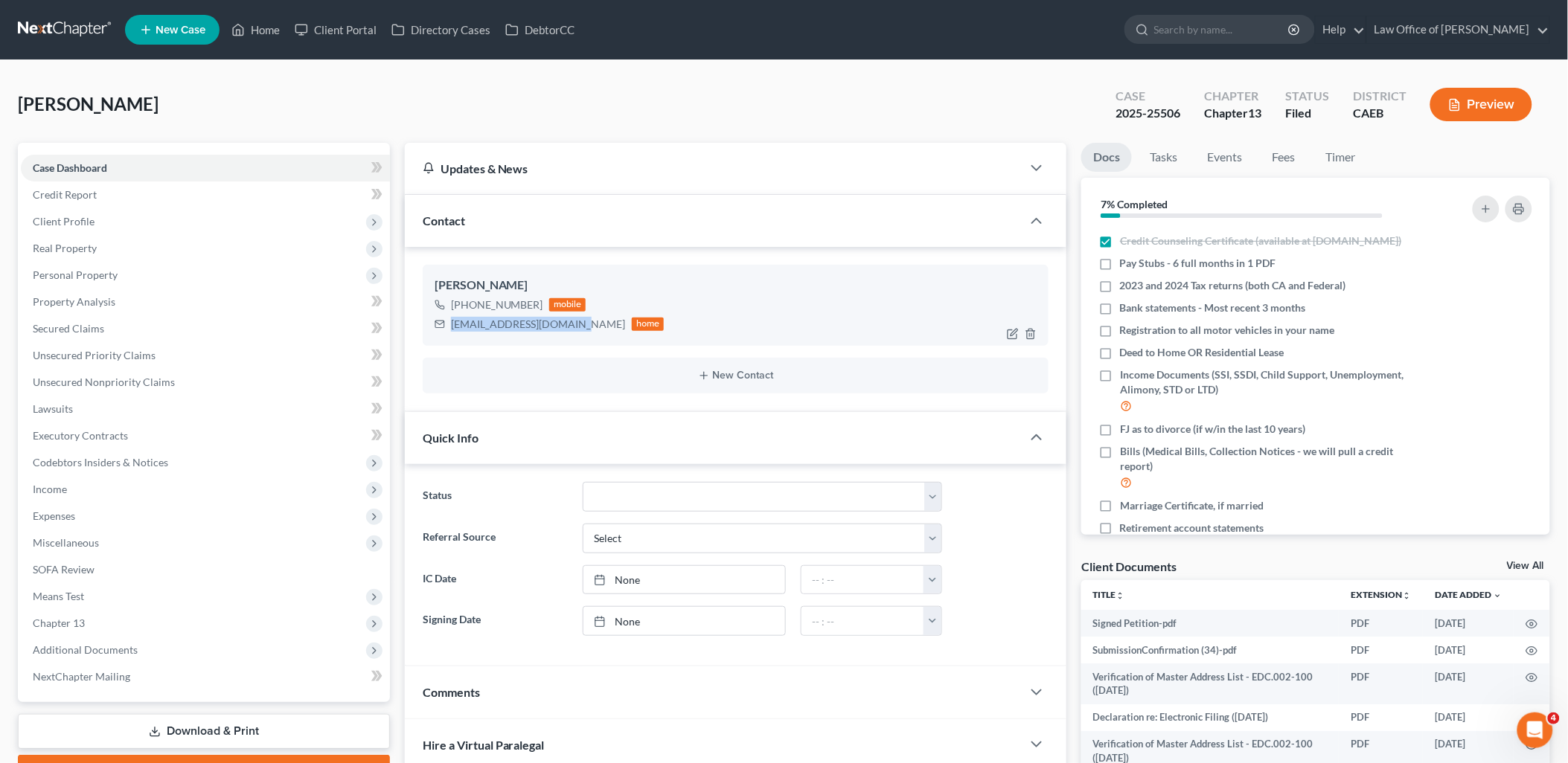
drag, startPoint x: 451, startPoint y: 322, endPoint x: 604, endPoint y: 330, distance: 153.2
click at [604, 330] on div "[EMAIL_ADDRESS][DOMAIN_NAME]" at bounding box center [538, 324] width 175 height 15
copy div "[EMAIL_ADDRESS][DOMAIN_NAME]"
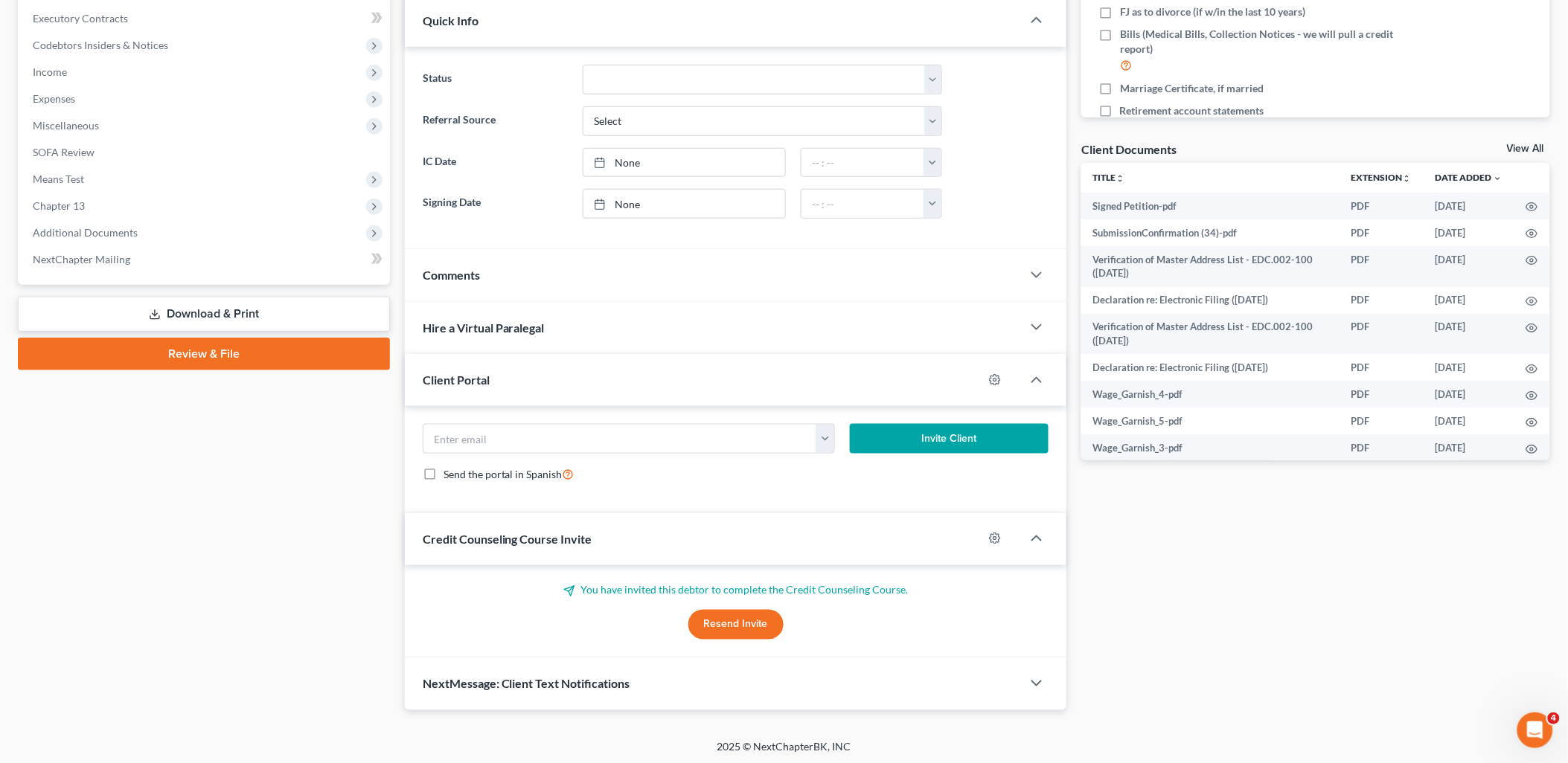
scroll to position [421, 0]
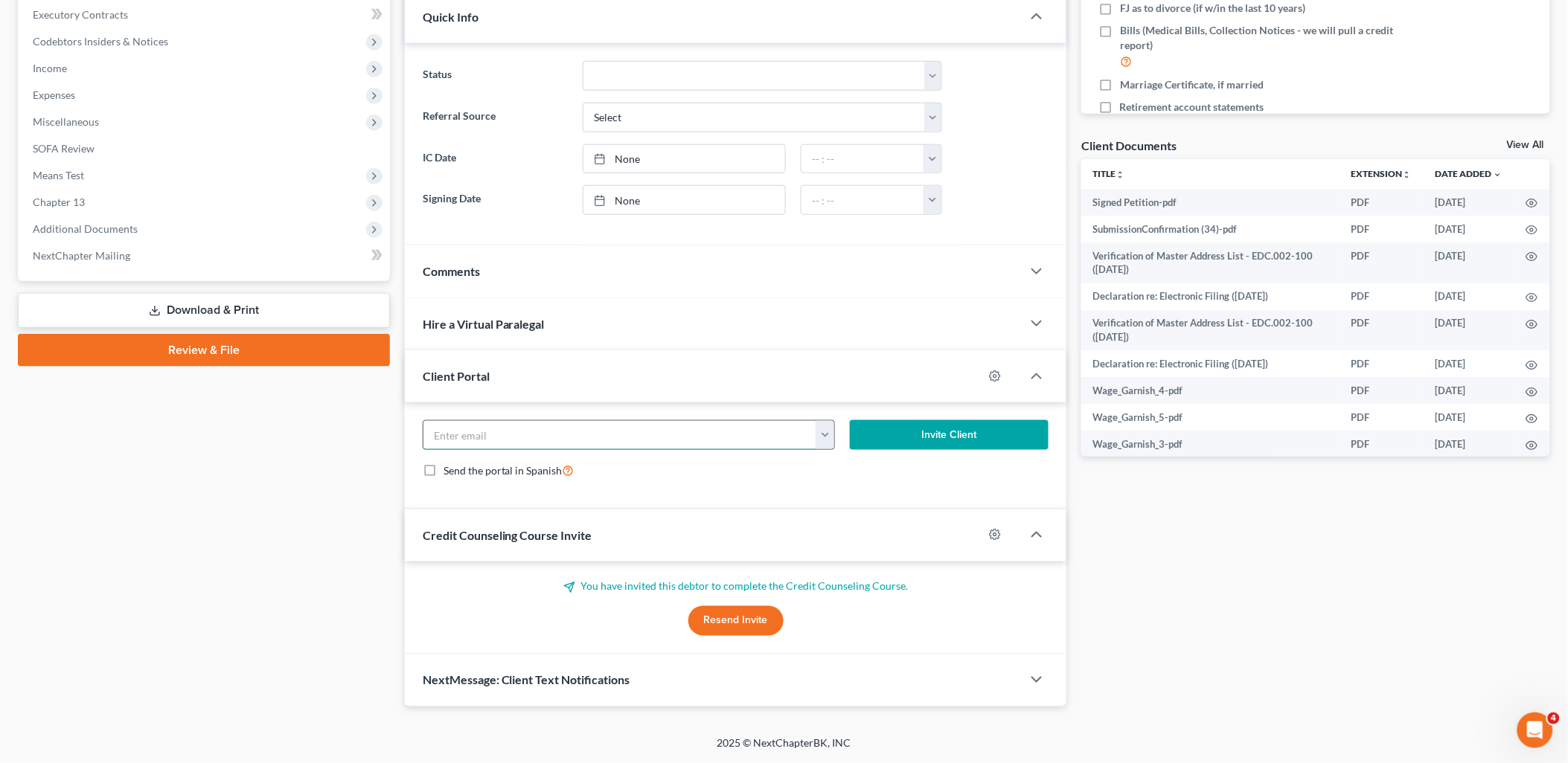
click at [564, 444] on input "email" at bounding box center [620, 435] width 393 height 28
paste input "[EMAIL_ADDRESS][DOMAIN_NAME]"
type input "[EMAIL_ADDRESS][DOMAIN_NAME]"
click at [984, 439] on button "Invite Client" at bounding box center [949, 435] width 198 height 30
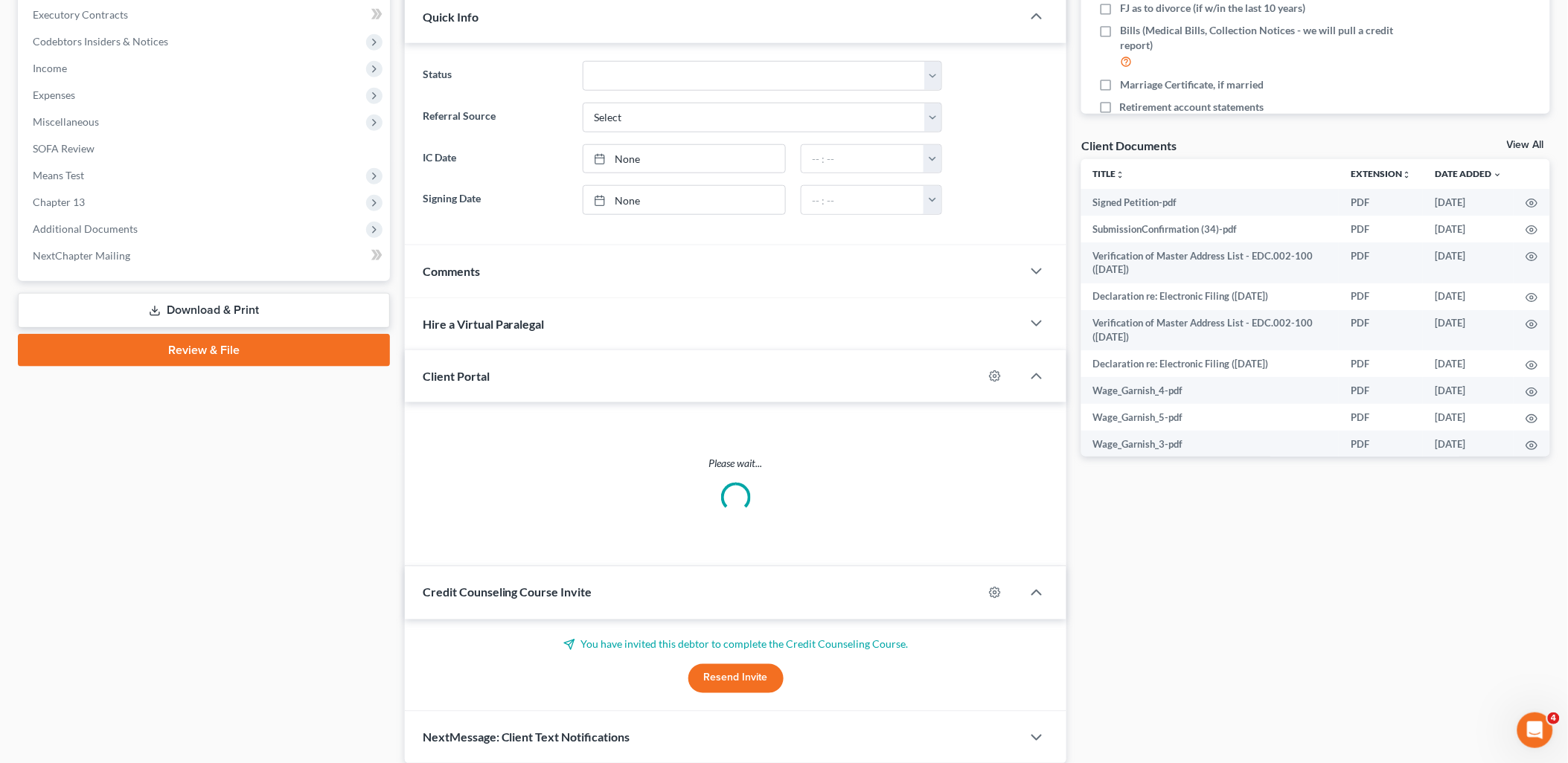
scroll to position [407, 0]
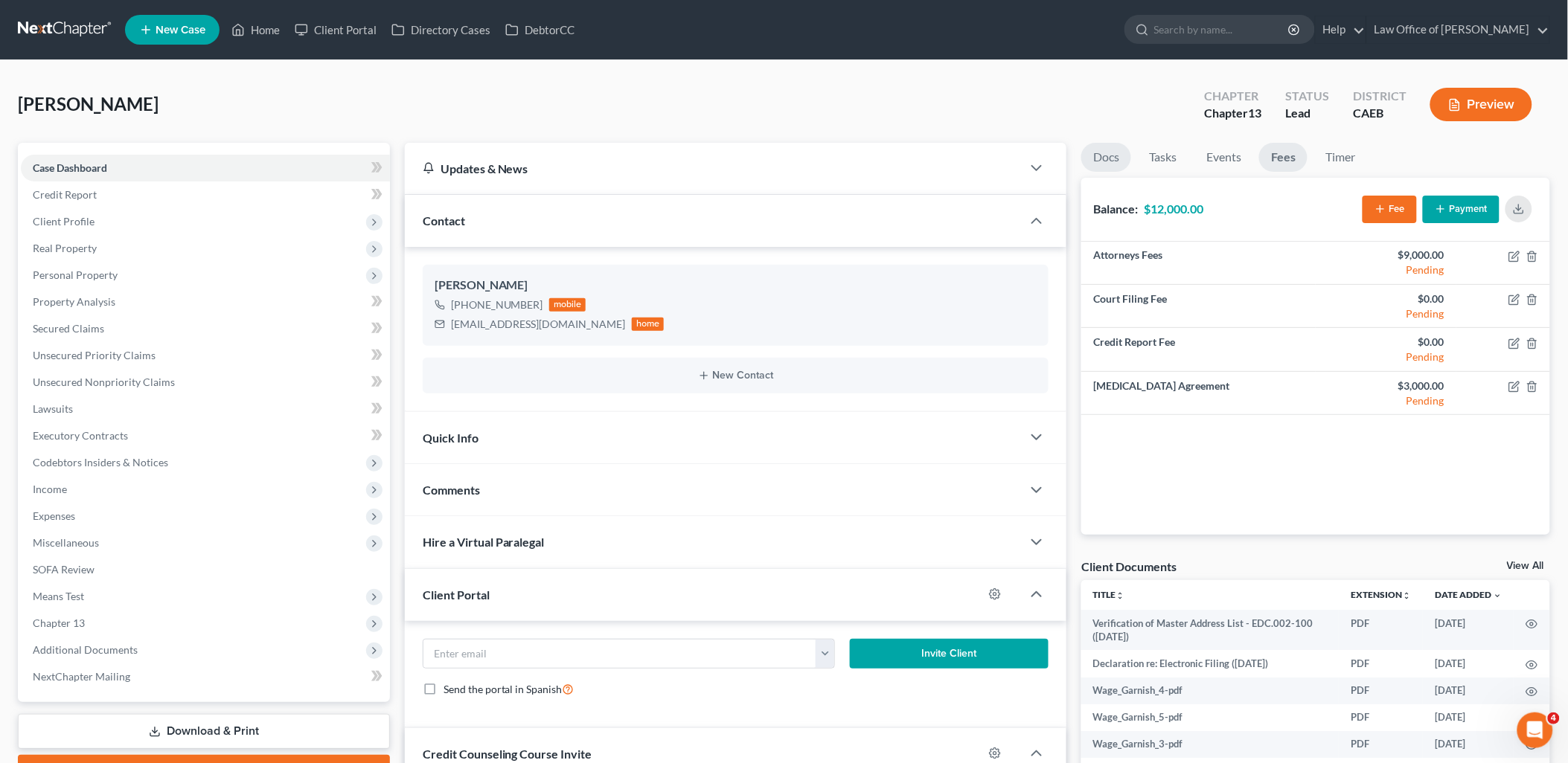
click at [1094, 153] on link "Docs" at bounding box center [1106, 157] width 50 height 29
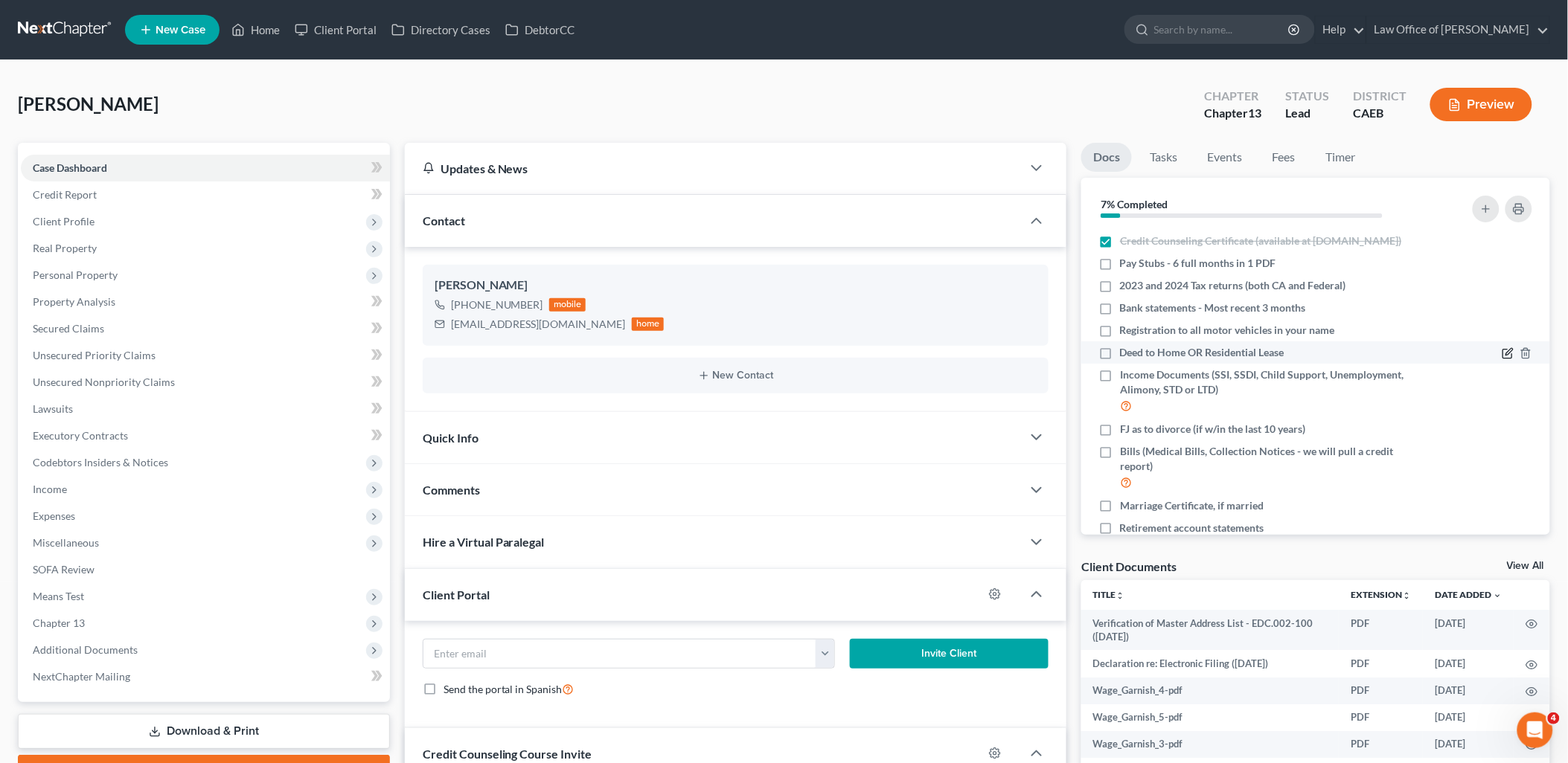
click at [1502, 359] on icon "button" at bounding box center [1508, 353] width 12 height 12
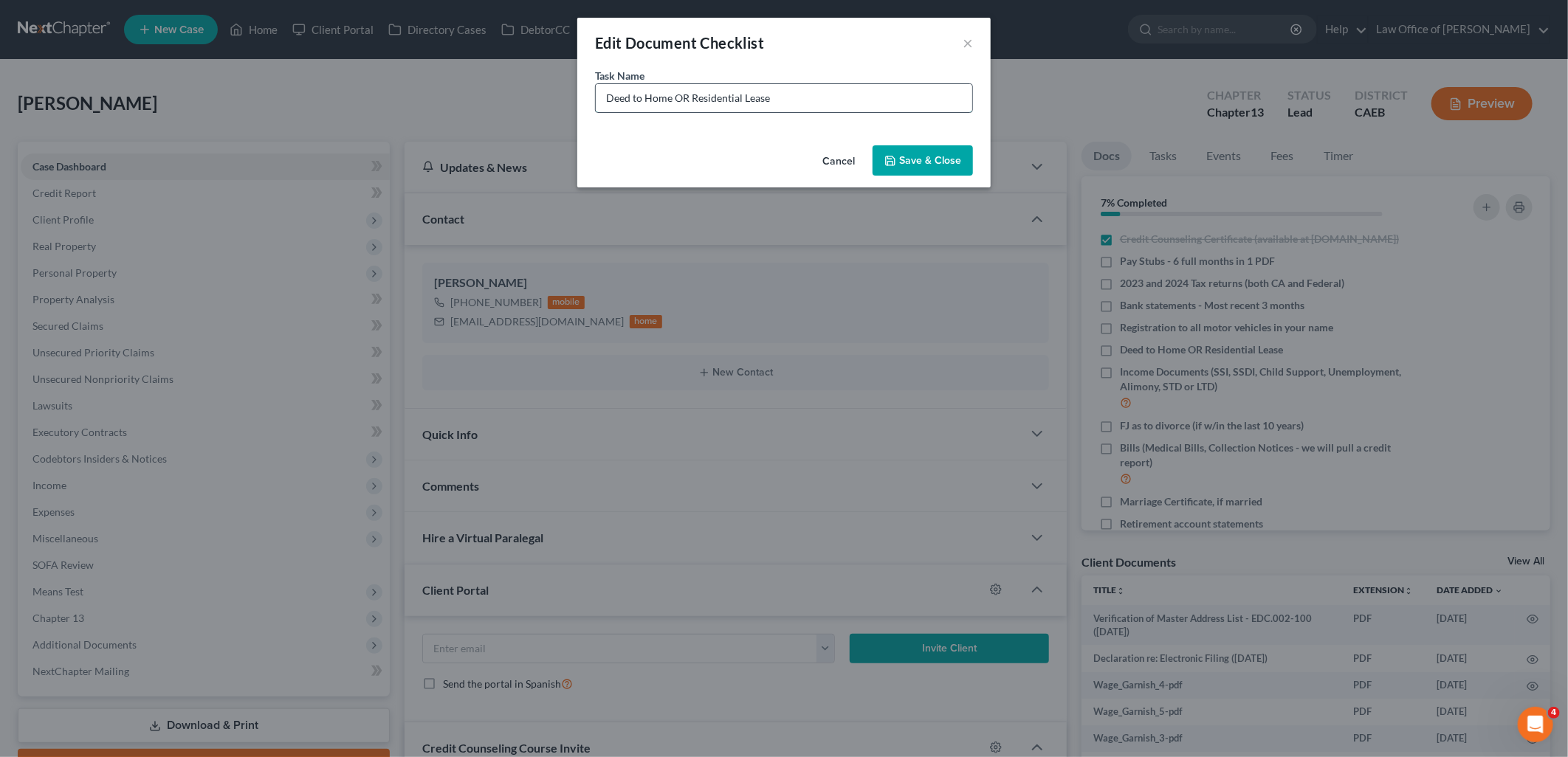
drag, startPoint x: 676, startPoint y: 99, endPoint x: 823, endPoint y: 105, distance: 147.1
click at [822, 104] on input "Deed to Home OR Residential Lease" at bounding box center [784, 97] width 377 height 28
type input "Deed to Home"
click at [923, 159] on button "Save & Close" at bounding box center [923, 160] width 100 height 31
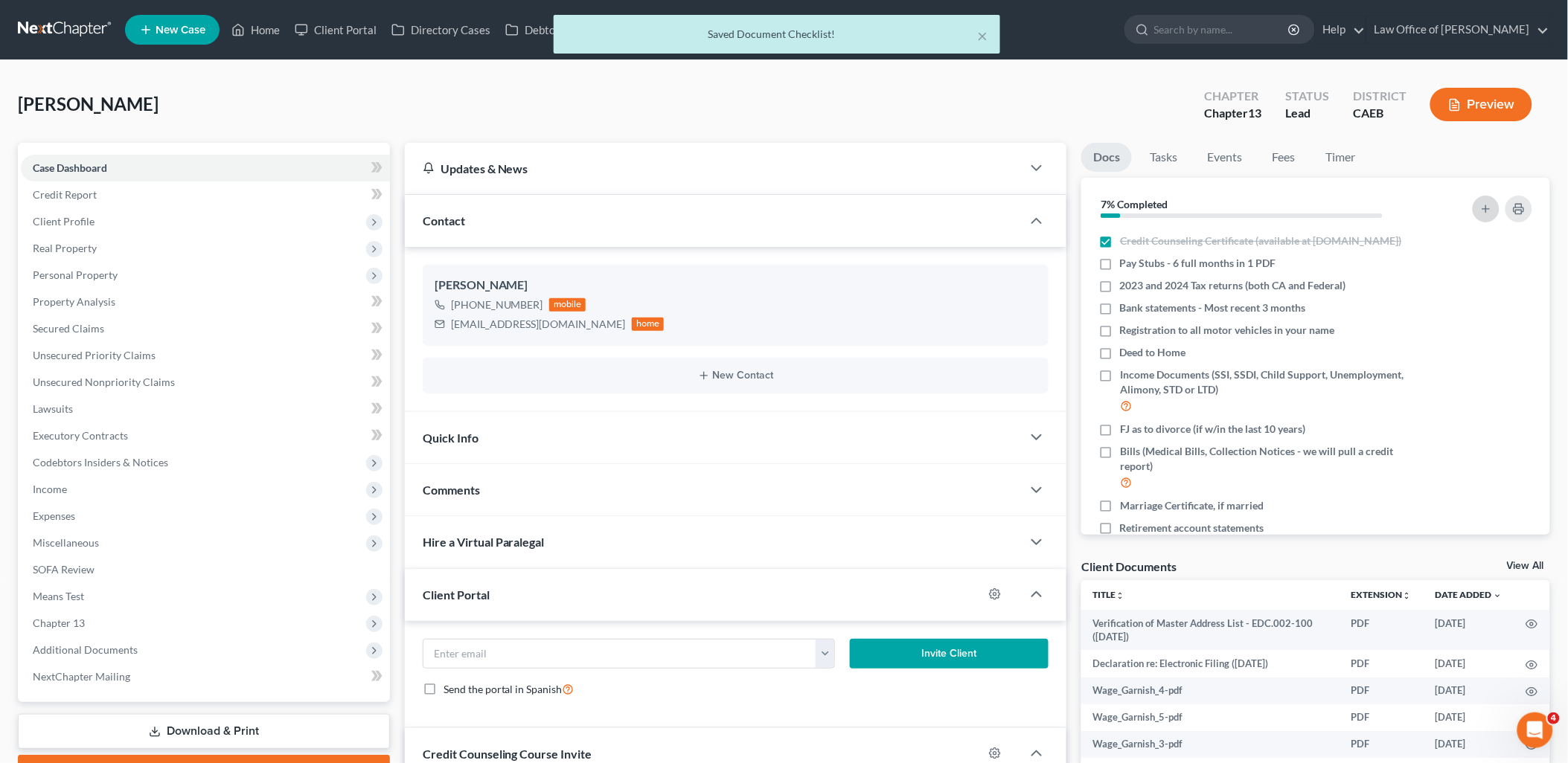
click at [1485, 209] on line "button" at bounding box center [1486, 209] width 7 height 0
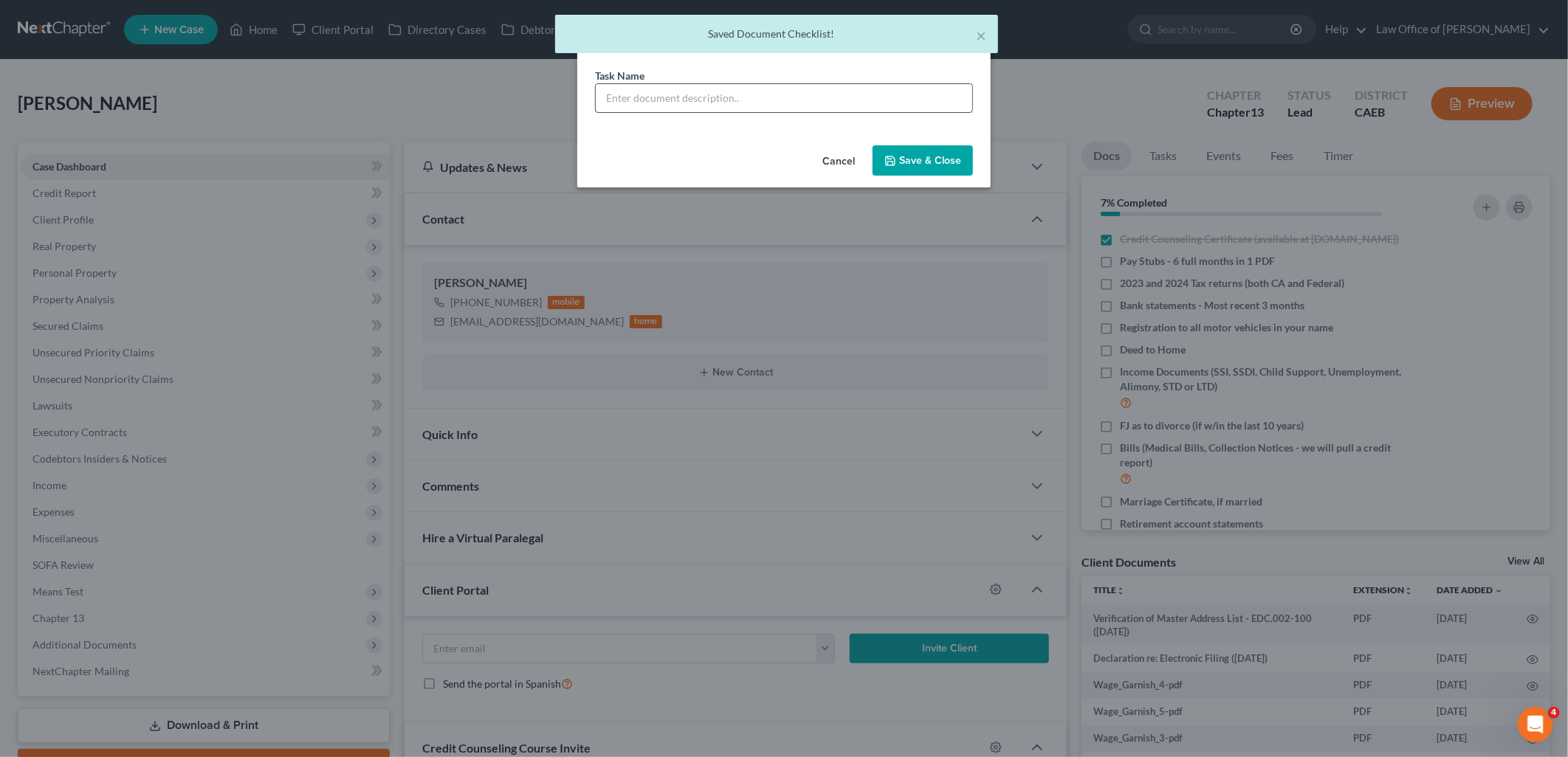
click at [762, 94] on input "text" at bounding box center [784, 97] width 377 height 28
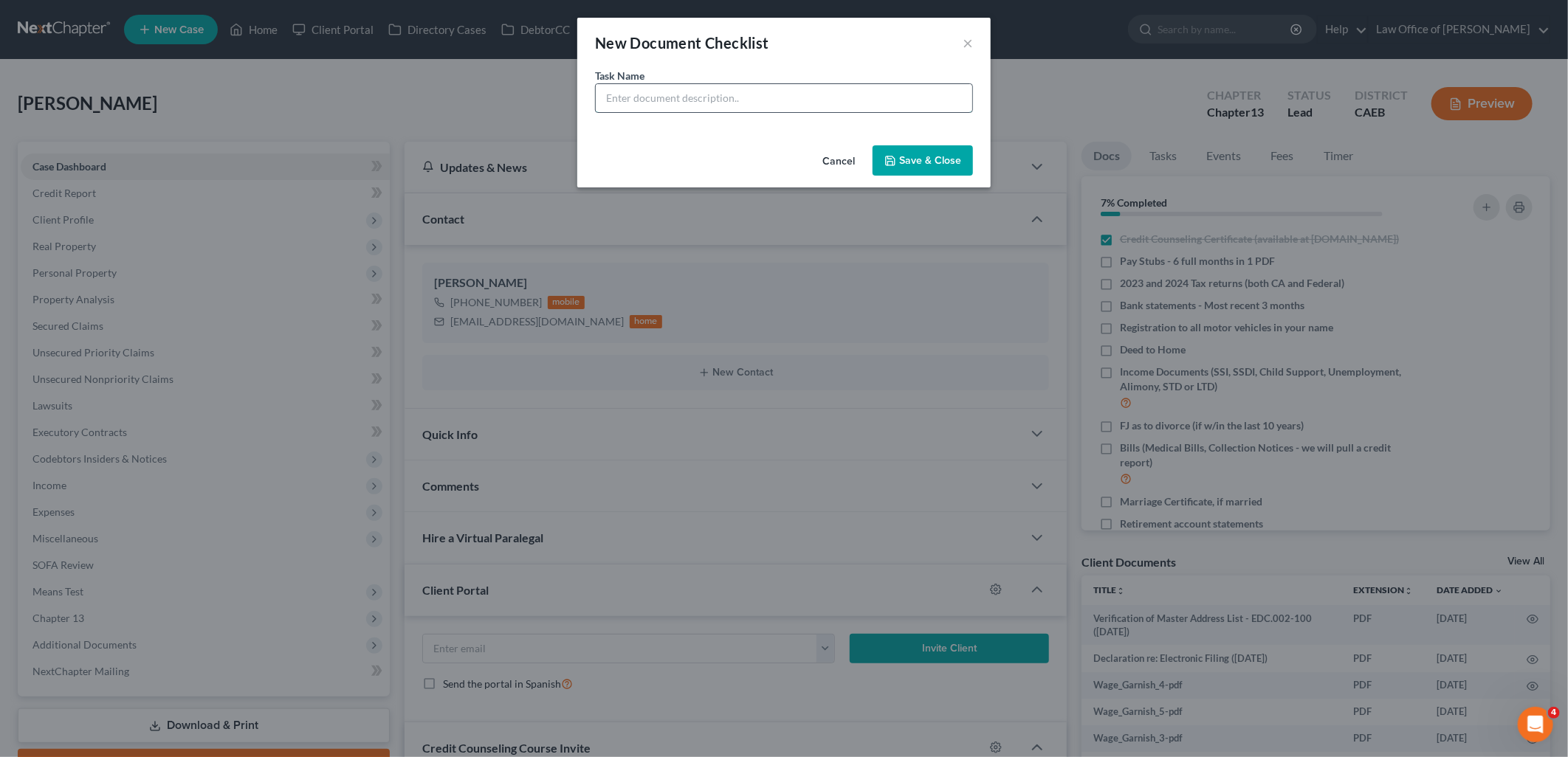
click at [792, 105] on input "text" at bounding box center [784, 97] width 377 height 28
type input "M"
type input "Spouse's Mortgage Billing Statement"
click at [912, 168] on button "Save & Close" at bounding box center [923, 160] width 100 height 31
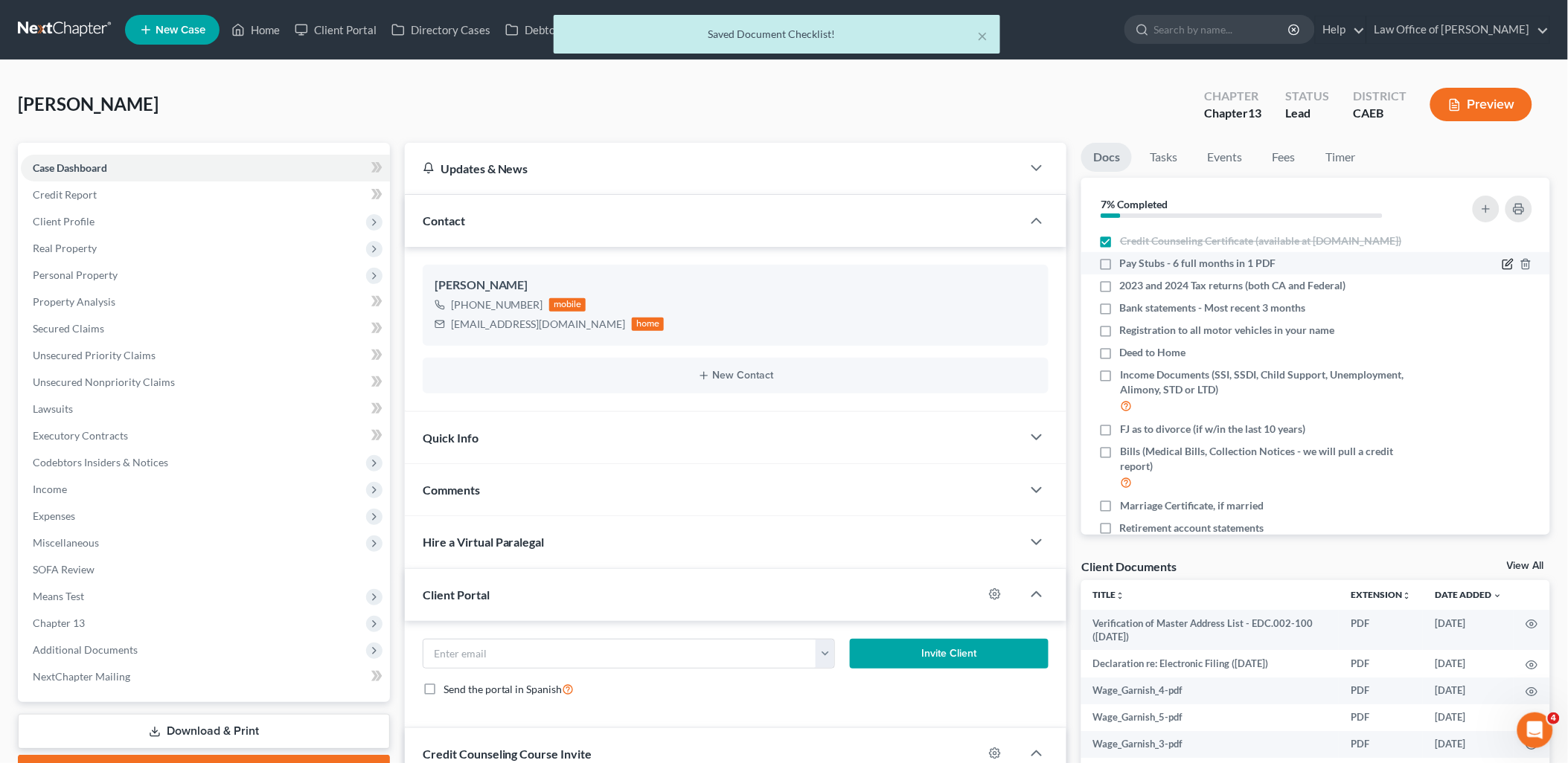
click at [1502, 270] on icon "button" at bounding box center [1508, 264] width 12 height 12
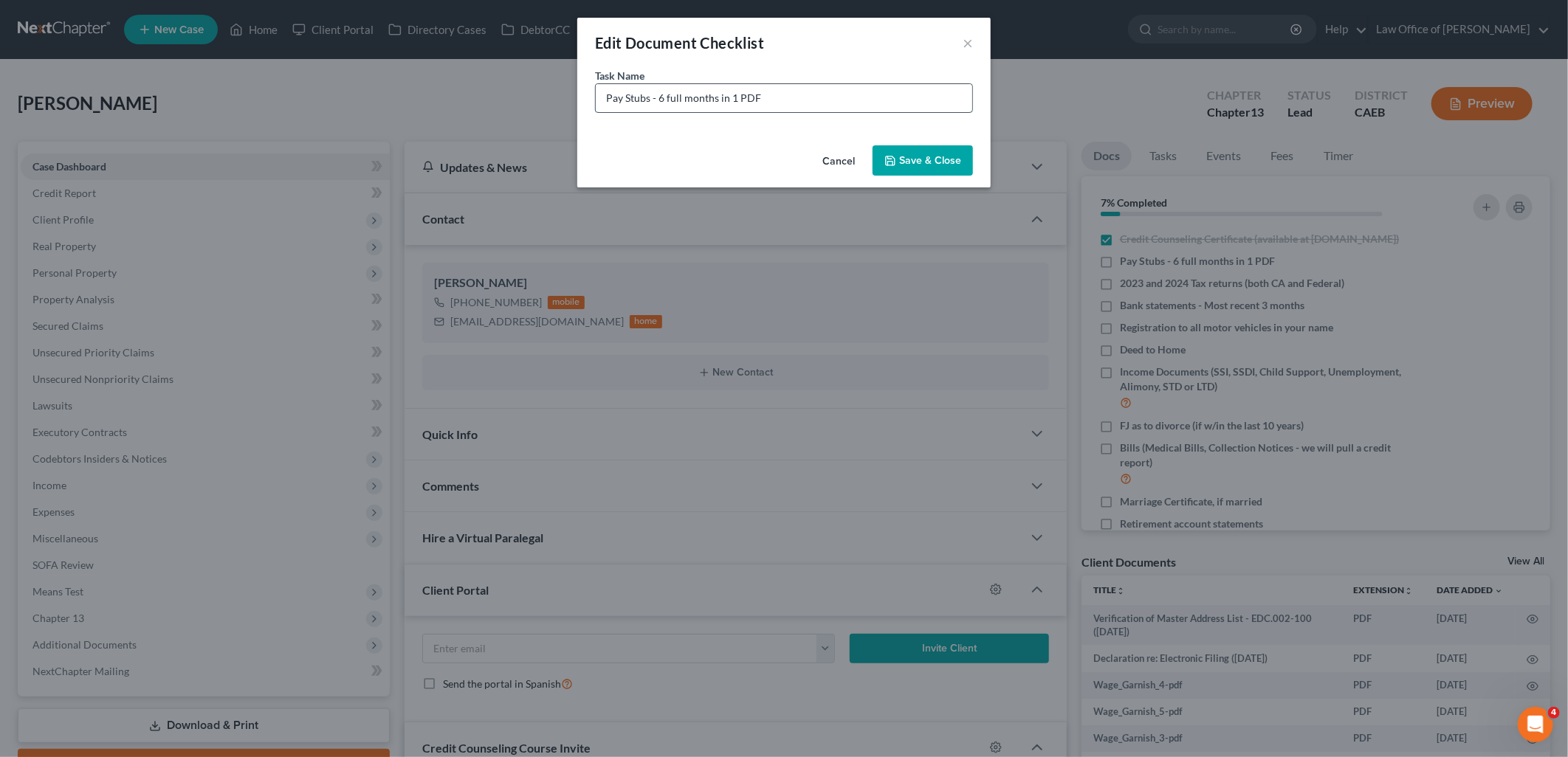
click at [767, 92] on input "Pay Stubs - 6 full months in 1 PDF" at bounding box center [784, 97] width 377 height 28
drag, startPoint x: 868, startPoint y: 93, endPoint x: 932, endPoint y: 100, distance: 64.4
click at [932, 100] on input "Pay Stubs - 6 full months in 1 PDF ([DATE] - [DATE]) - [PERSON_NAME]" at bounding box center [784, 97] width 377 height 28
click at [869, 97] on input "Pay Stubs - 6 full months in 1 PDF ([DATE] - [DATE]) You and your spouse" at bounding box center [784, 97] width 377 height 28
type input "Pay Stubs - 6 full months in 1 PDF ([DATE] - [DATE]) for you and your spouse"
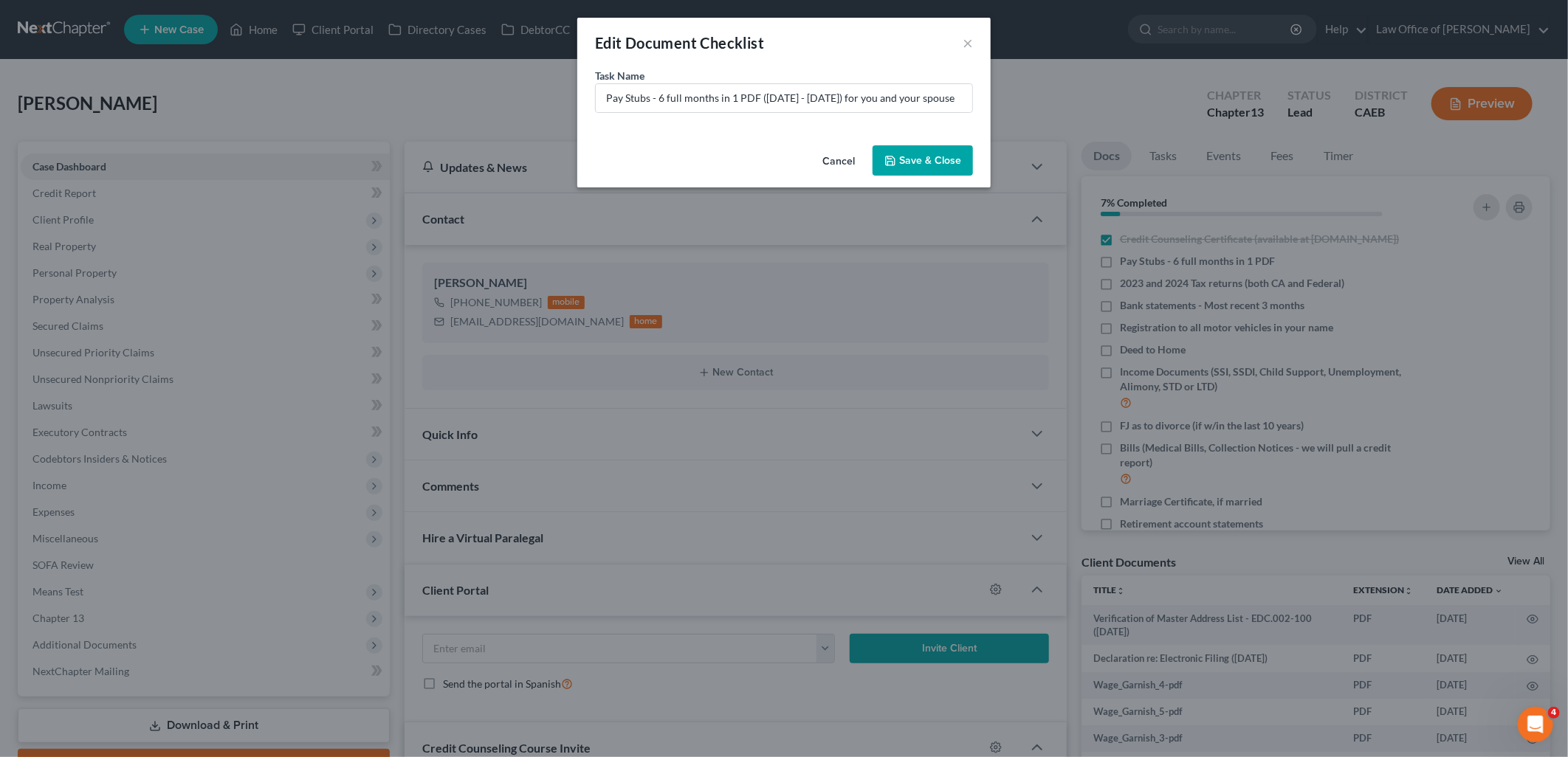
click at [925, 168] on button "Save & Close" at bounding box center [923, 160] width 100 height 31
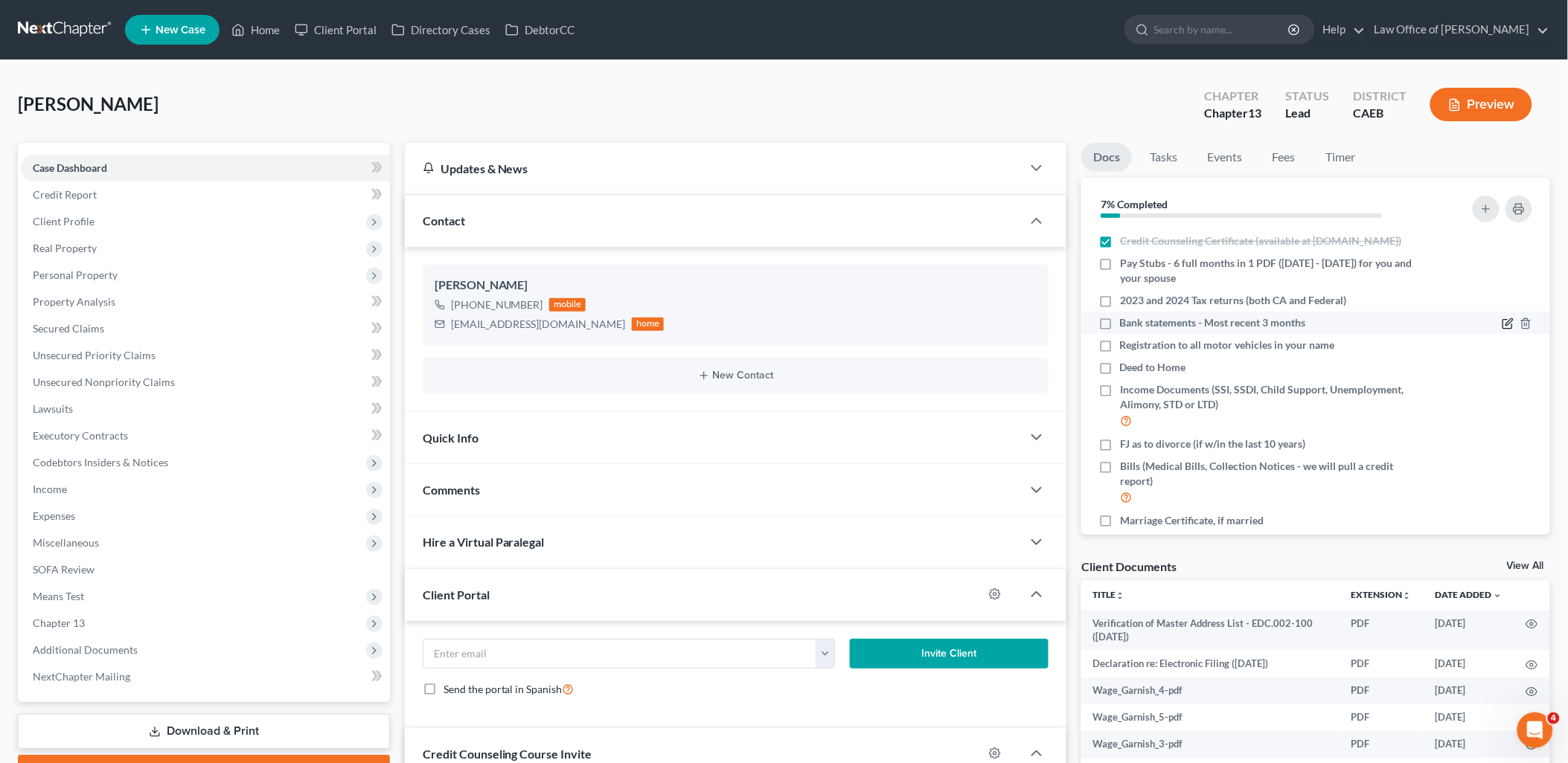
click at [1502, 330] on icon "button" at bounding box center [1508, 324] width 12 height 12
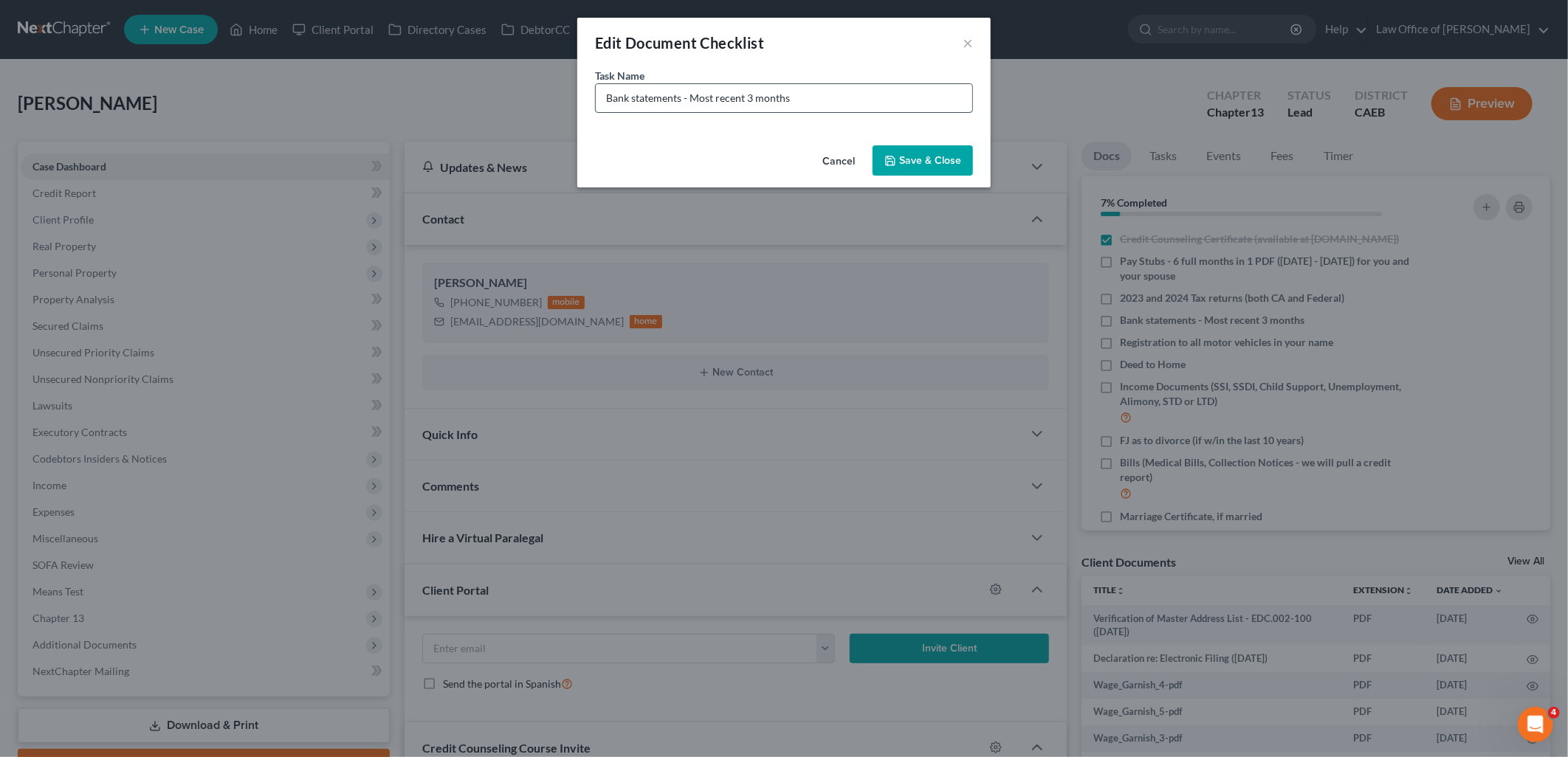
click at [851, 99] on input "Bank statements - Most recent 3 months" at bounding box center [784, 97] width 377 height 28
type input "Bank statements - Most recent 3 months (any accounts for you, your wife or join…"
click at [888, 158] on icon "button" at bounding box center [890, 161] width 12 height 12
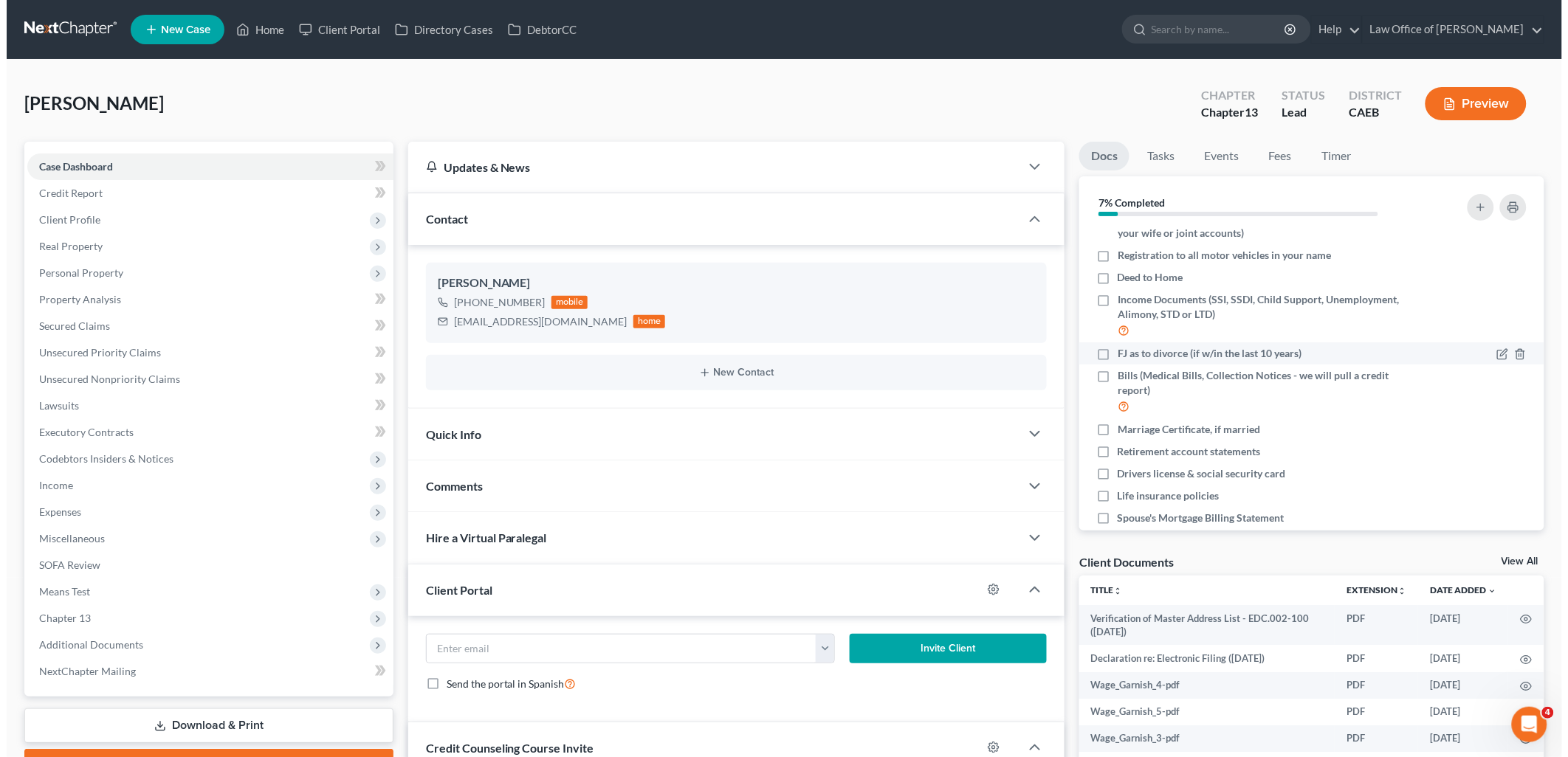
scroll to position [138, 0]
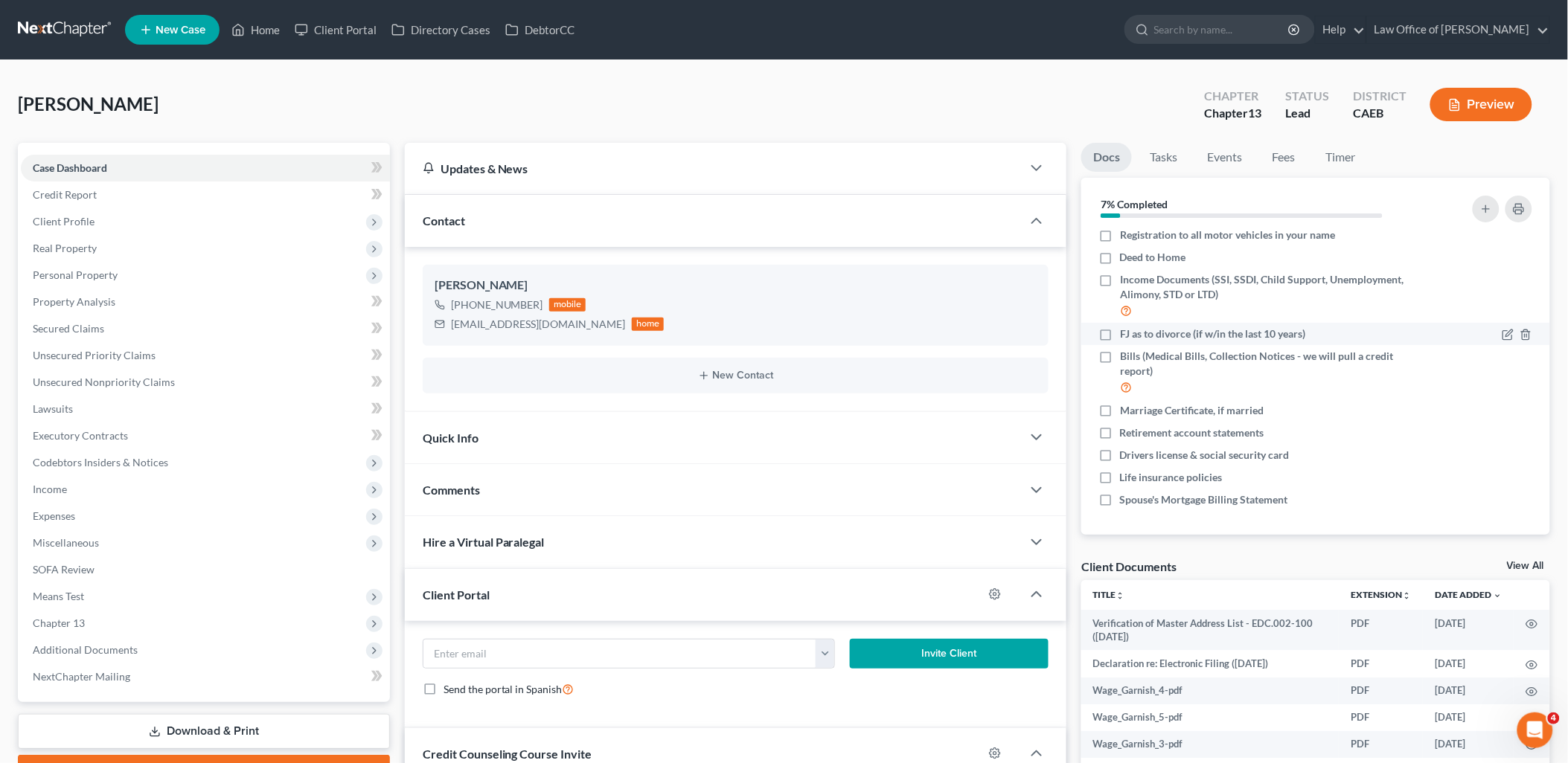
click at [1120, 335] on label "FJ as to divorce (if w/in the last 10 years)" at bounding box center [1212, 333] width 186 height 15
click at [1126, 335] on input "FJ as to divorce (if w/in the last 10 years)" at bounding box center [1130, 331] width 9 height 9
checkbox input "true"
click at [1502, 406] on icon "button" at bounding box center [1508, 411] width 12 height 12
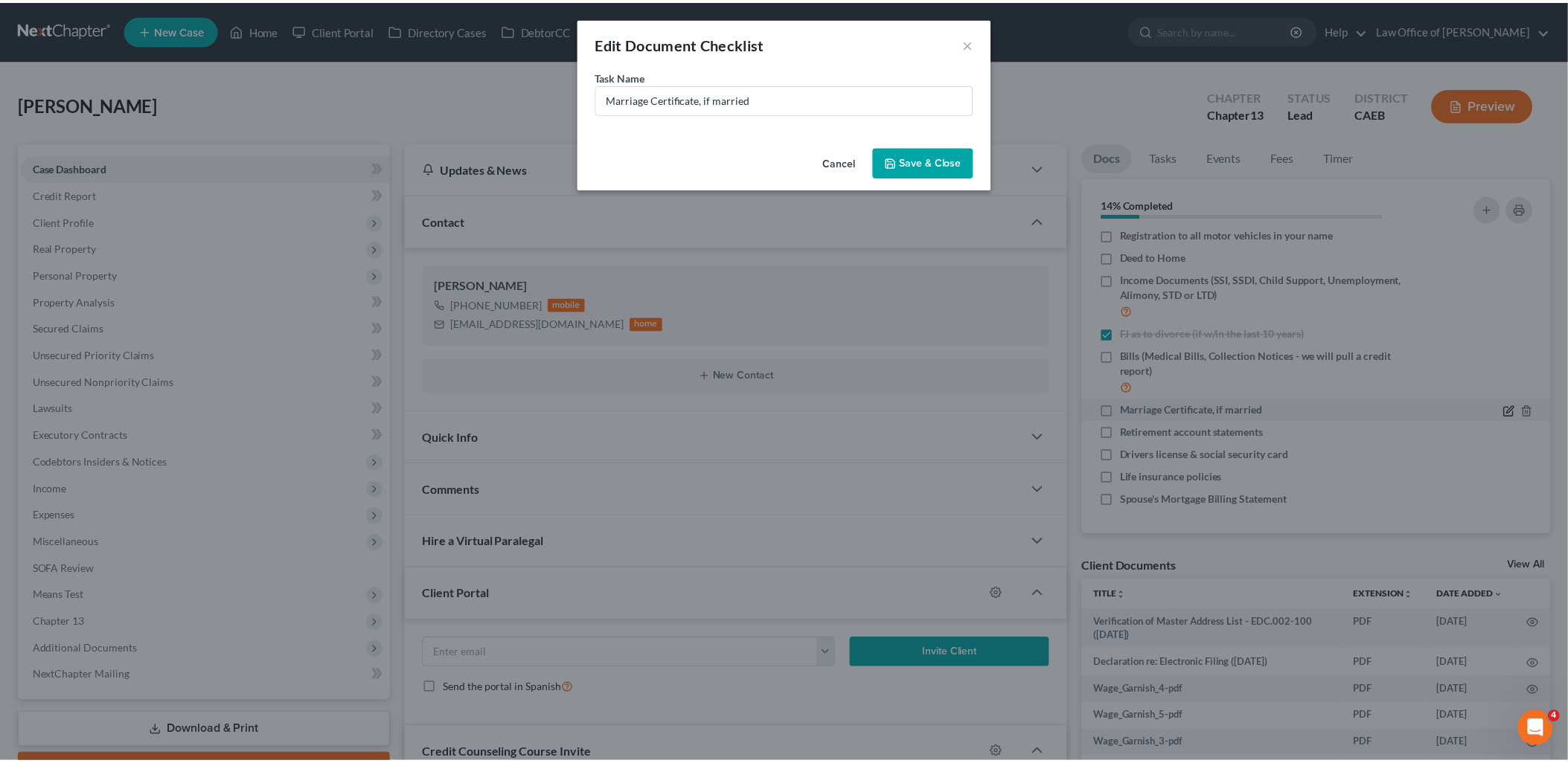
scroll to position [124, 0]
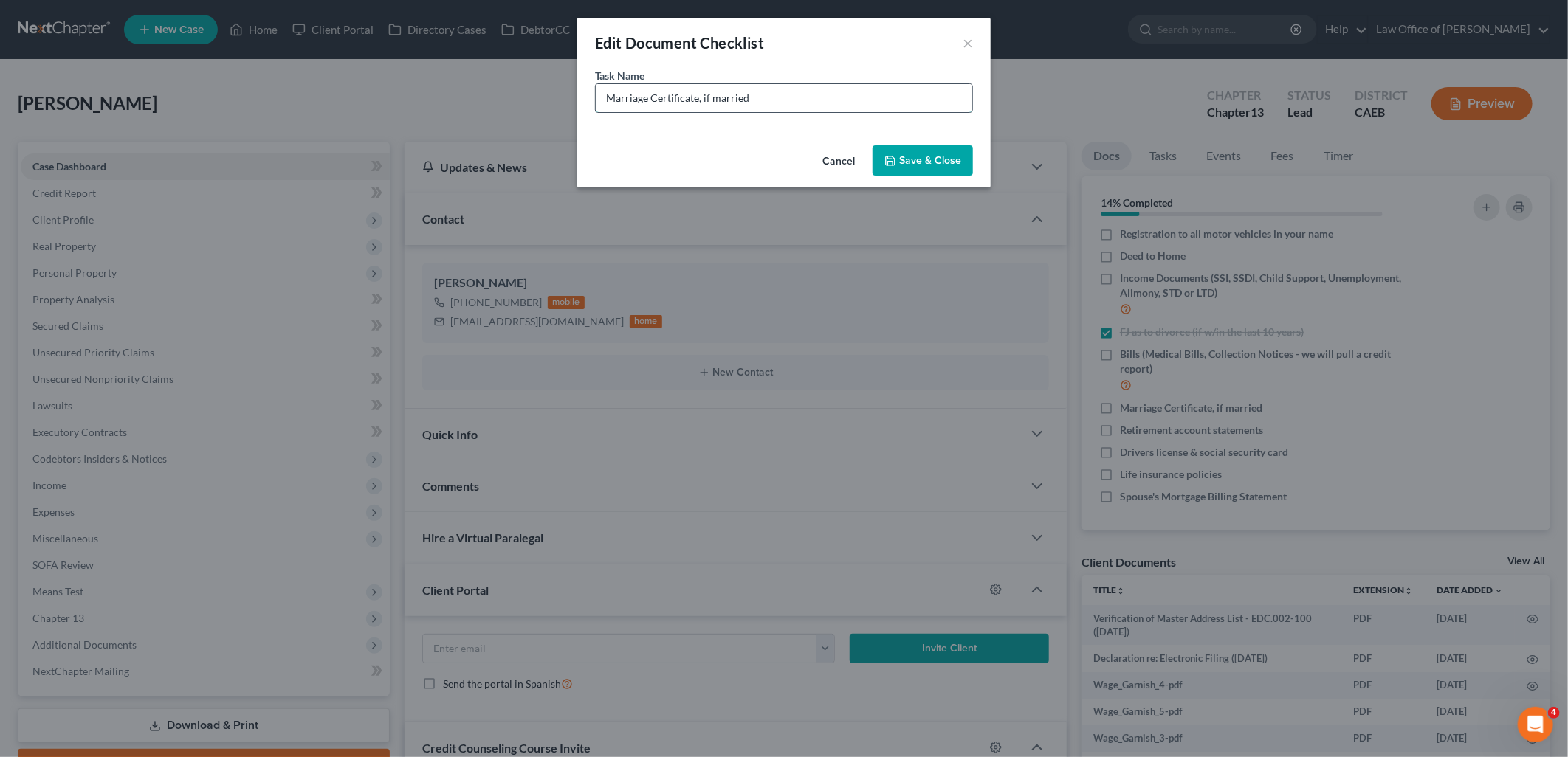
click at [847, 97] on input "Marriage Certificate, if married" at bounding box center [784, 97] width 377 height 28
click at [783, 99] on input "Marriage Certificate, if married (20" at bounding box center [784, 97] width 377 height 28
type input "Marriage Certificate, if married (24 years married - correct?)"
click at [902, 162] on button "Save & Close" at bounding box center [923, 160] width 100 height 31
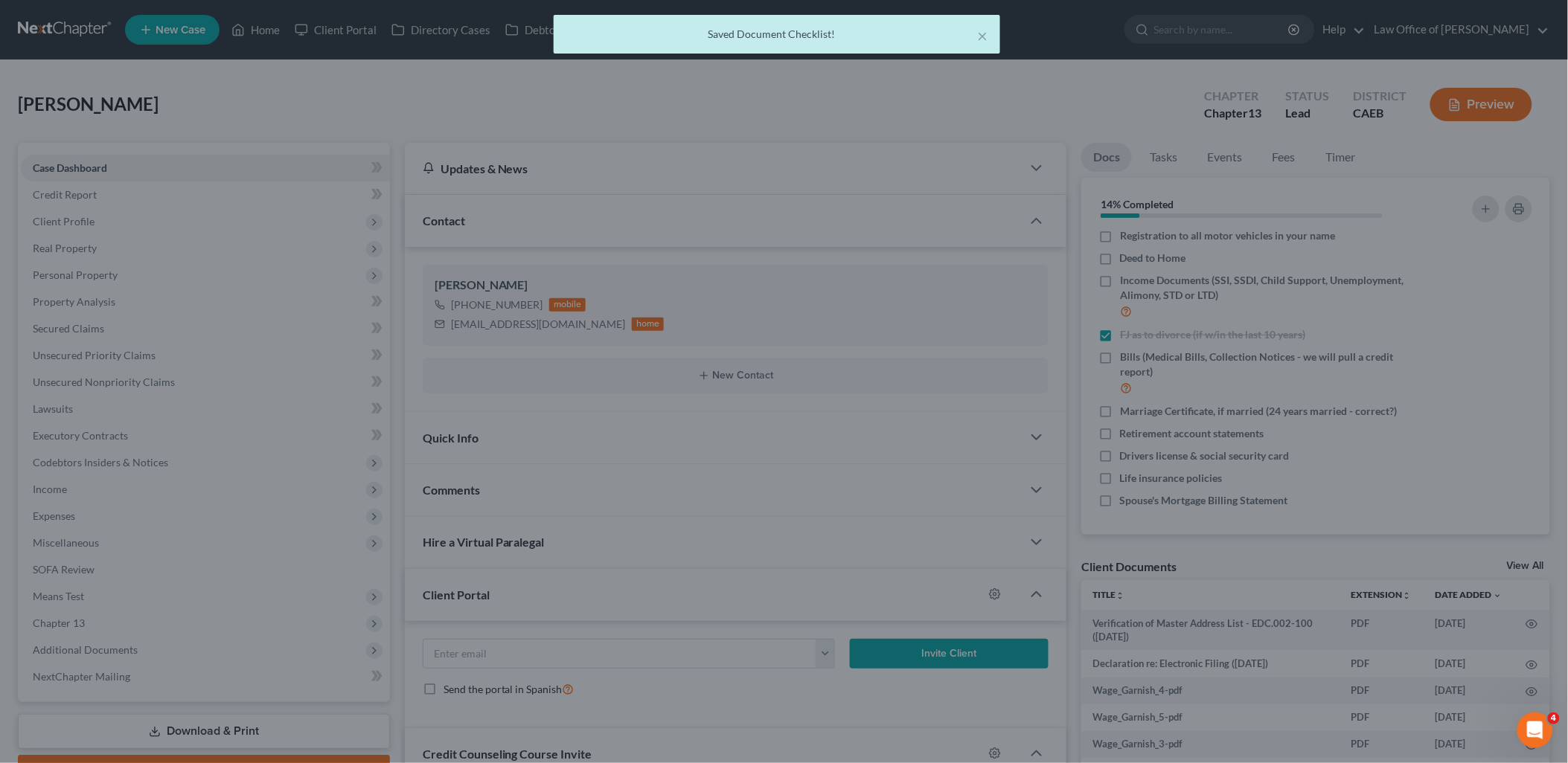
scroll to position [139, 0]
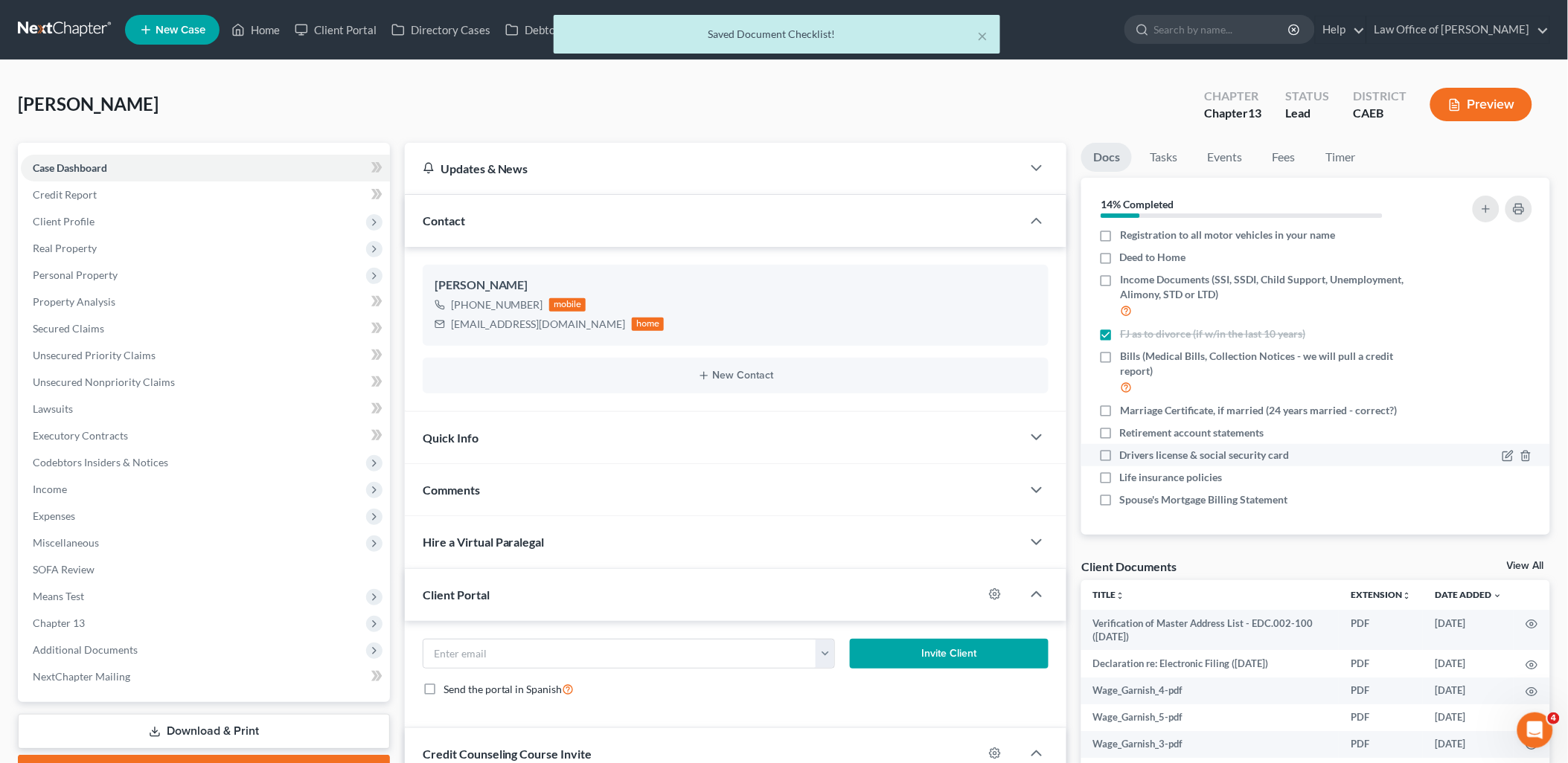
click at [1120, 451] on label "Drivers license & social security card" at bounding box center [1205, 455] width 169 height 15
click at [1126, 451] on input "Drivers license & social security card" at bounding box center [1130, 452] width 9 height 9
checkbox input "true"
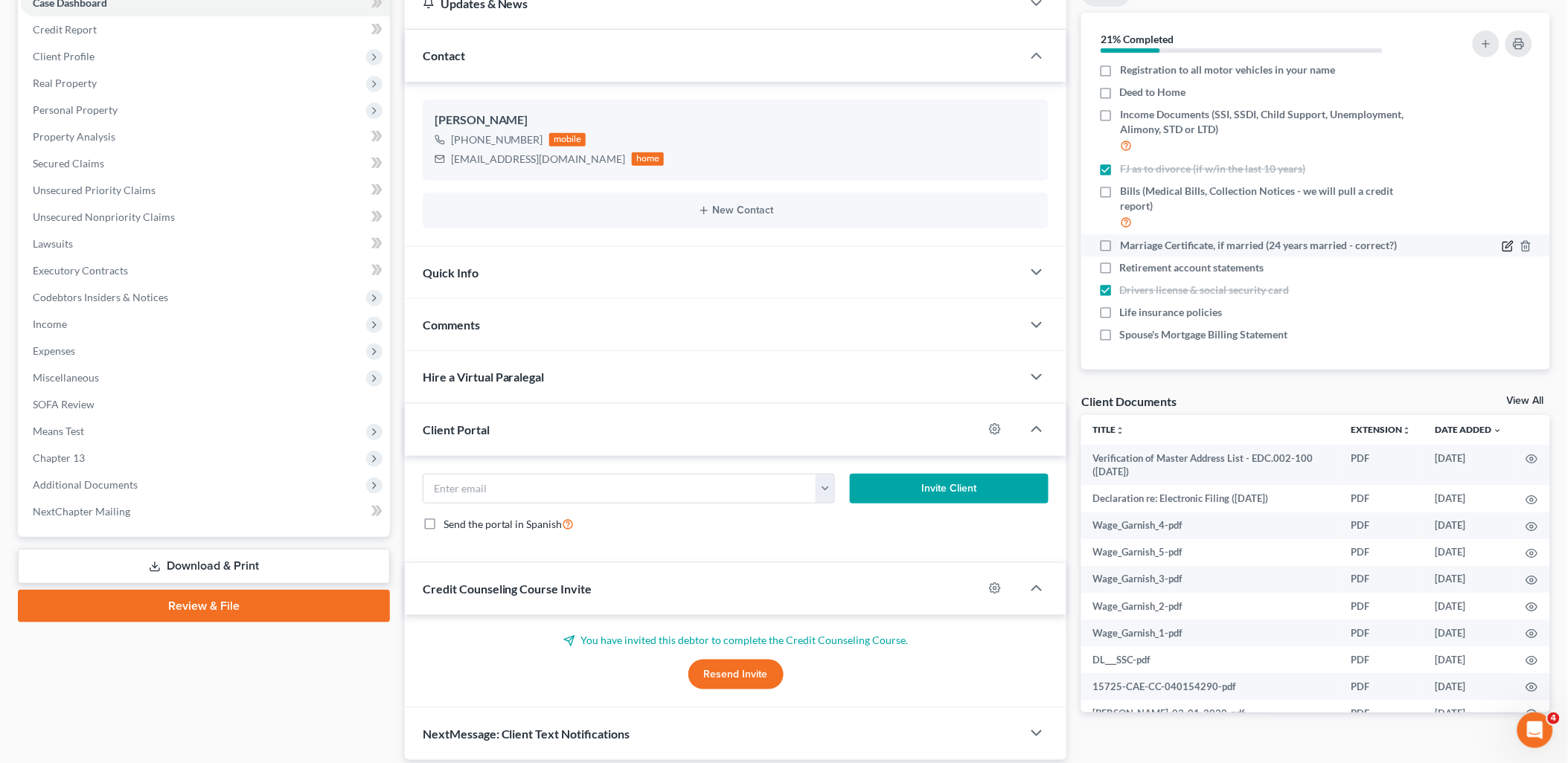
click at [1506, 246] on icon "button" at bounding box center [1509, 244] width 7 height 7
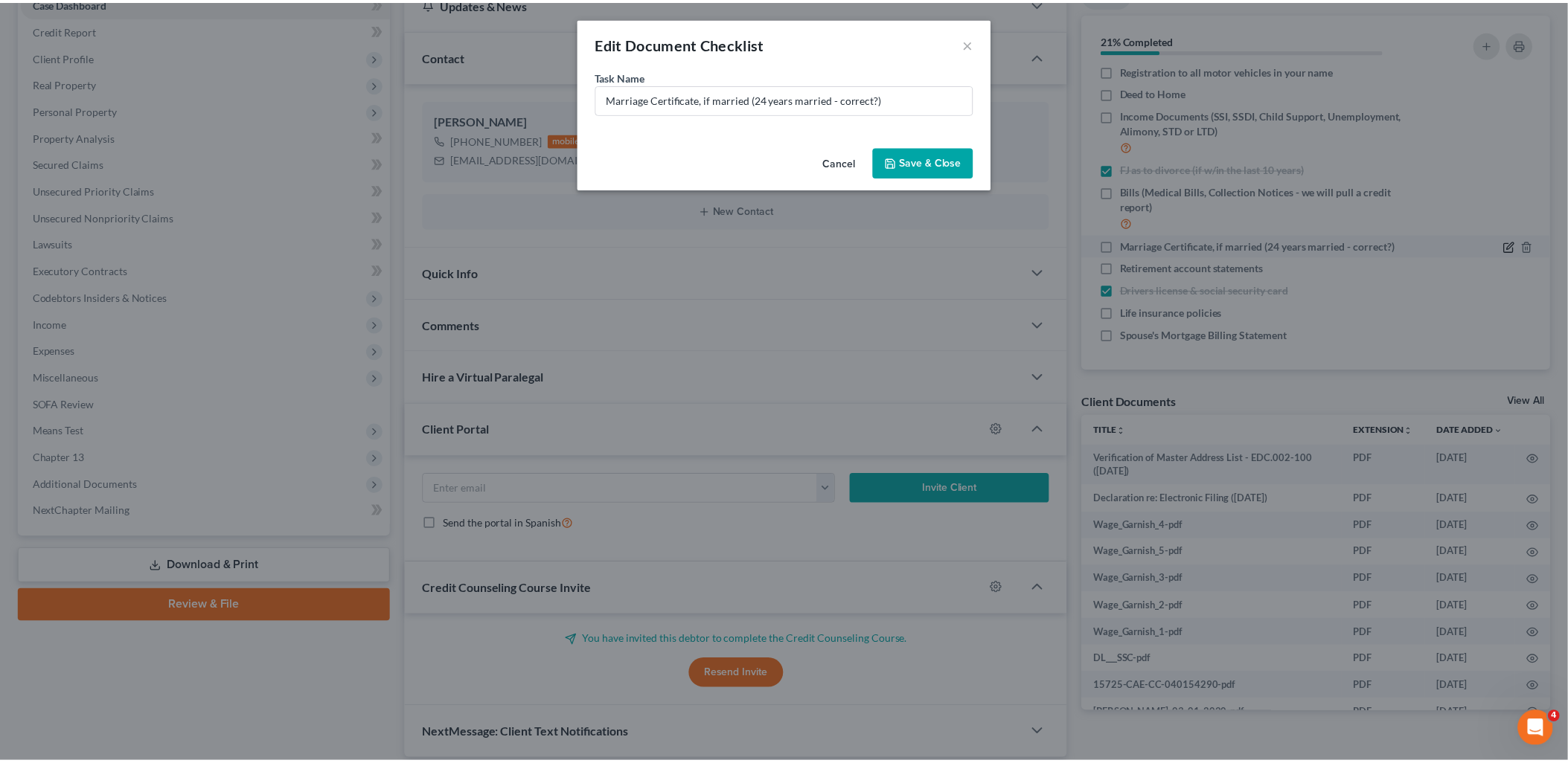
scroll to position [124, 0]
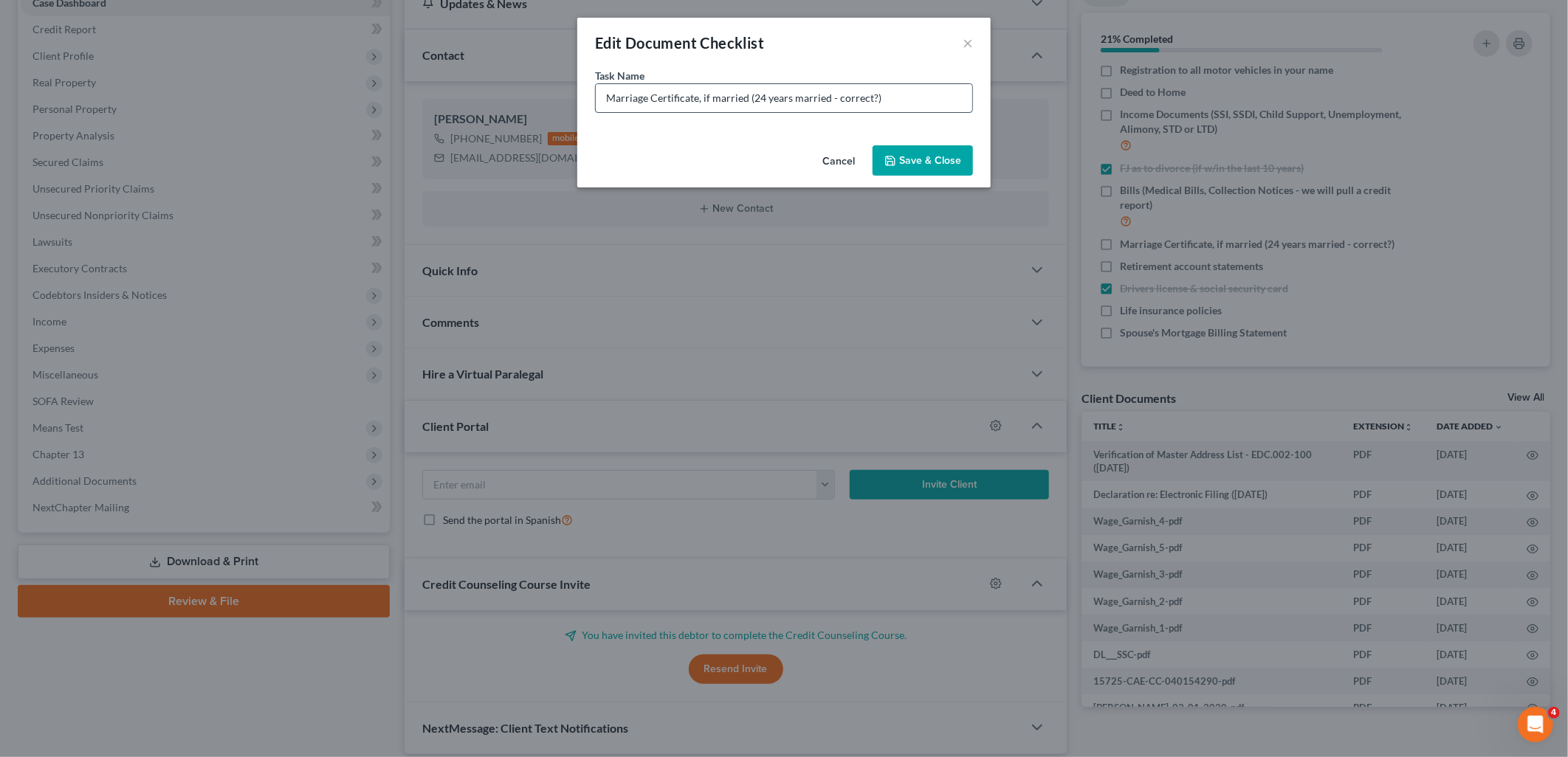
drag, startPoint x: 748, startPoint y: 96, endPoint x: 907, endPoint y: 101, distance: 159.1
click at [907, 101] on input "Marriage Certificate, if married (24 years married - correct?)" at bounding box center [784, 97] width 377 height 28
type input "Marriage Certificate, if married"
click at [945, 157] on button "Save & Close" at bounding box center [923, 160] width 100 height 31
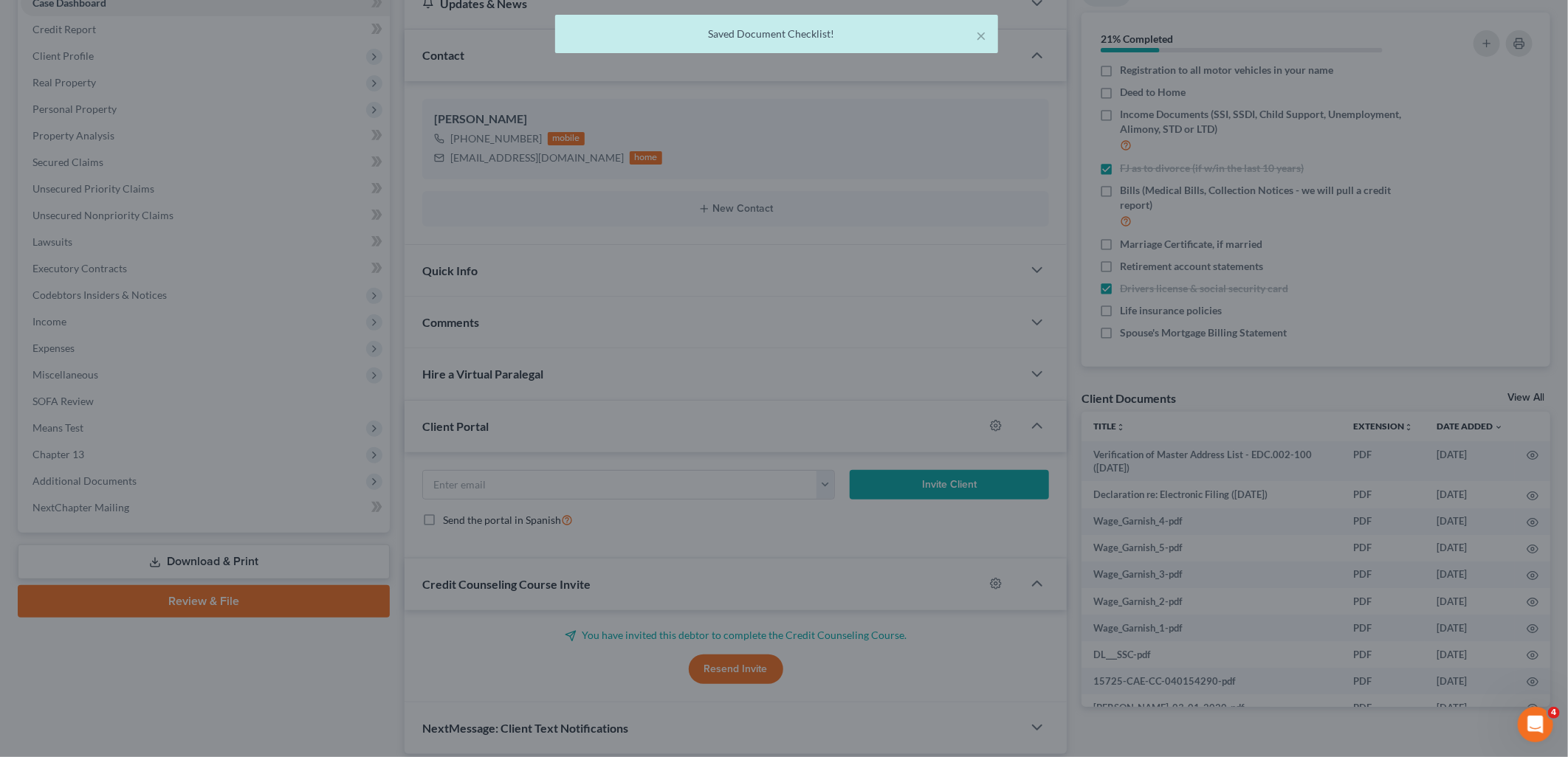
scroll to position [138, 0]
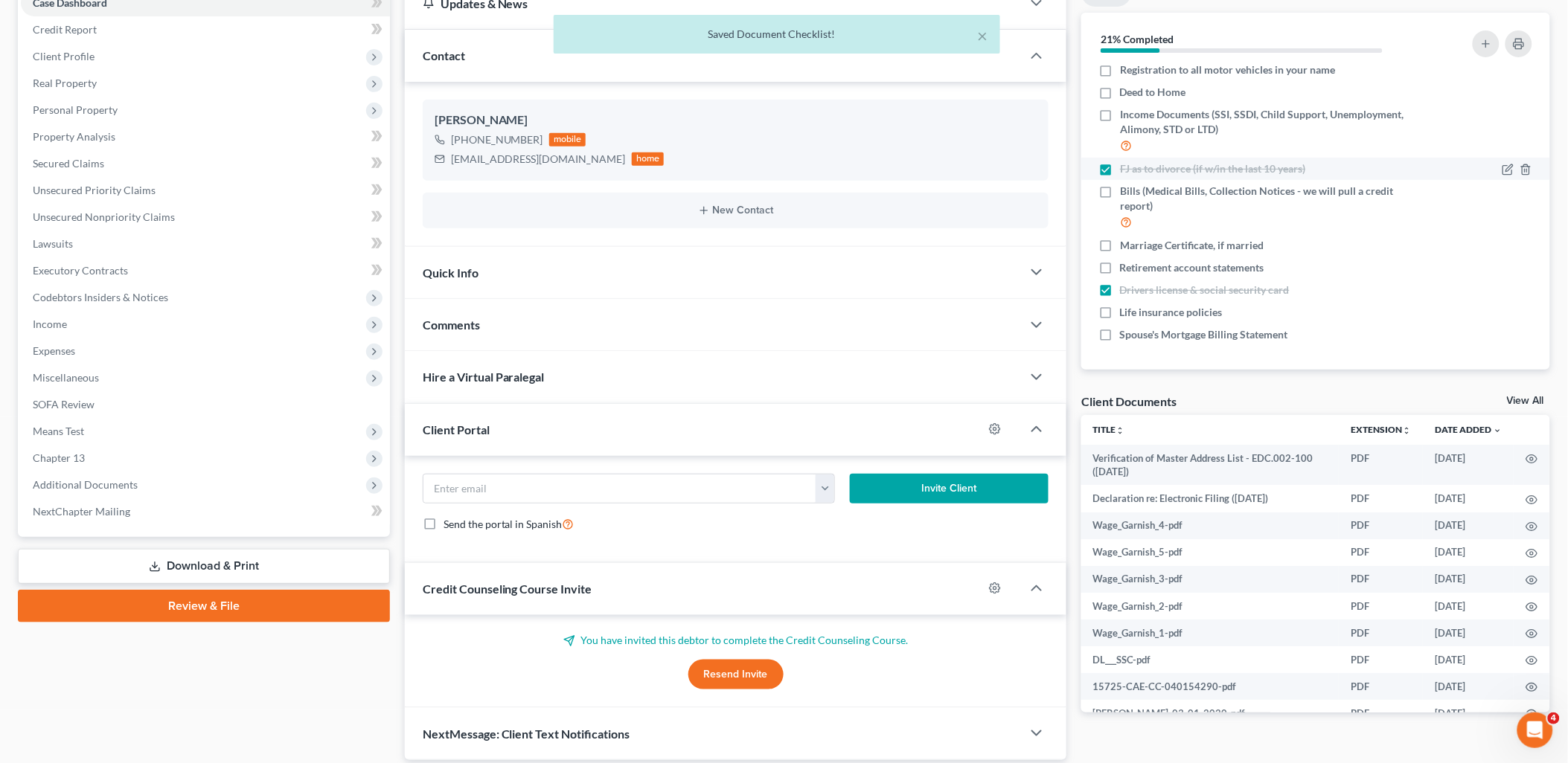
click at [1120, 165] on label "FJ as to divorce (if w/in the last 10 years)" at bounding box center [1212, 168] width 186 height 15
click at [1126, 165] on input "FJ as to divorce (if w/in the last 10 years)" at bounding box center [1130, 166] width 9 height 9
checkbox input "false"
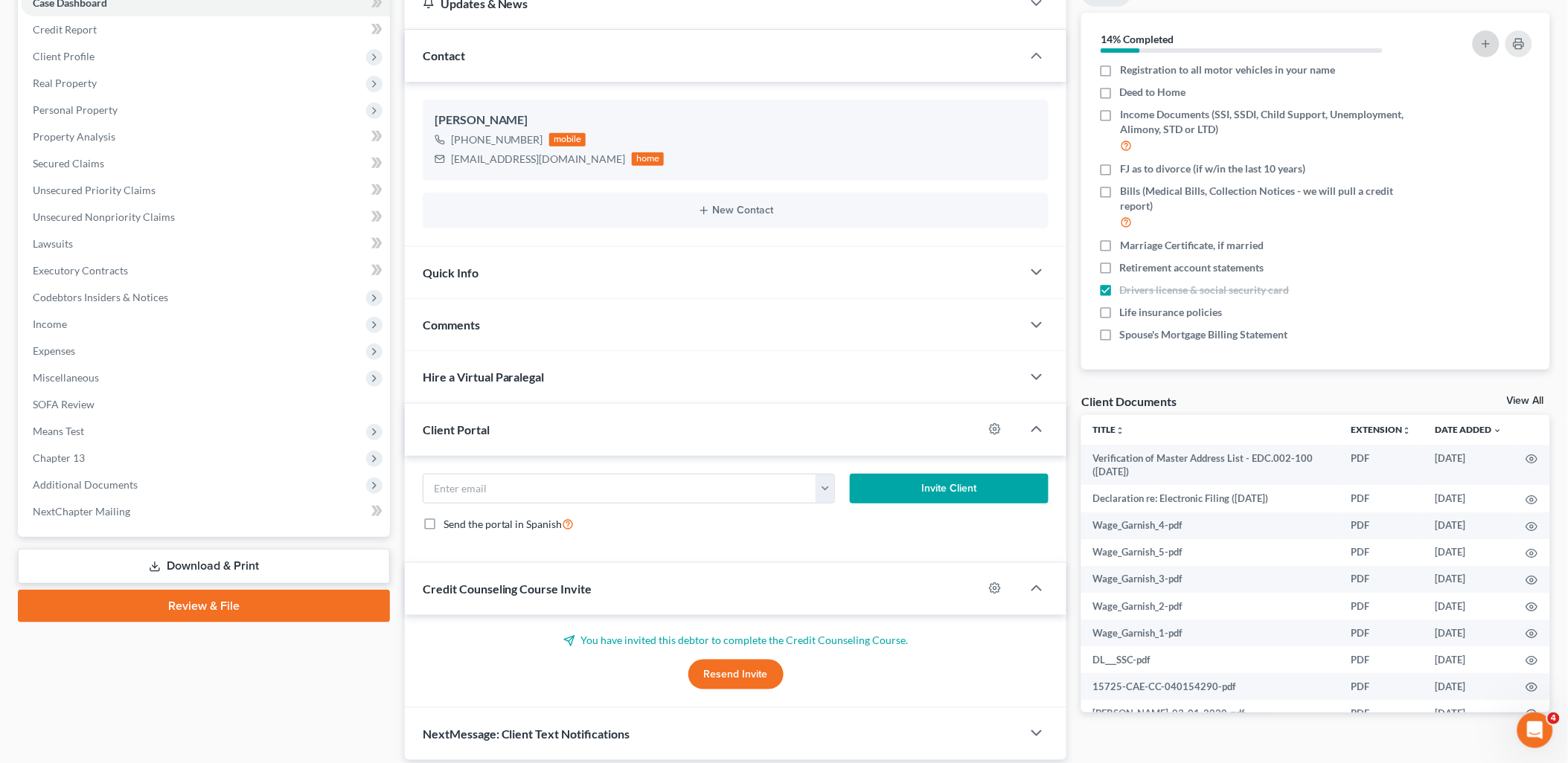
click at [1482, 50] on button "button" at bounding box center [1485, 44] width 27 height 26
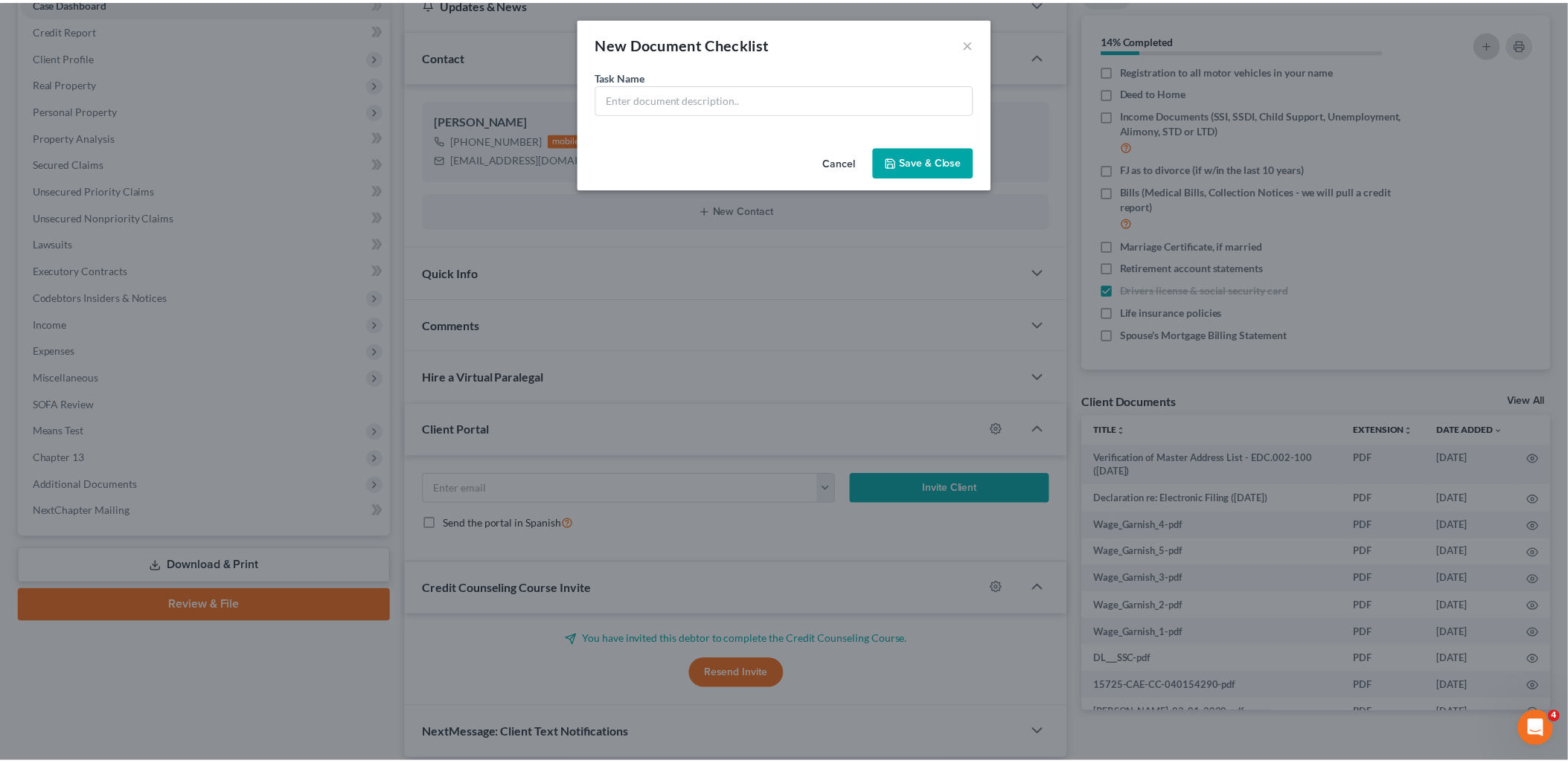
scroll to position [124, 0]
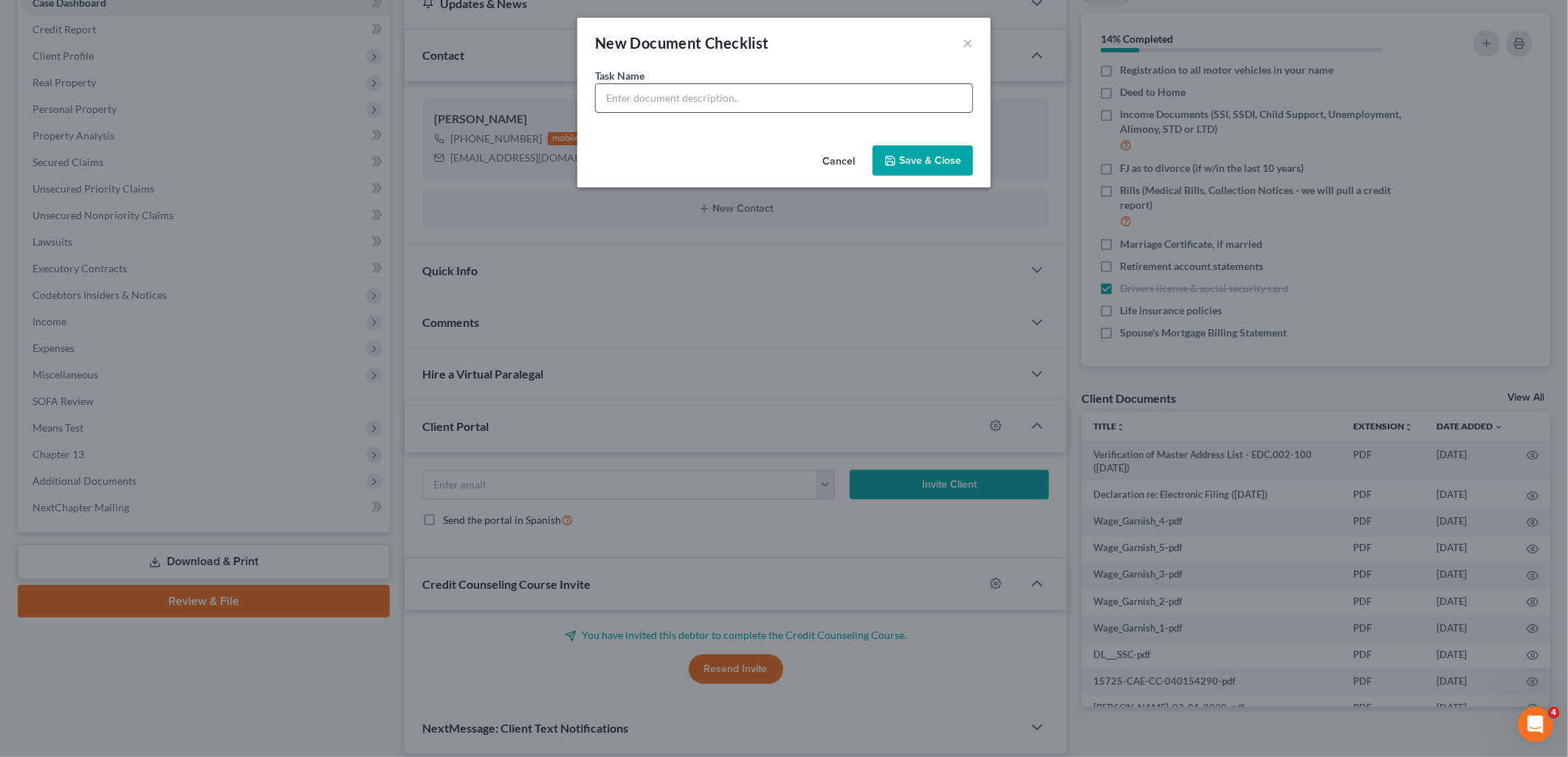
click at [783, 100] on input "text" at bounding box center [784, 97] width 377 height 28
drag, startPoint x: 688, startPoint y: 100, endPoint x: 833, endPoint y: 100, distance: 145.0
click at [833, 100] on input "Boat Registration and Billing Statement" at bounding box center [784, 97] width 377 height 28
type input "Boat Registration"
click at [912, 174] on button "Save & Close" at bounding box center [923, 160] width 100 height 31
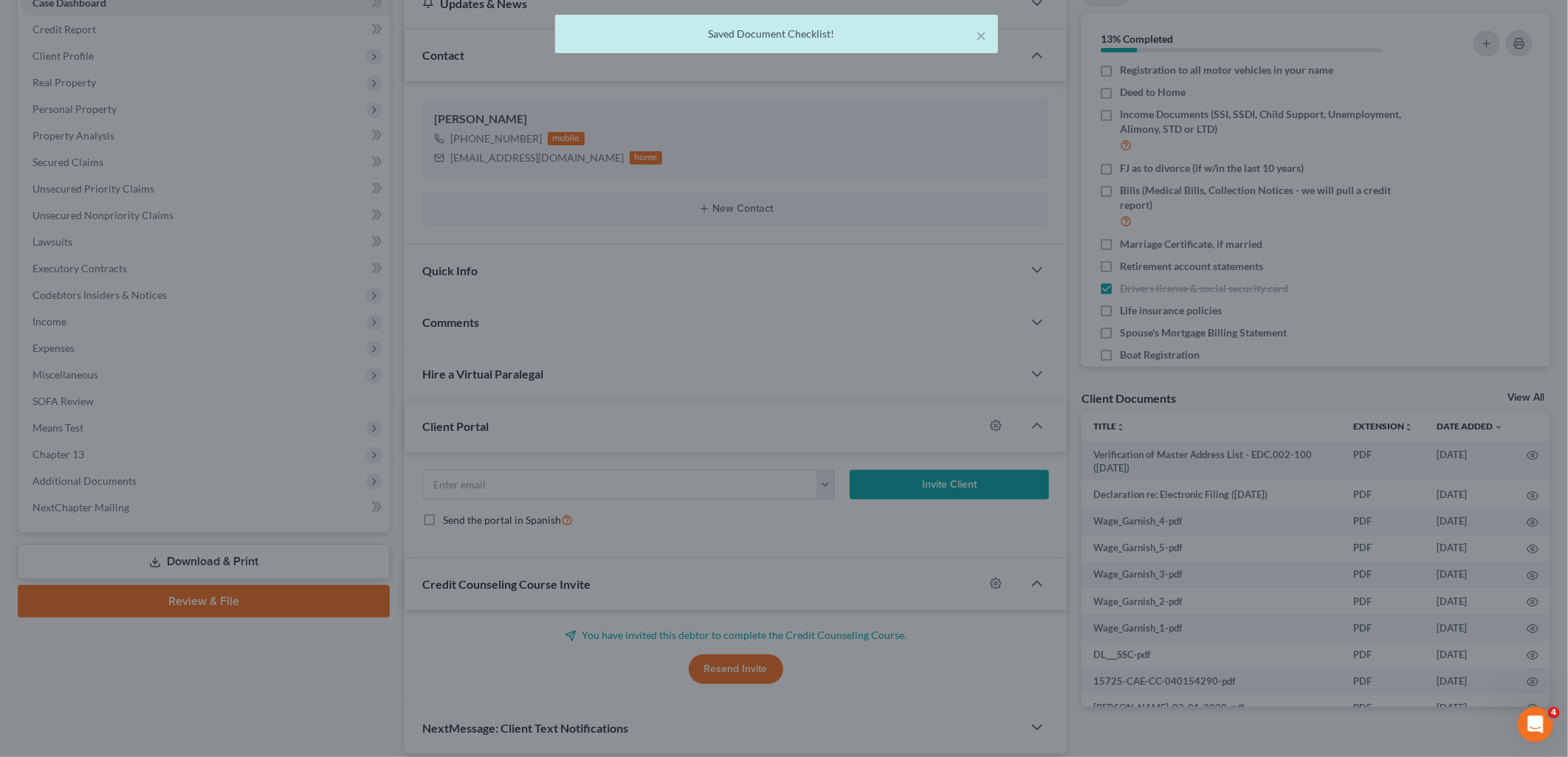
scroll to position [138, 0]
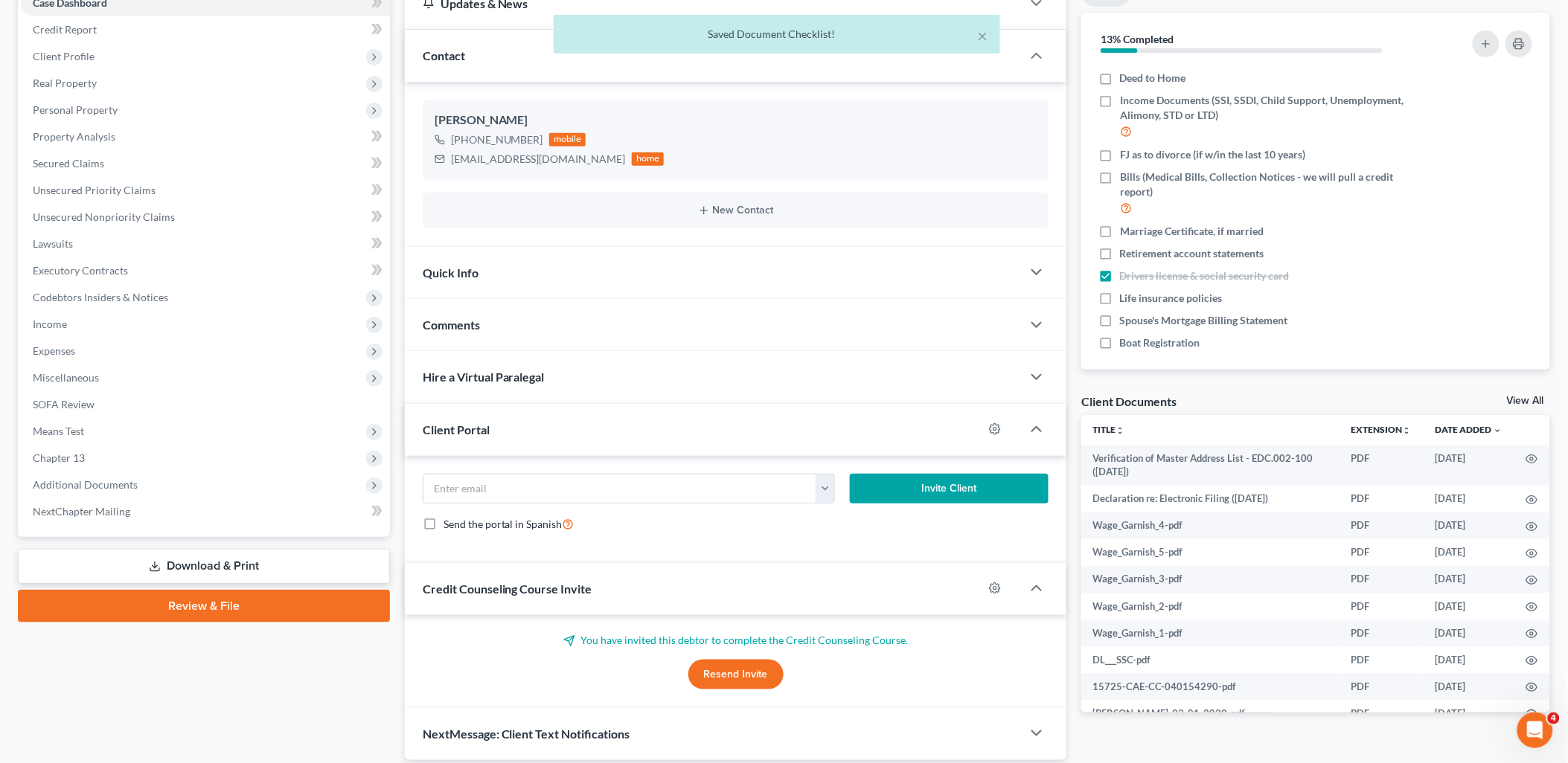
click at [1481, 44] on div "× Saved Document Checklist!" at bounding box center [776, 38] width 1568 height 46
click at [1486, 42] on div "× Saved Document Checklist!" at bounding box center [776, 38] width 1568 height 46
click at [1484, 42] on div "× Saved Document Checklist!" at bounding box center [776, 38] width 1568 height 46
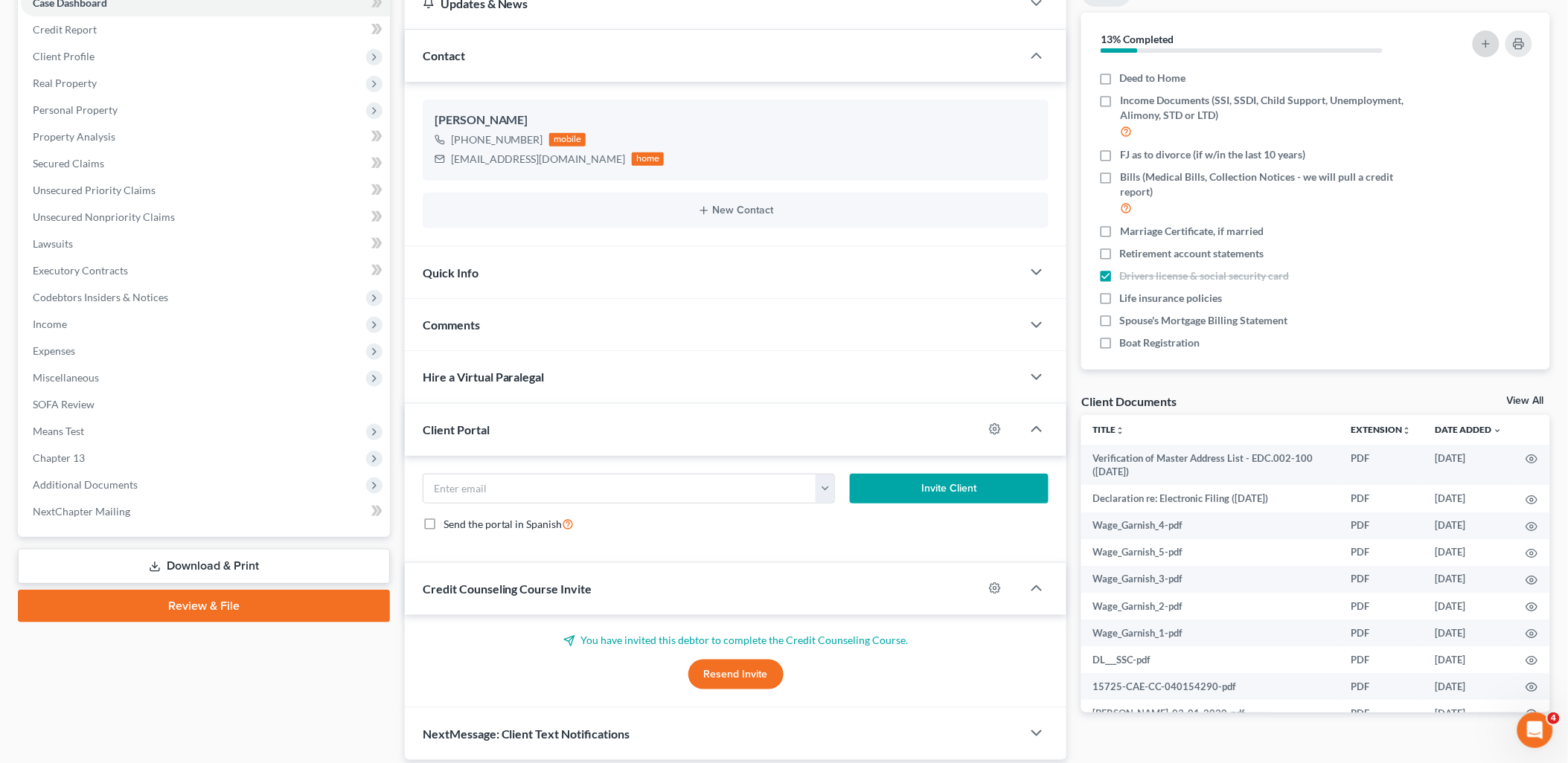
click at [1481, 43] on icon "button" at bounding box center [1486, 44] width 12 height 12
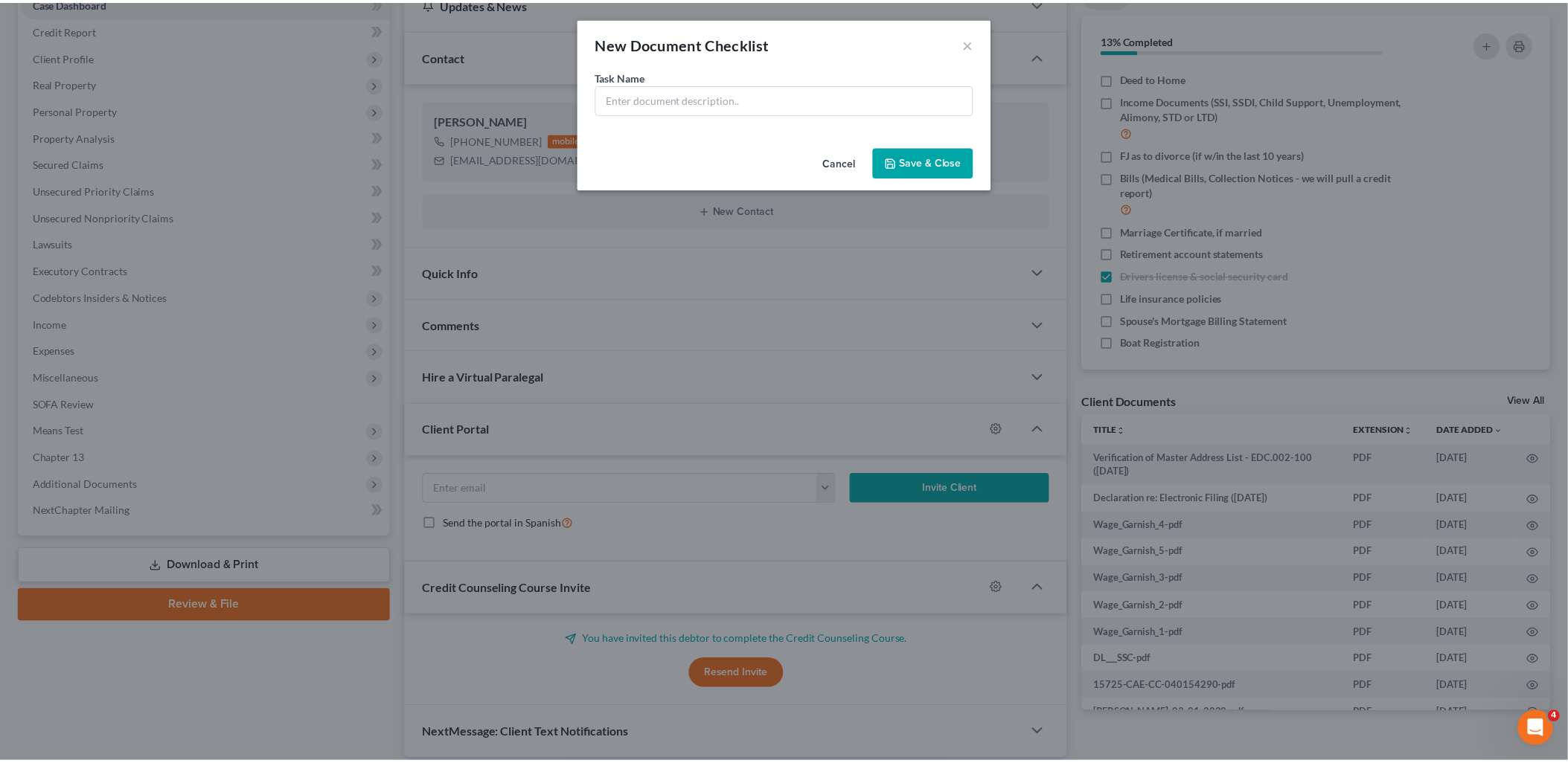
scroll to position [124, 0]
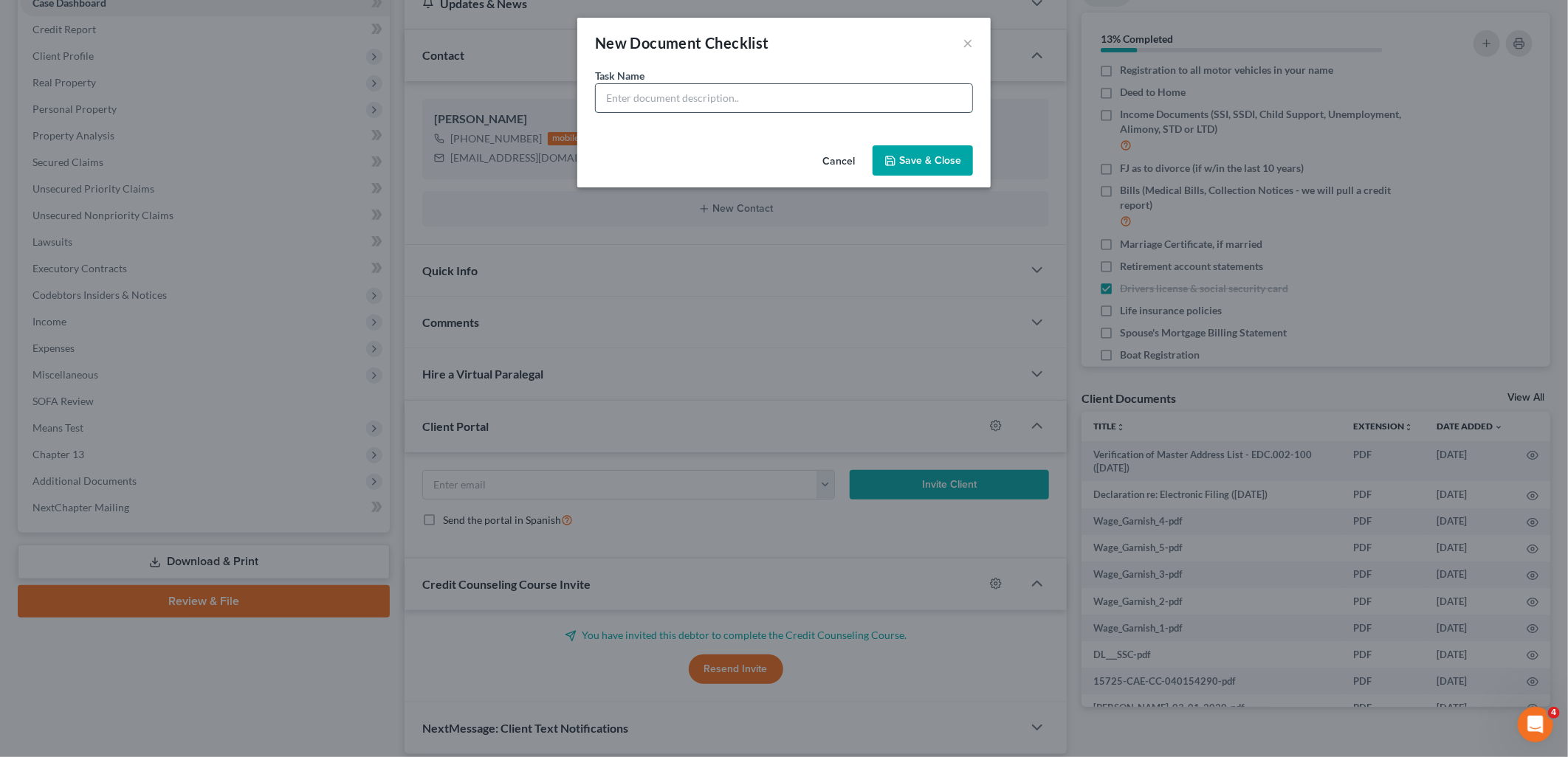
click at [762, 100] on input "text" at bounding box center [784, 97] width 377 height 28
type input "Travel Trailer Registration and Billing Statement"
click at [934, 165] on button "Save & Close" at bounding box center [923, 160] width 100 height 31
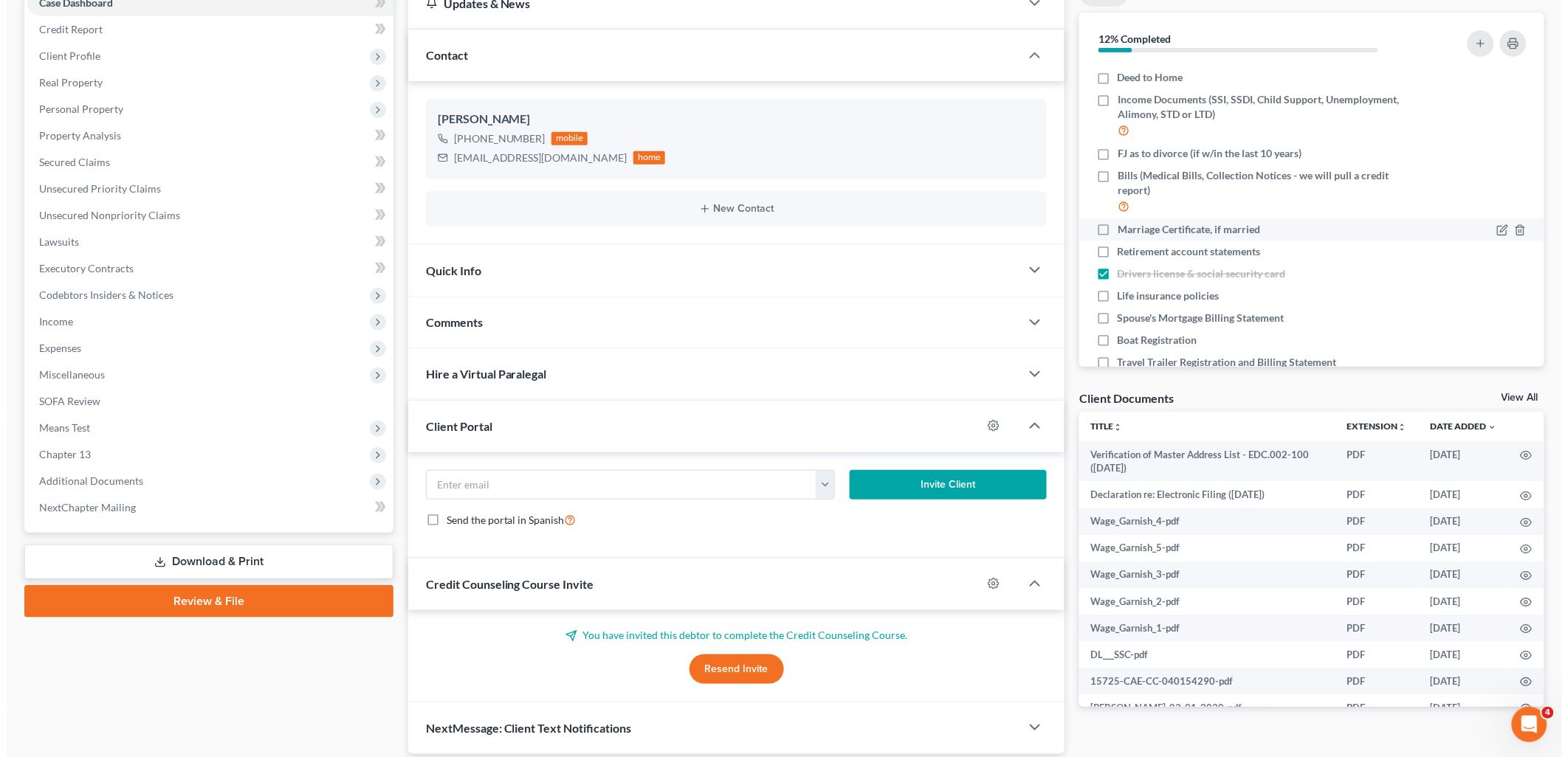
scroll to position [182, 0]
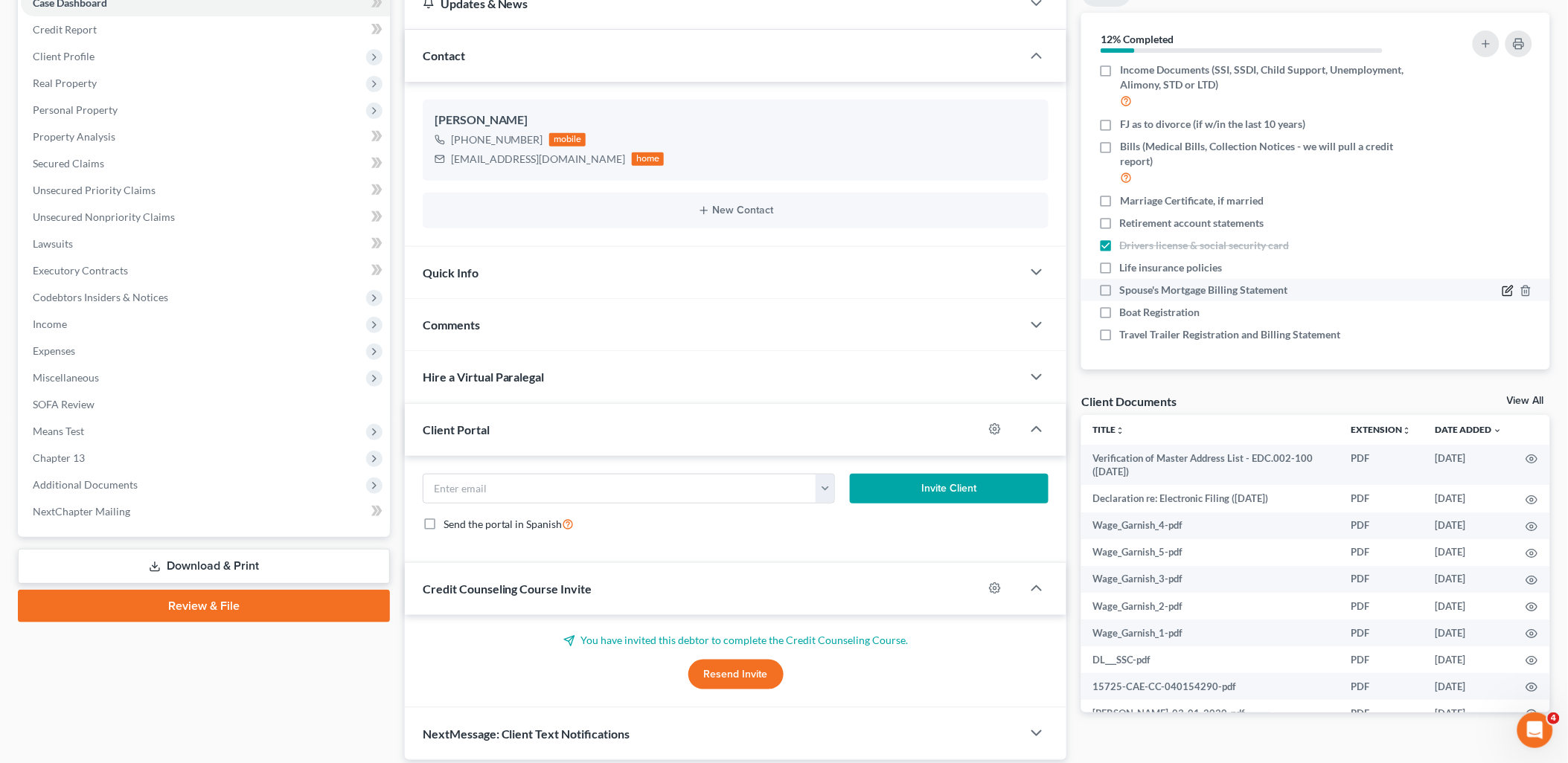
click at [1502, 292] on icon "button" at bounding box center [1508, 291] width 12 height 12
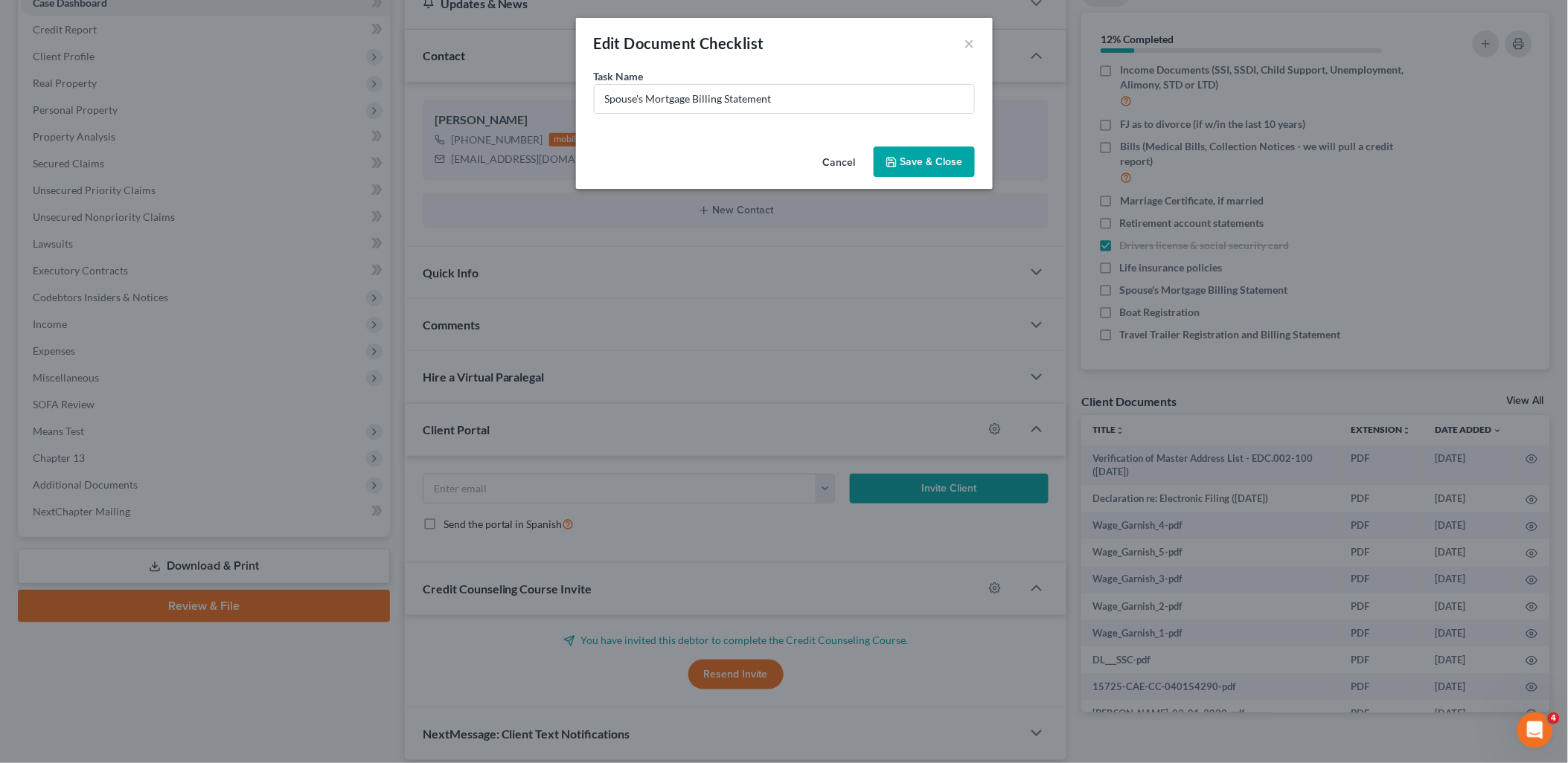
scroll to position [169, 0]
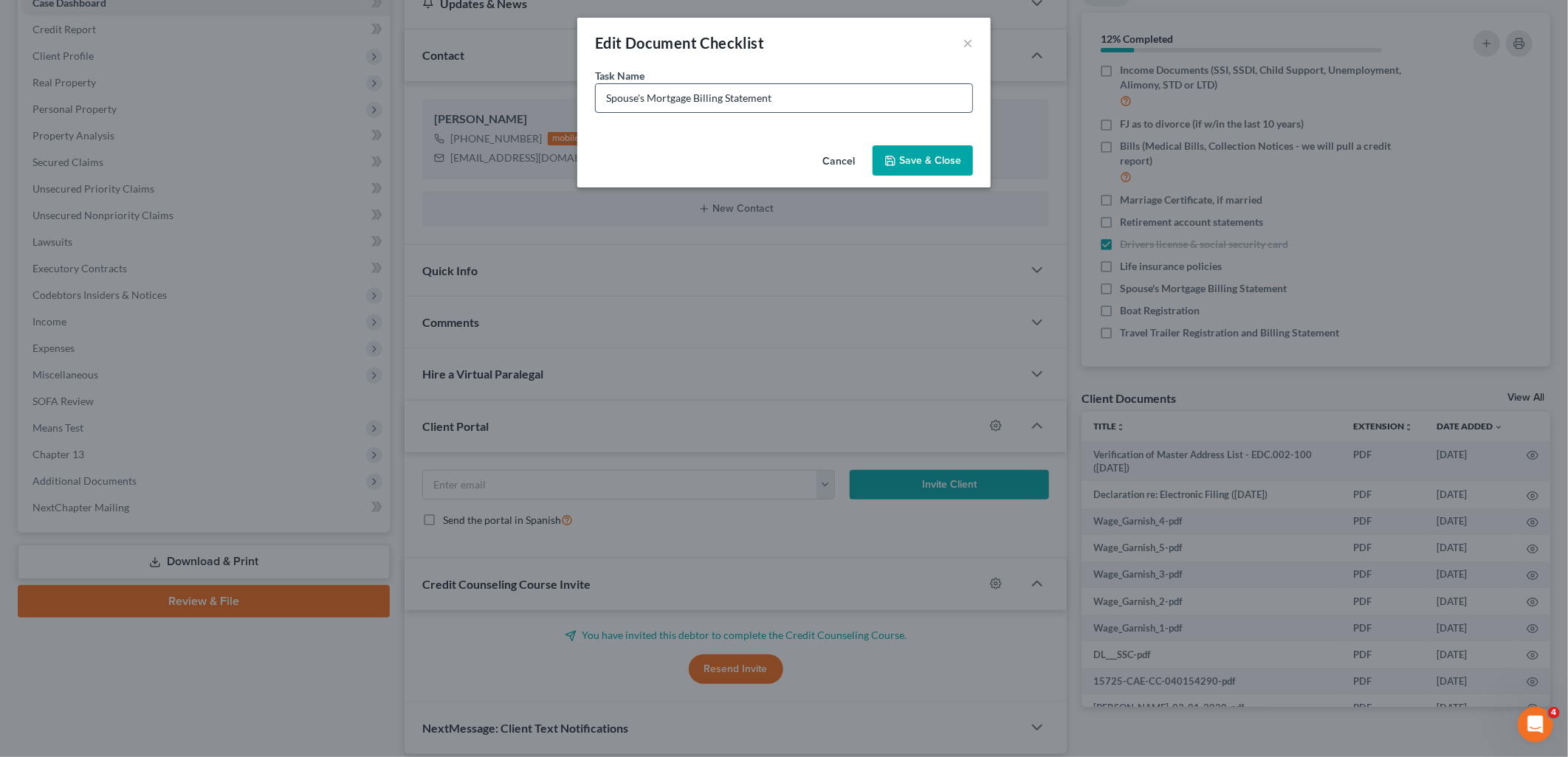
click at [825, 94] on input "Spouse's Mortgage Billing Statement" at bounding box center [784, 97] width 377 height 28
type input "Spouse's Mortgage Billing Statements"
click at [940, 163] on button "Save & Close" at bounding box center [923, 160] width 100 height 31
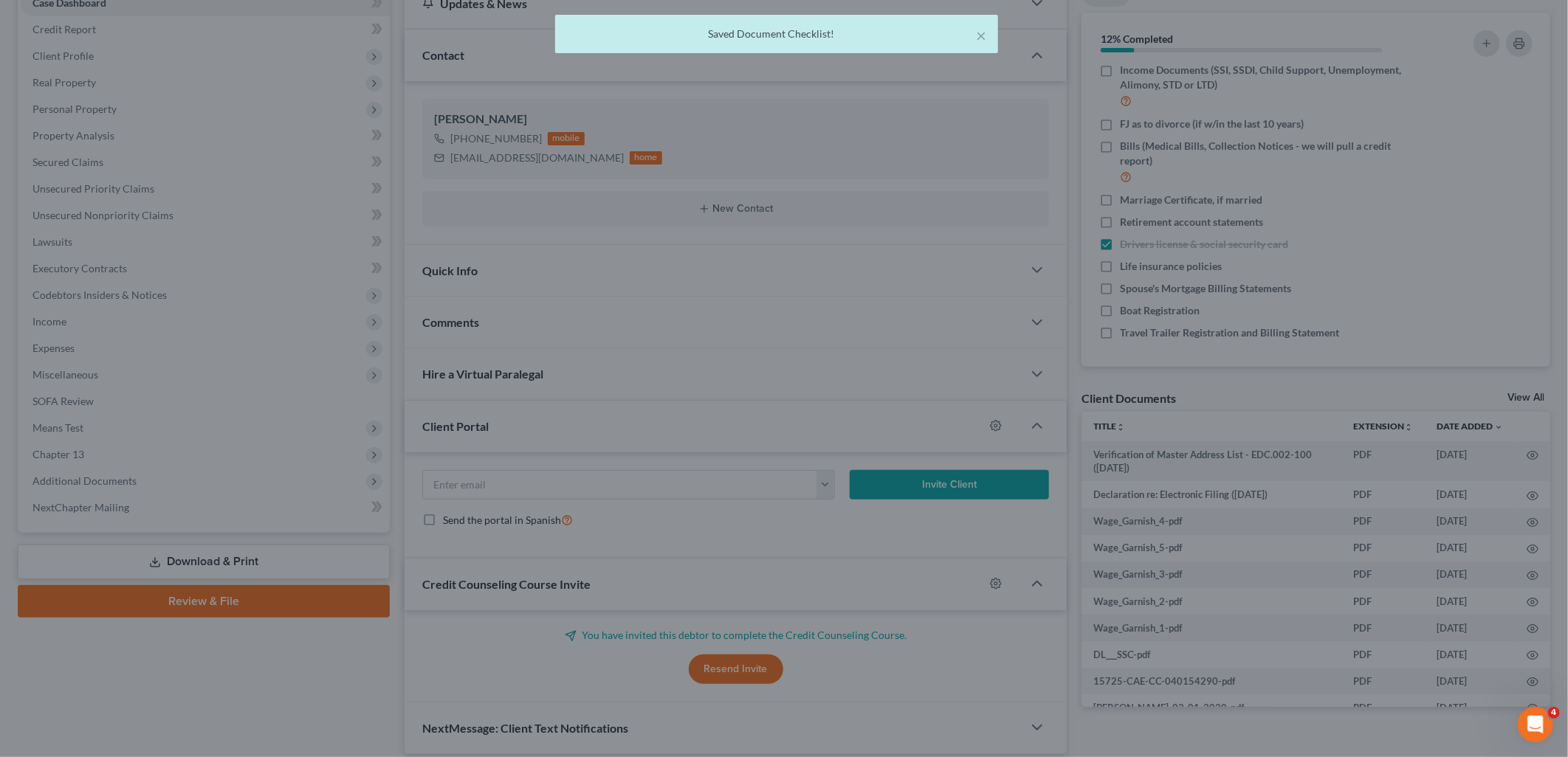
scroll to position [182, 0]
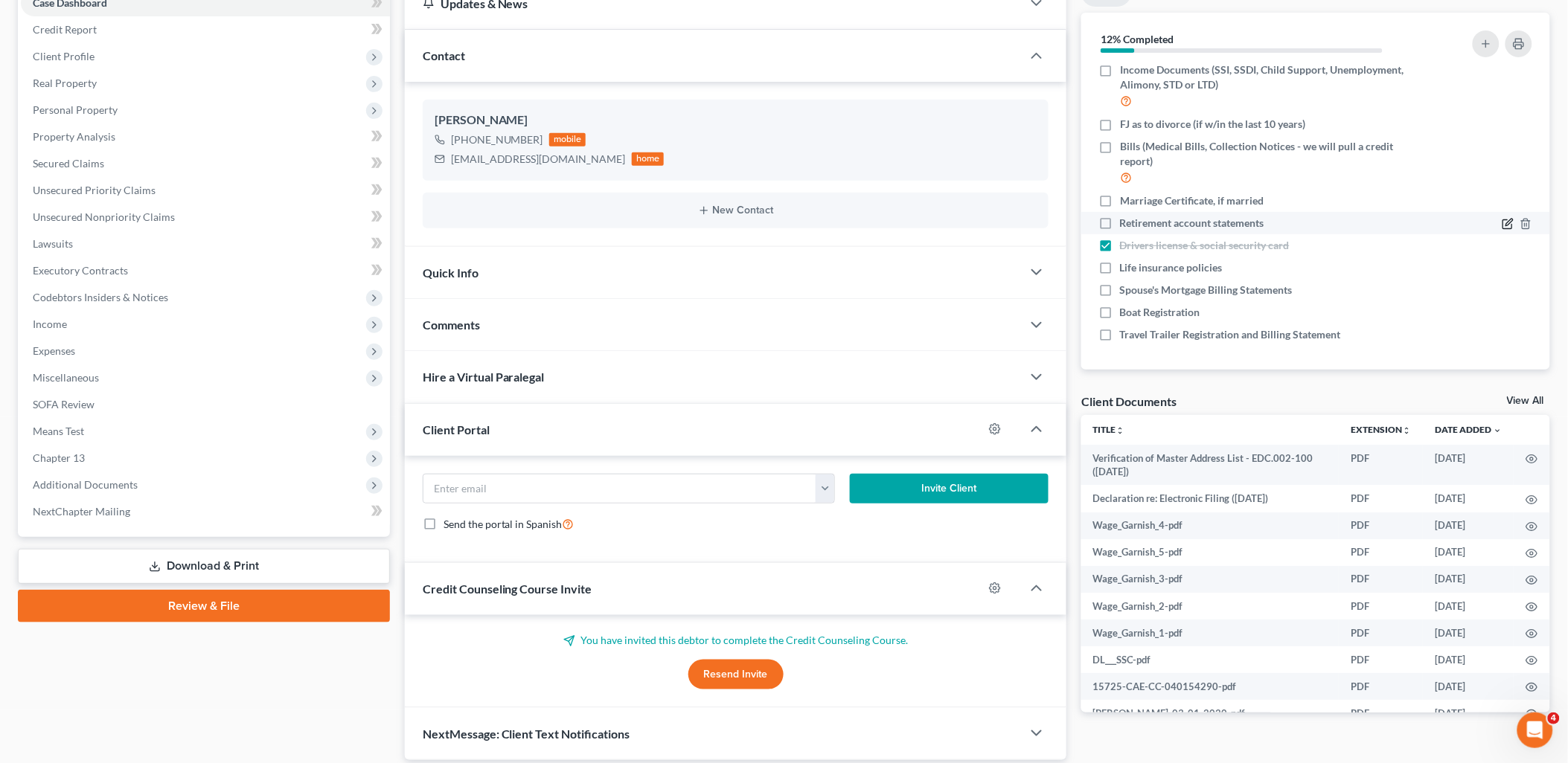
click at [1506, 221] on icon "button" at bounding box center [1509, 222] width 7 height 7
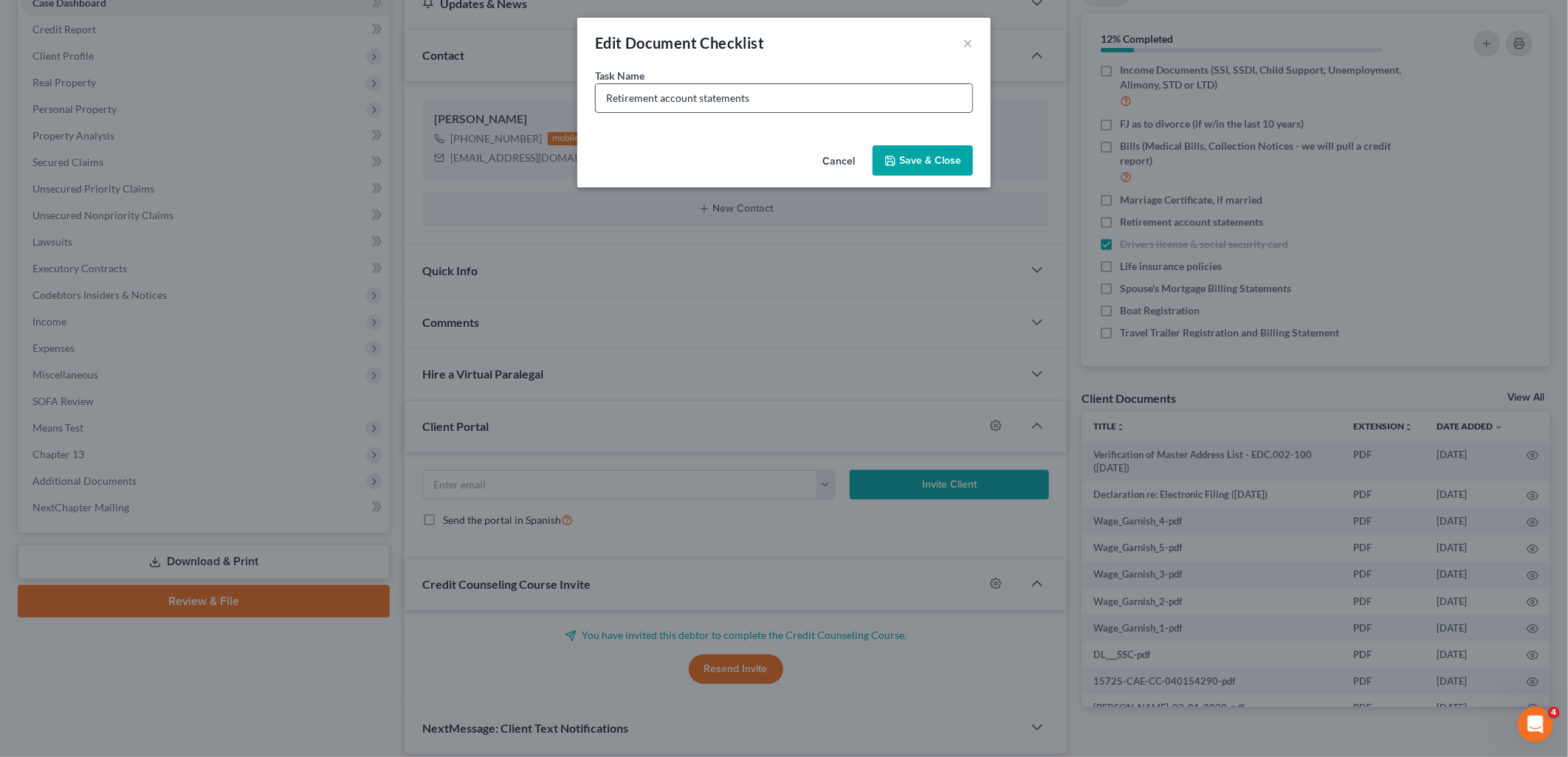
click at [840, 106] on input "Retirement account statements" at bounding box center [784, 97] width 377 height 28
type input "Retirement account statements and closed 401K"
click at [931, 171] on button "Save & Close" at bounding box center [923, 160] width 100 height 31
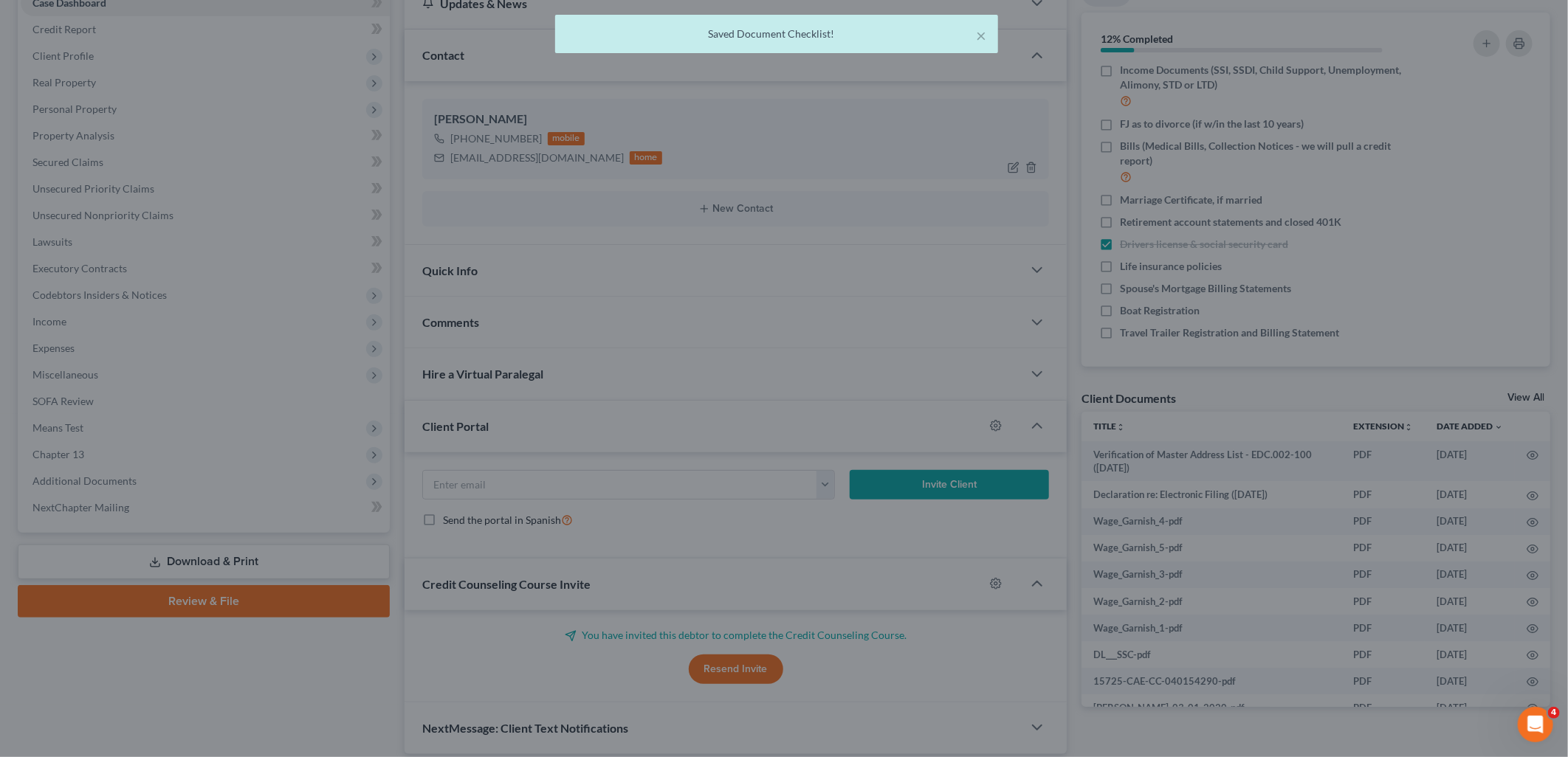
scroll to position [182, 0]
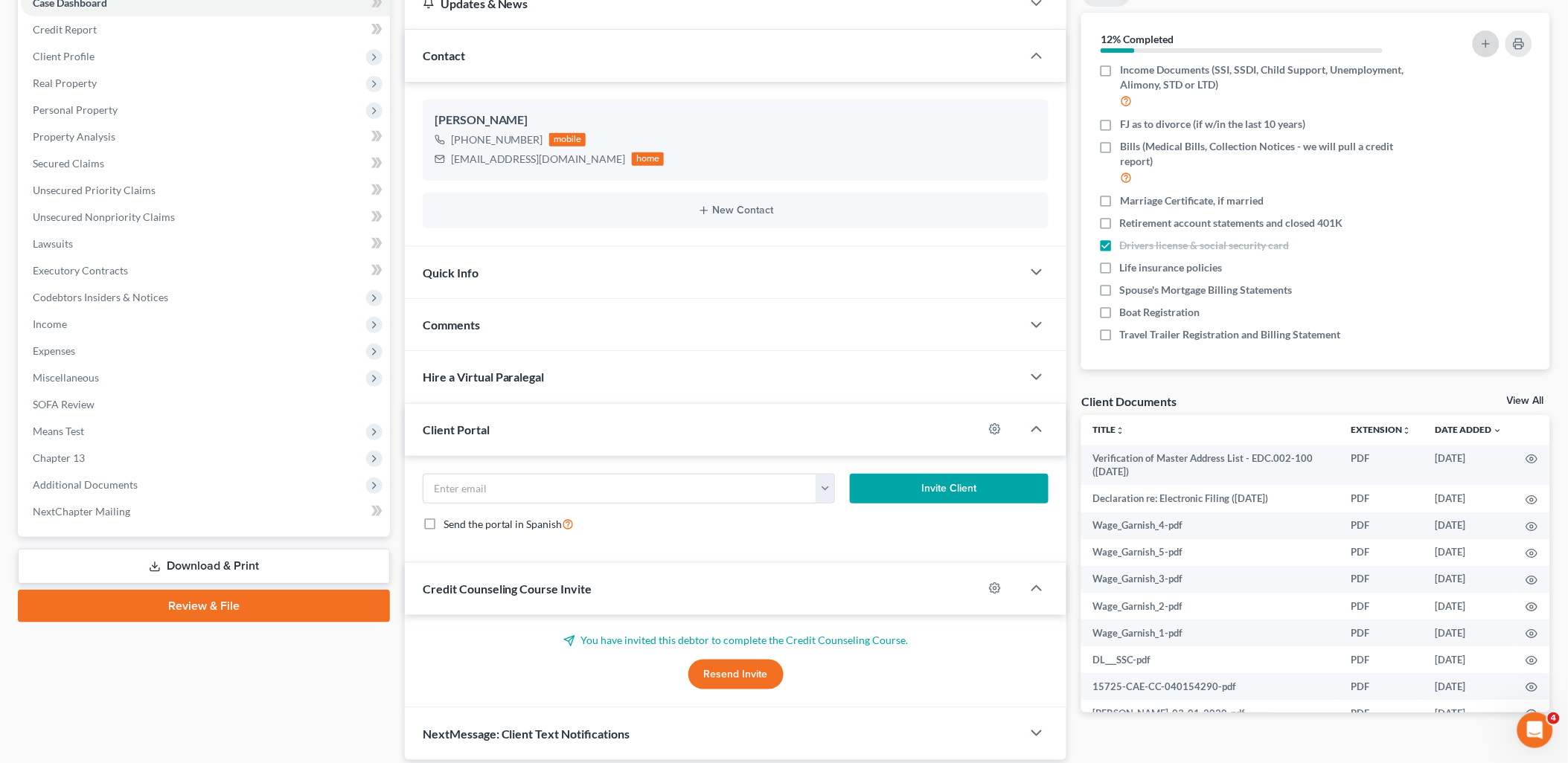
click at [1483, 38] on icon "button" at bounding box center [1486, 44] width 12 height 12
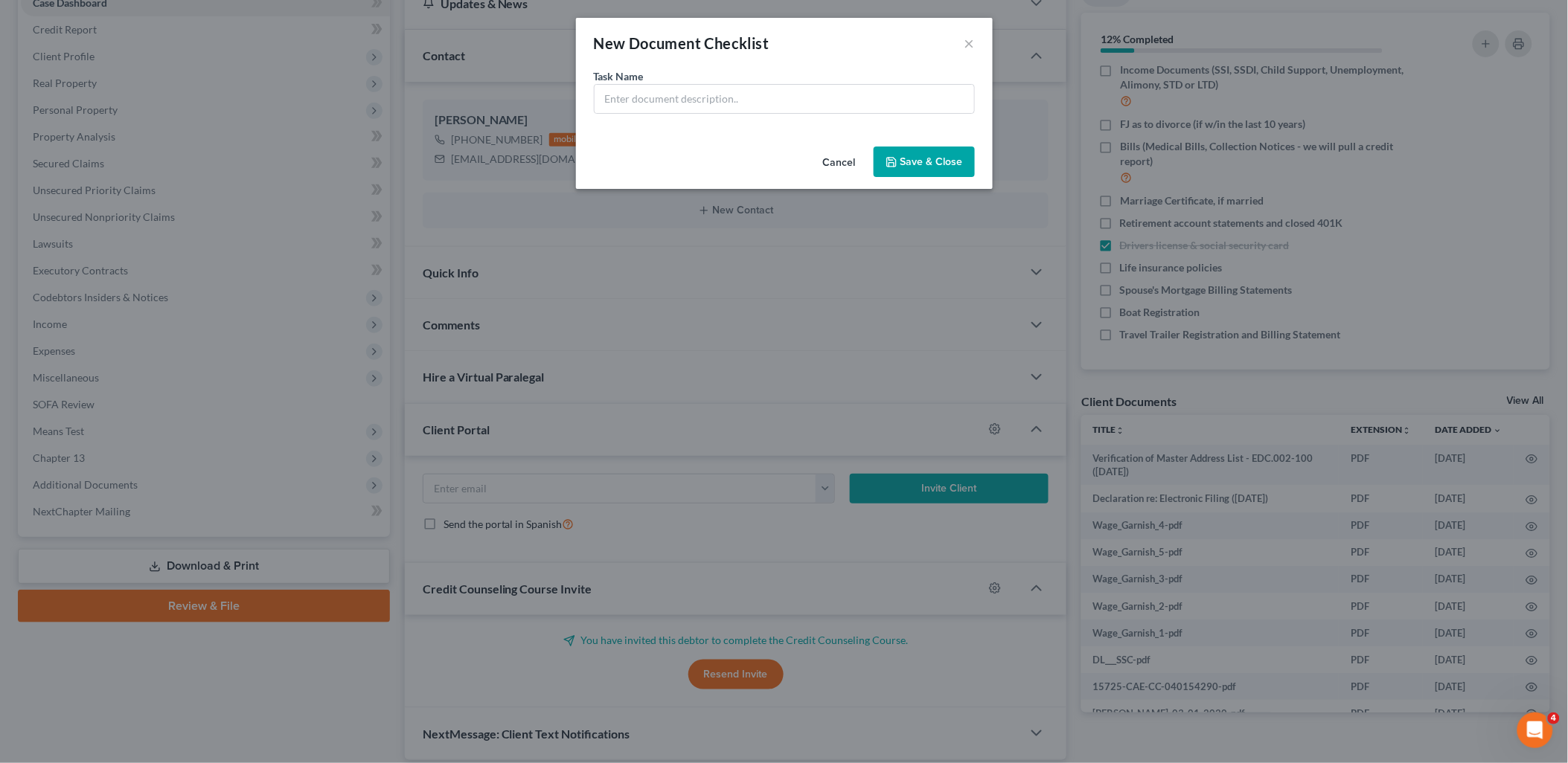
scroll to position [169, 0]
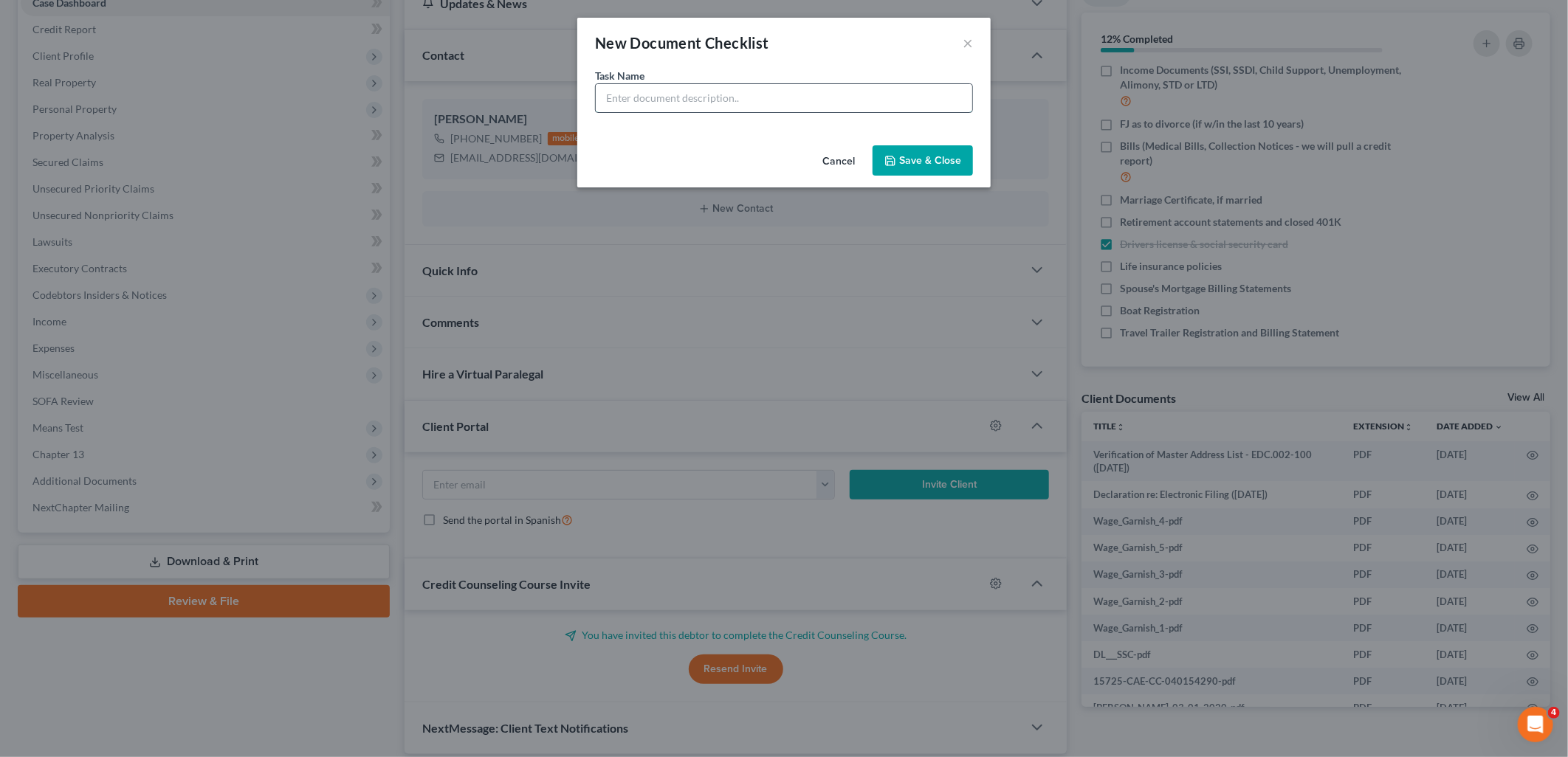
click at [713, 101] on input "text" at bounding box center [784, 97] width 377 height 28
type input "Proof of IRS debt"
click at [910, 160] on button "Save & Close" at bounding box center [923, 160] width 100 height 31
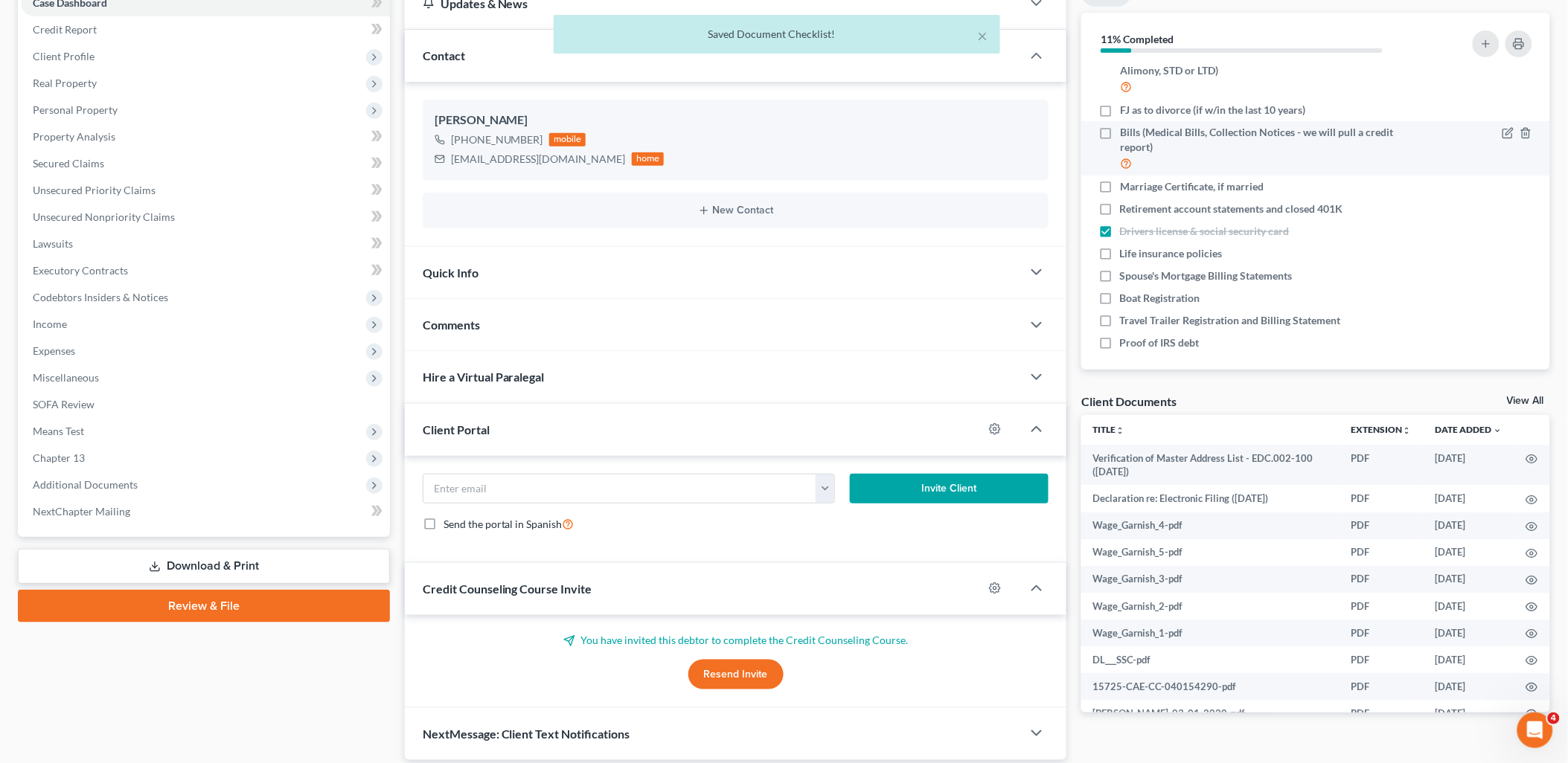
scroll to position [0, 0]
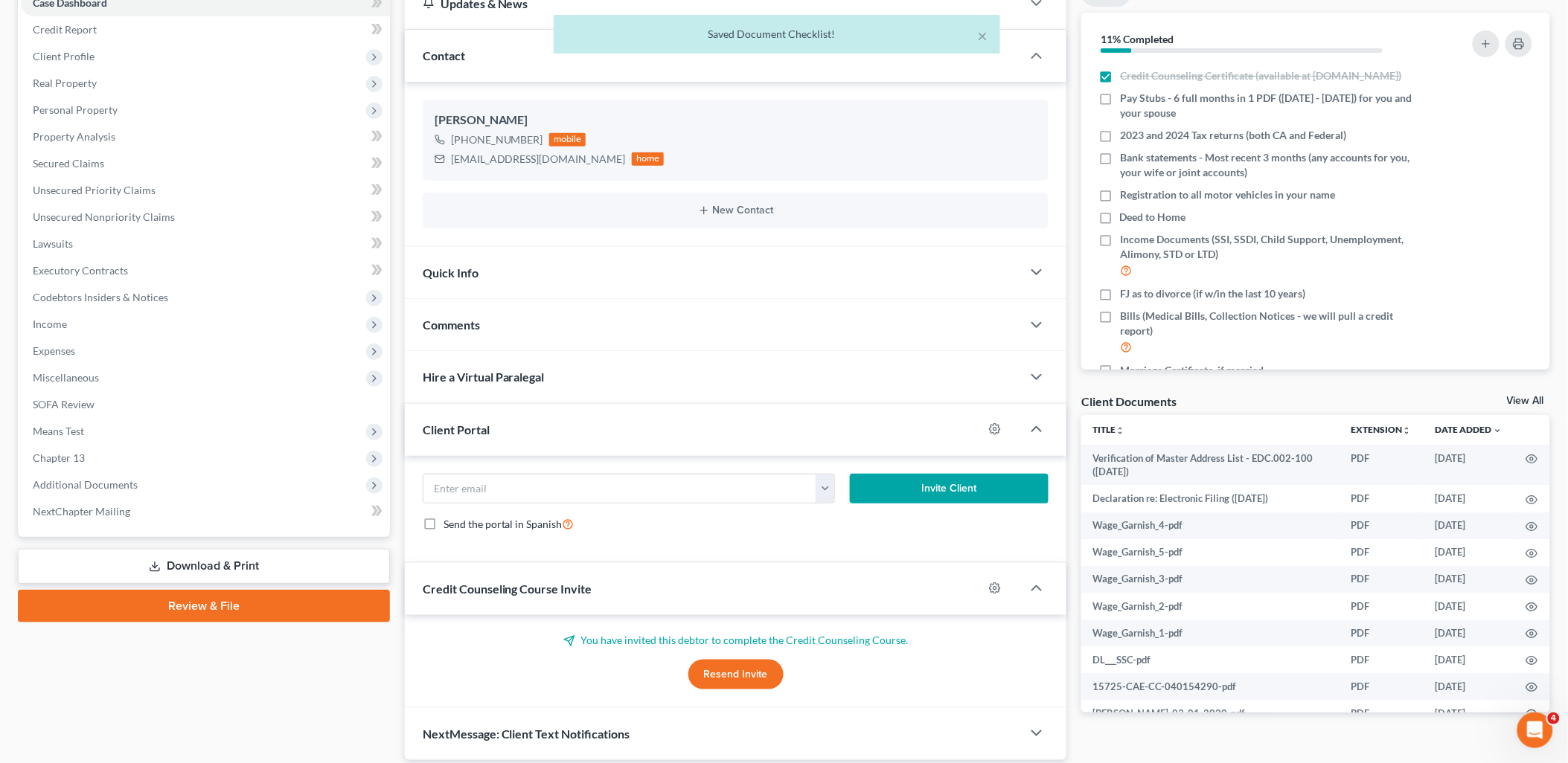
click at [1522, 38] on div "× Saved Document Checklist!" at bounding box center [776, 38] width 1568 height 46
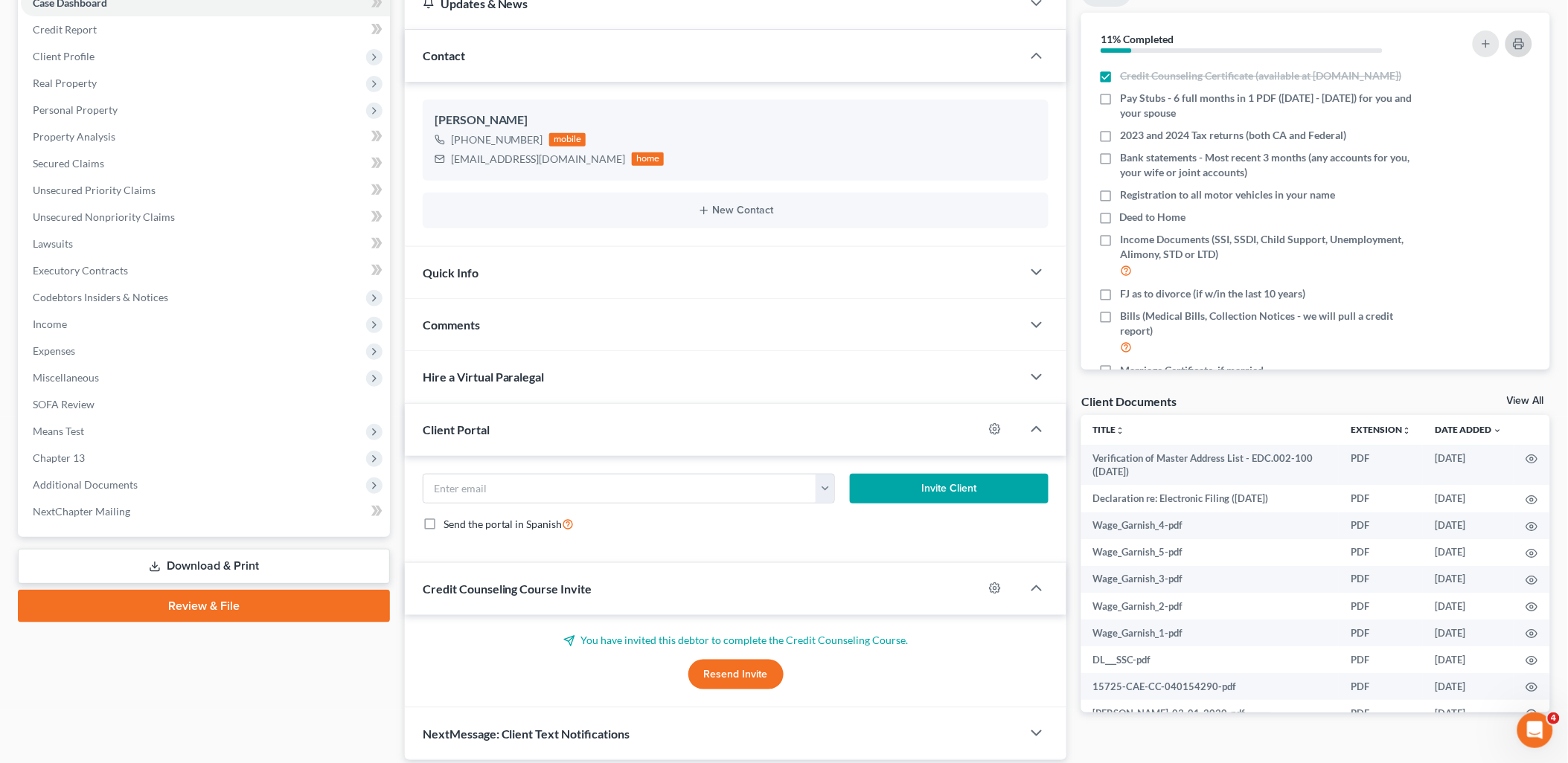
click at [1522, 35] on button "button" at bounding box center [1518, 44] width 27 height 26
